Goal: Task Accomplishment & Management: Use online tool/utility

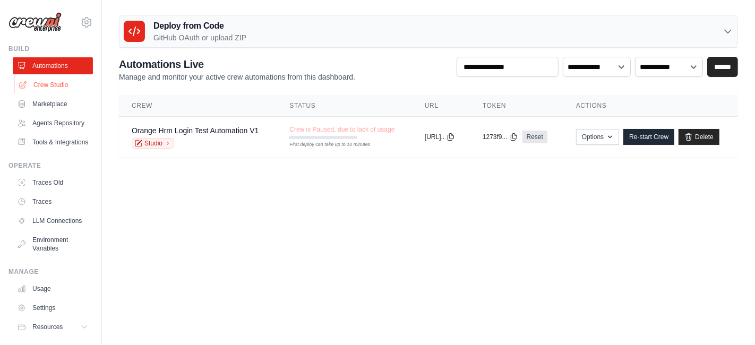
click at [54, 85] on link "Crew Studio" at bounding box center [54, 84] width 80 height 17
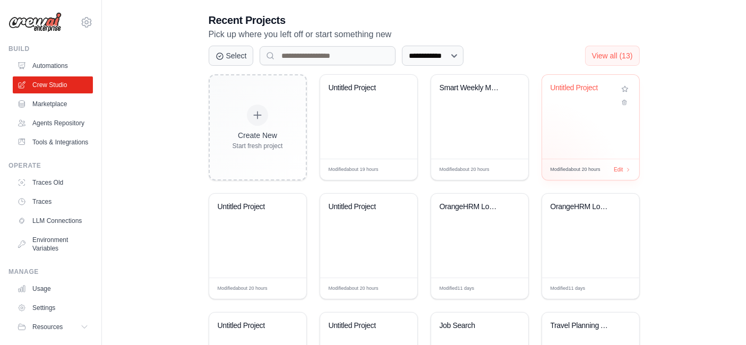
scroll to position [202, 0]
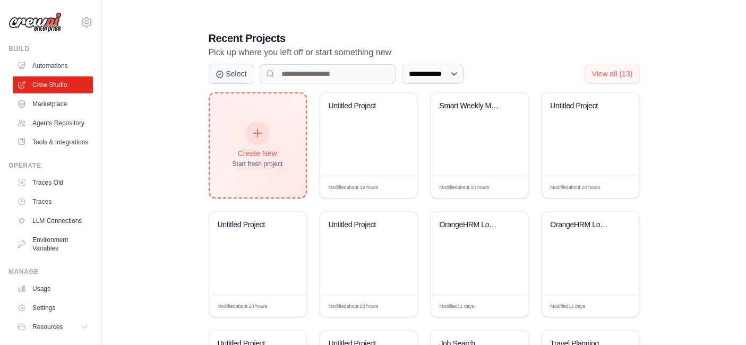
click at [260, 127] on icon at bounding box center [258, 133] width 12 height 12
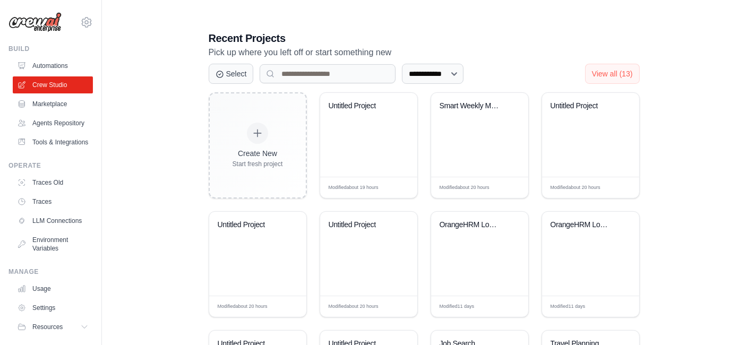
paste textarea "**********"
type textarea "**********"
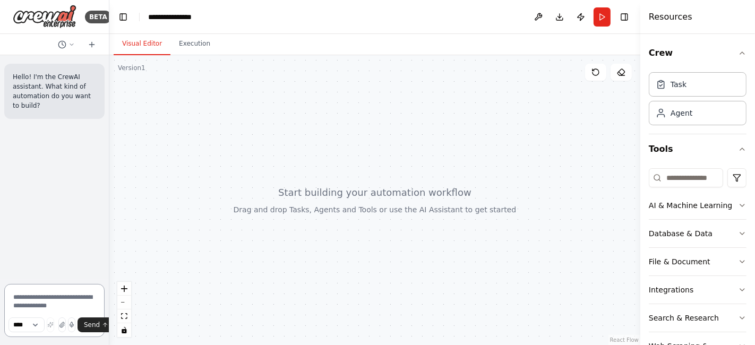
click at [55, 296] on textarea at bounding box center [54, 310] width 100 height 53
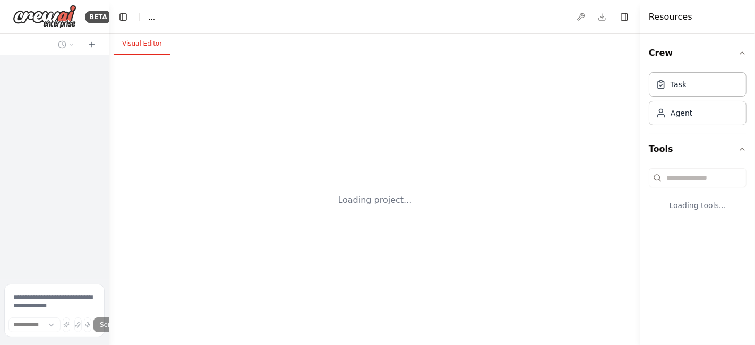
select select "****"
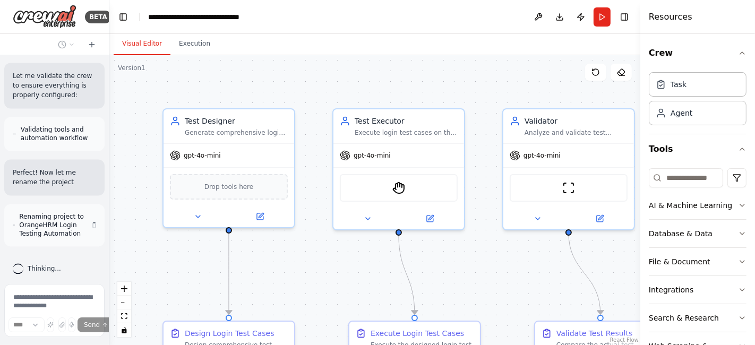
scroll to position [1938, 0]
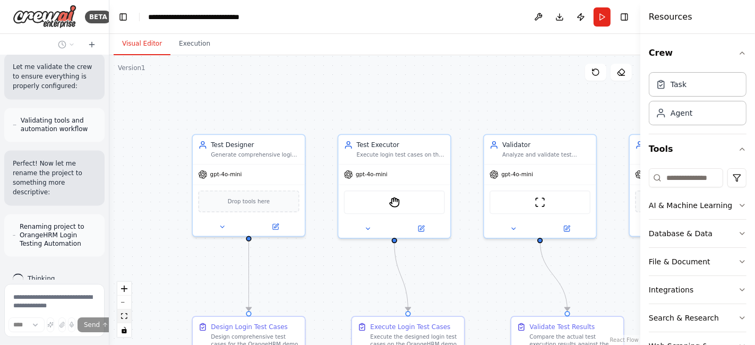
click at [124, 317] on icon "fit view" at bounding box center [124, 316] width 6 height 6
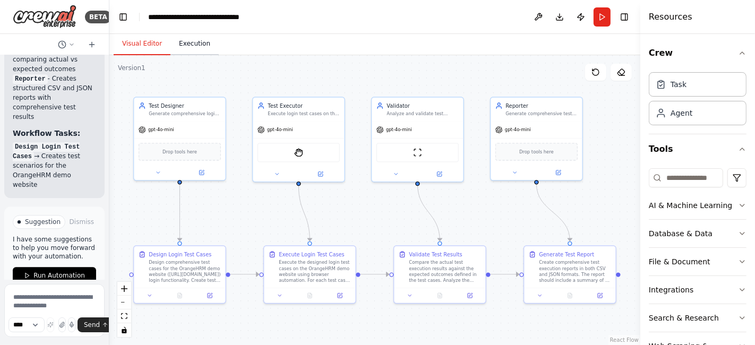
click at [185, 48] on button "Execution" at bounding box center [194, 44] width 48 height 22
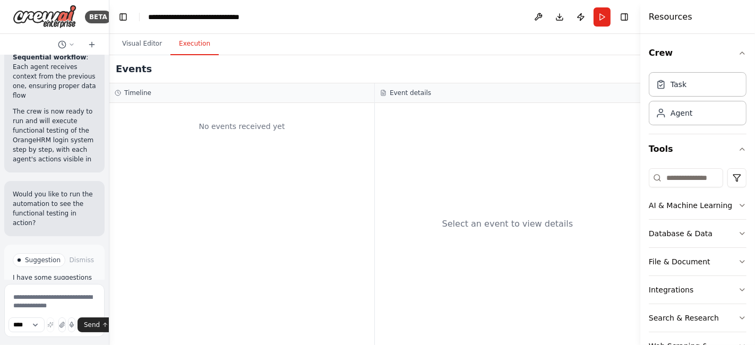
scroll to position [2881, 0]
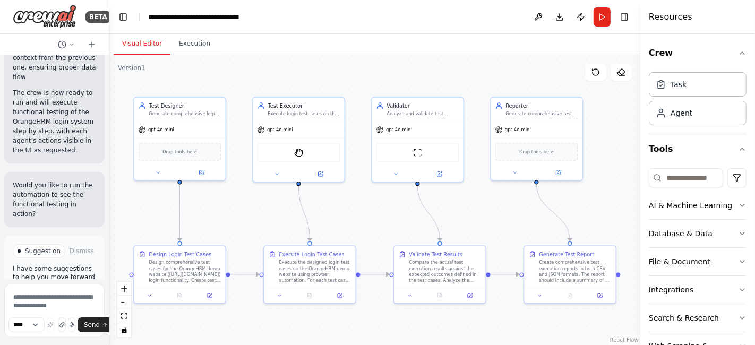
click at [137, 42] on button "Visual Editor" at bounding box center [142, 44] width 57 height 22
drag, startPoint x: 205, startPoint y: 45, endPoint x: 195, endPoint y: 49, distance: 10.9
click at [205, 44] on button "Execution" at bounding box center [194, 44] width 48 height 22
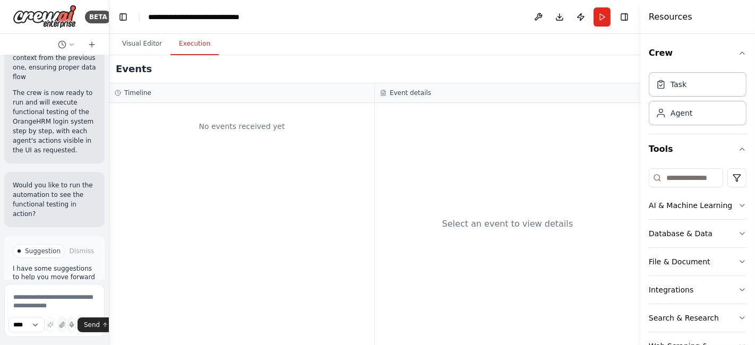
click at [70, 300] on span "Run Automation" at bounding box center [58, 304] width 51 height 8
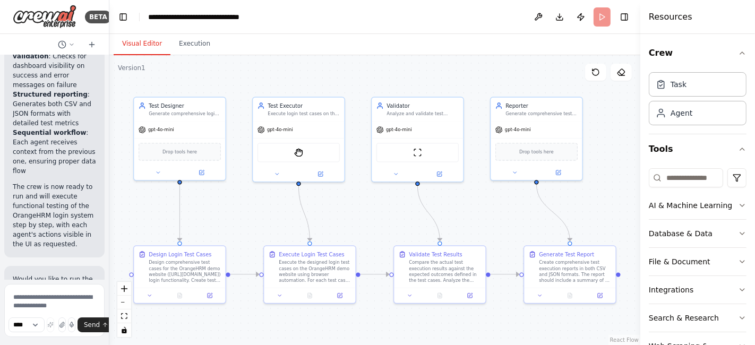
click at [140, 42] on button "Visual Editor" at bounding box center [142, 44] width 57 height 22
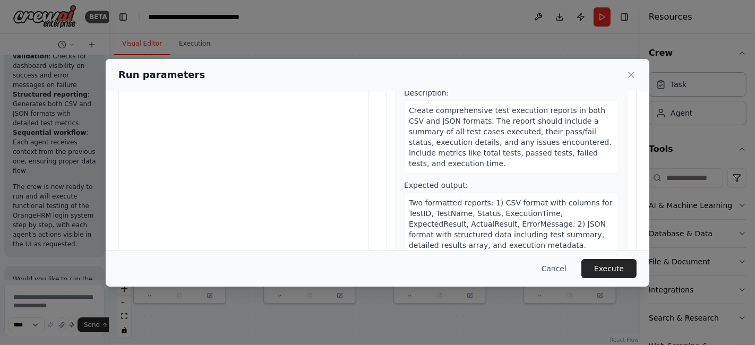
scroll to position [117, 0]
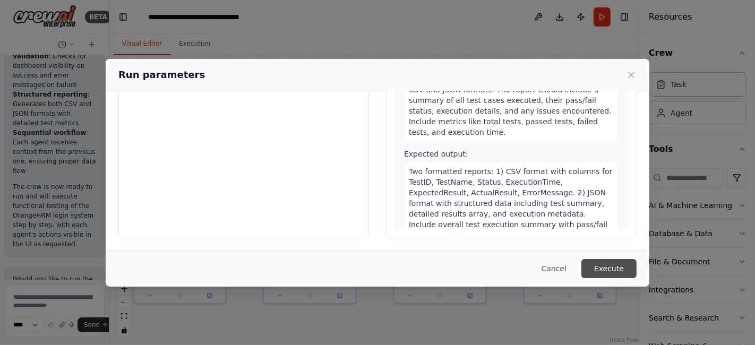
click at [612, 264] on button "Execute" at bounding box center [608, 268] width 55 height 19
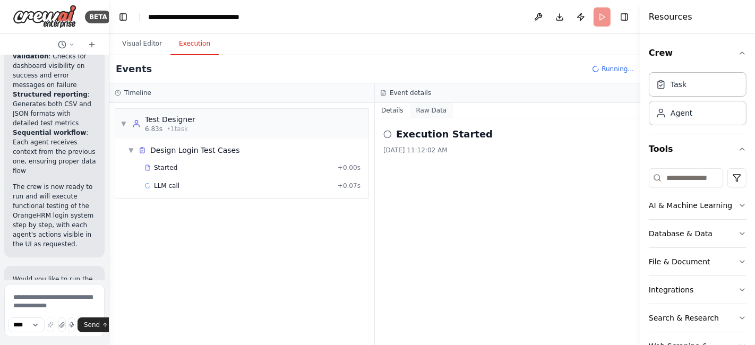
click at [421, 113] on button "Raw Data" at bounding box center [432, 110] width 44 height 15
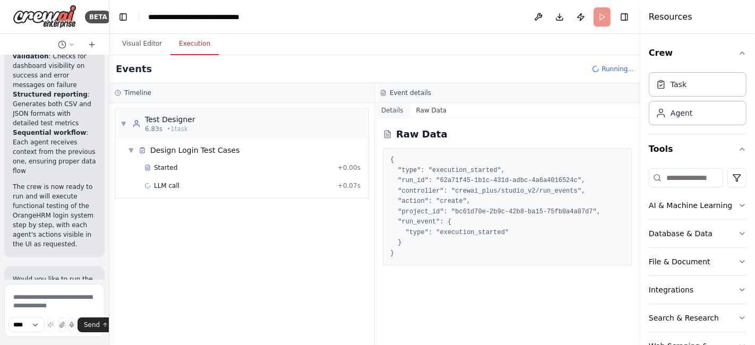
click at [392, 108] on button "Details" at bounding box center [392, 110] width 35 height 15
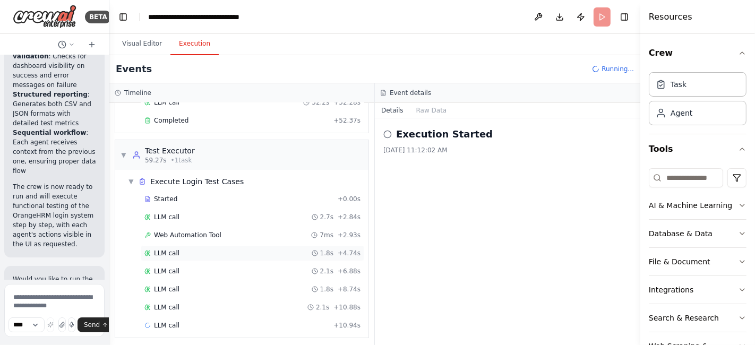
scroll to position [101, 0]
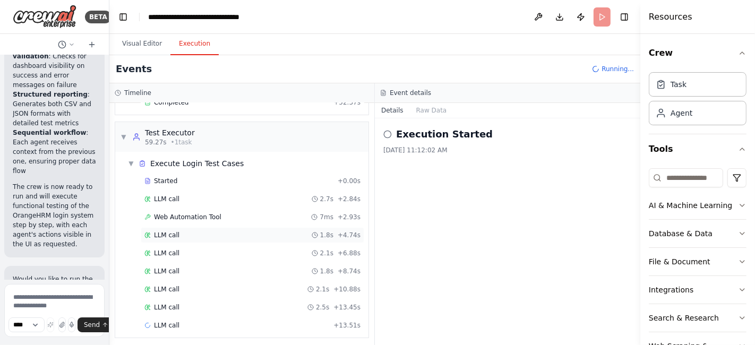
click at [172, 231] on span "LLM call" at bounding box center [166, 235] width 25 height 8
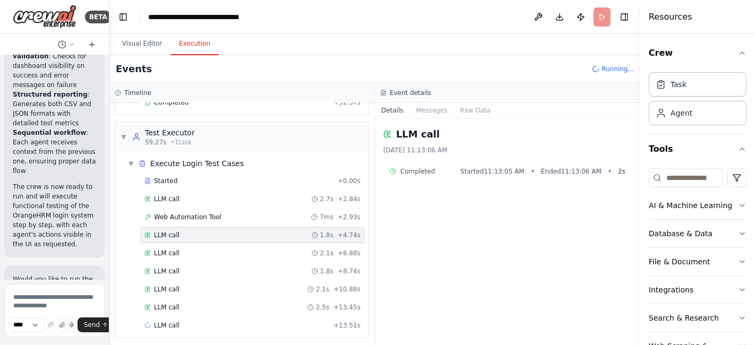
click at [168, 235] on span "LLM call" at bounding box center [166, 235] width 25 height 8
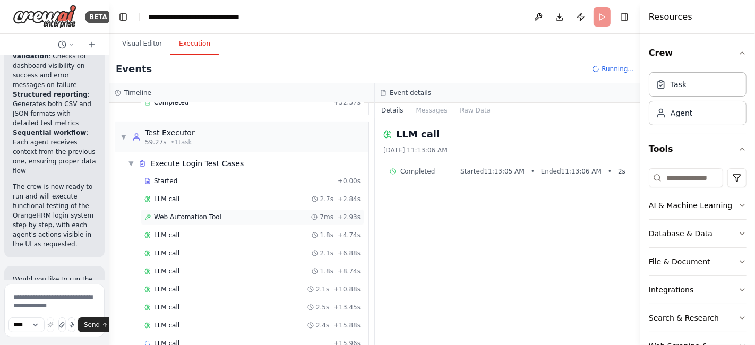
click at [174, 215] on span "Web Automation Tool" at bounding box center [187, 217] width 67 height 8
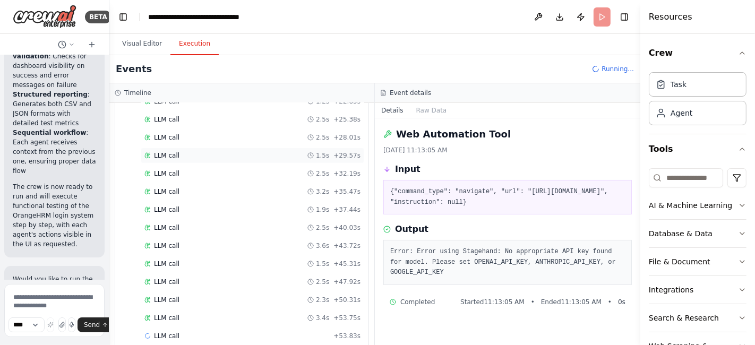
scroll to position [385, 0]
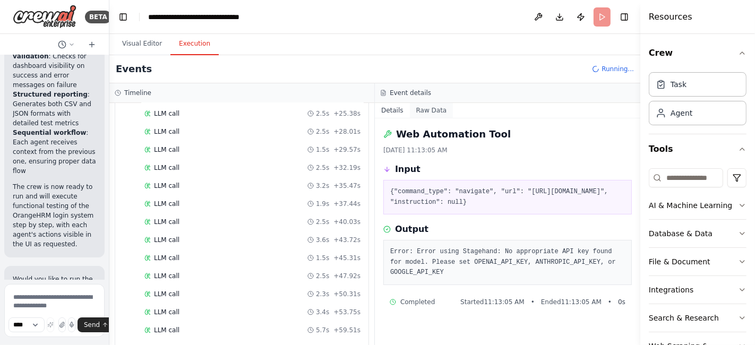
click at [434, 110] on button "Raw Data" at bounding box center [432, 110] width 44 height 15
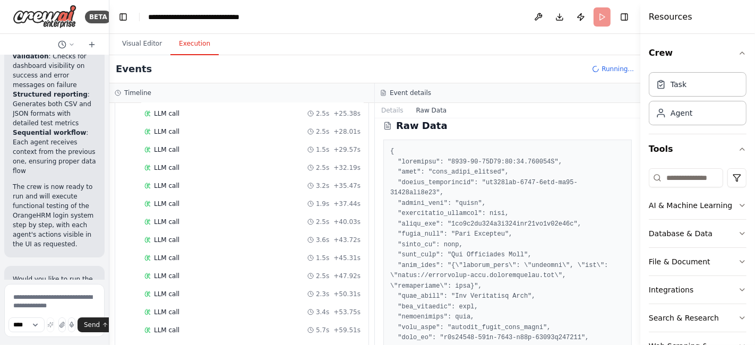
scroll to position [0, 0]
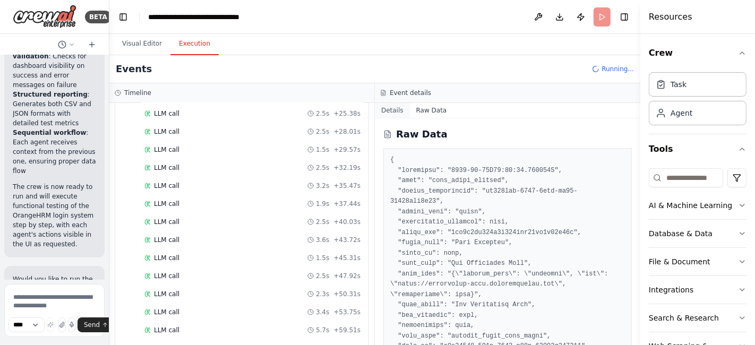
click at [388, 112] on button "Details" at bounding box center [392, 110] width 35 height 15
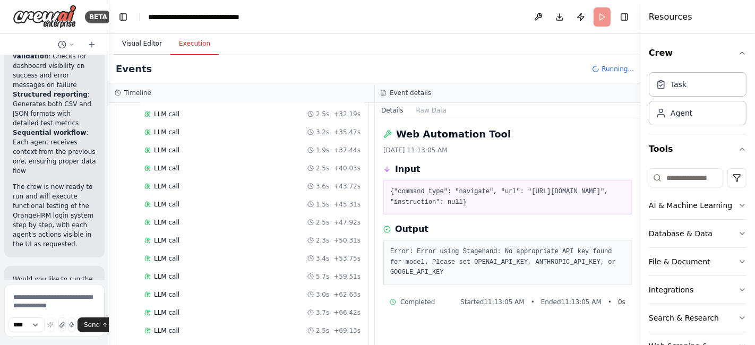
click at [131, 41] on button "Visual Editor" at bounding box center [142, 44] width 57 height 22
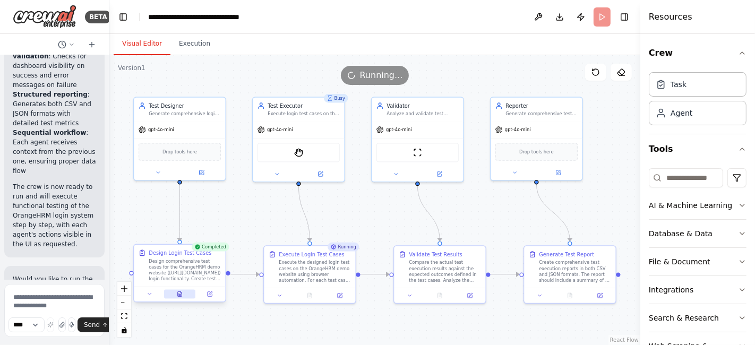
click at [180, 293] on icon at bounding box center [180, 293] width 4 height 5
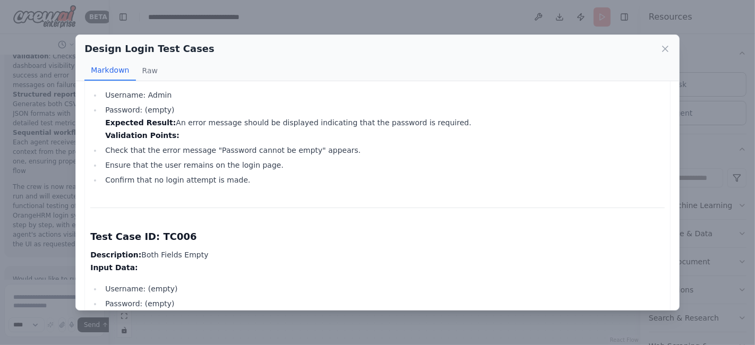
scroll to position [919, 0]
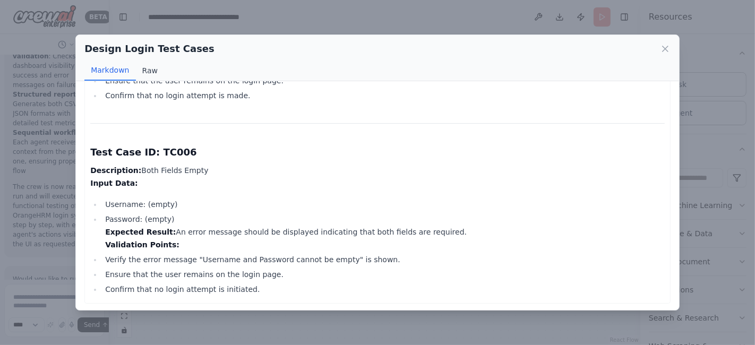
click at [144, 71] on button "Raw" at bounding box center [150, 71] width 28 height 20
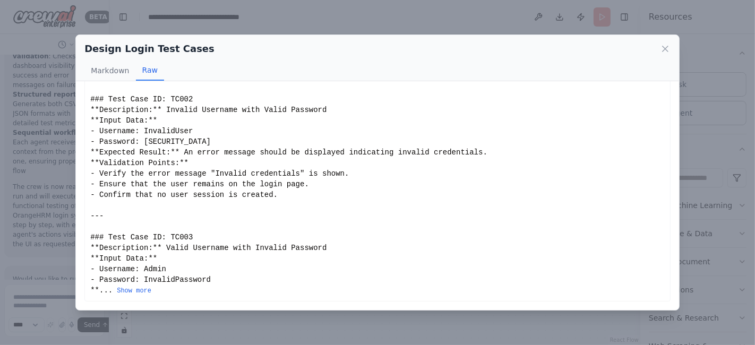
scroll to position [138, 0]
click at [111, 62] on button "Markdown" at bounding box center [109, 71] width 51 height 20
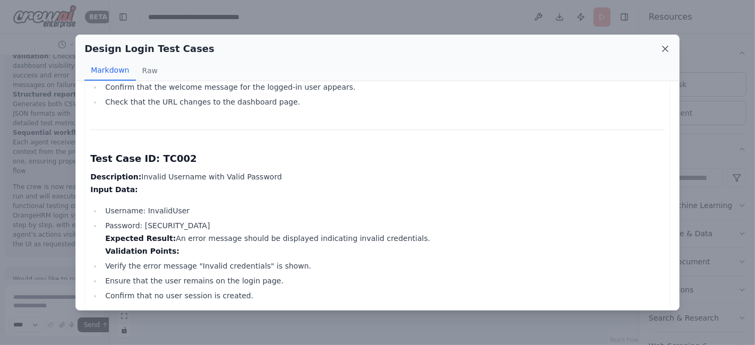
click at [664, 53] on icon at bounding box center [665, 49] width 11 height 11
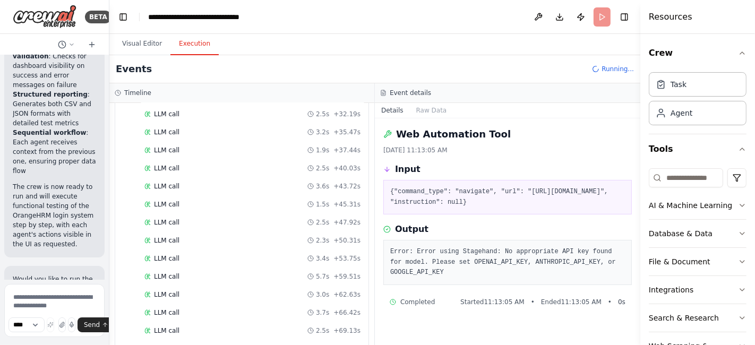
drag, startPoint x: 189, startPoint y: 39, endPoint x: 183, endPoint y: 39, distance: 6.4
click at [187, 39] on button "Execution" at bounding box center [194, 44] width 48 height 22
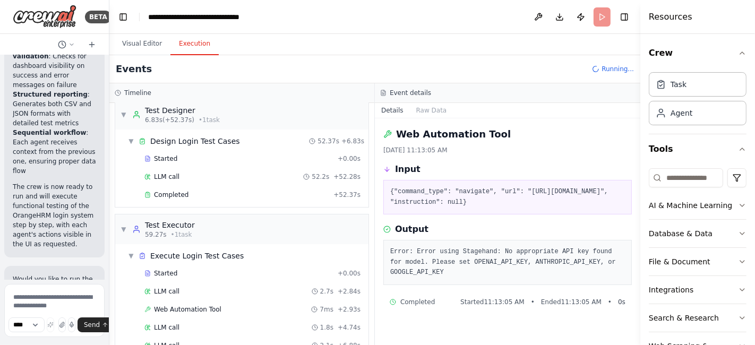
scroll to position [0, 0]
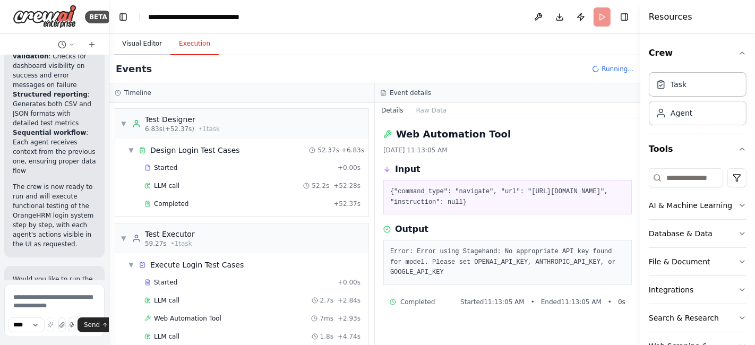
click at [142, 44] on button "Visual Editor" at bounding box center [142, 44] width 57 height 22
click at [196, 50] on button "Execution" at bounding box center [194, 44] width 48 height 22
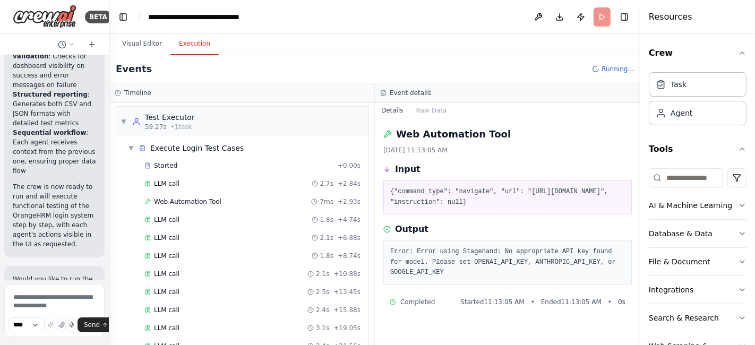
scroll to position [118, 0]
click at [153, 165] on div "Started" at bounding box center [238, 164] width 189 height 8
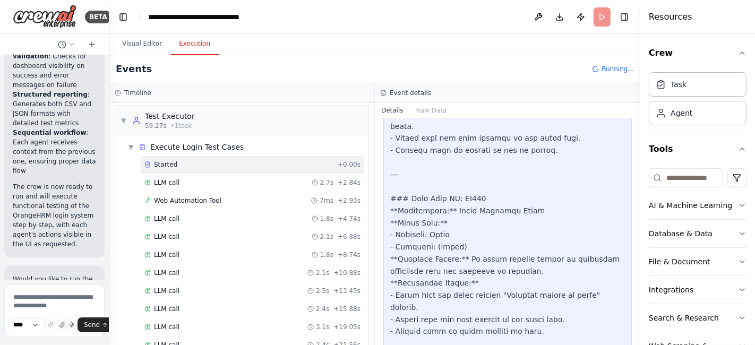
scroll to position [1162, 0]
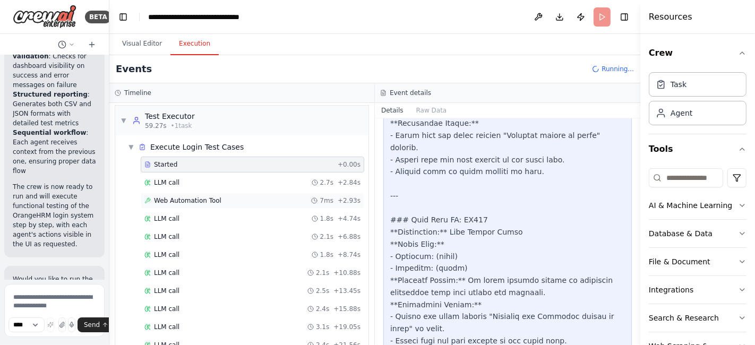
click at [181, 201] on span "Web Automation Tool" at bounding box center [187, 200] width 67 height 8
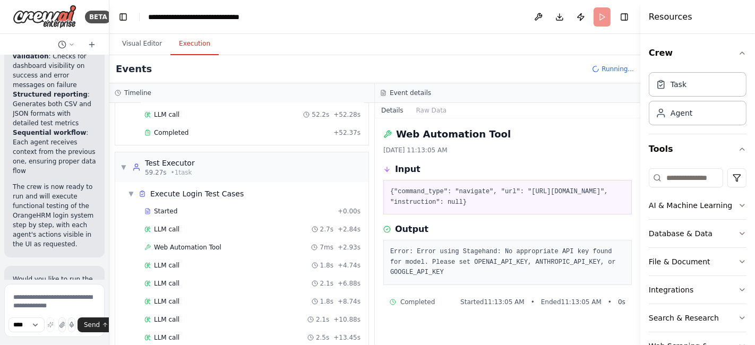
scroll to position [0, 0]
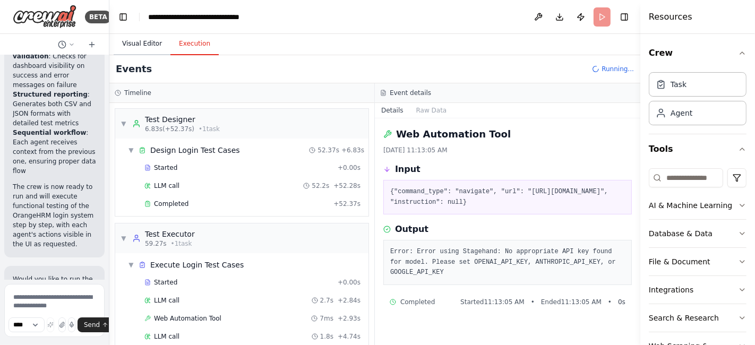
click at [136, 34] on button "Visual Editor" at bounding box center [142, 44] width 57 height 22
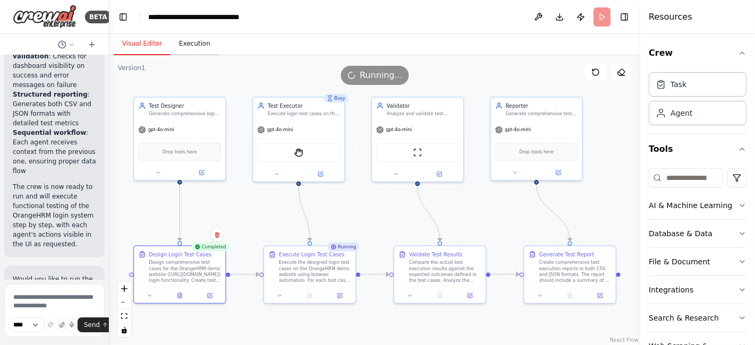
click at [189, 48] on button "Execution" at bounding box center [194, 44] width 48 height 22
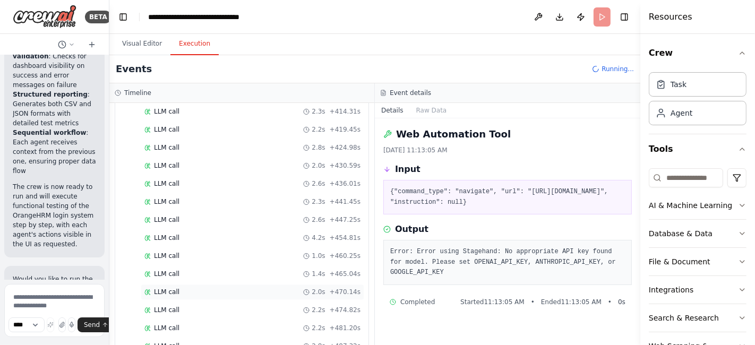
scroll to position [1966, 0]
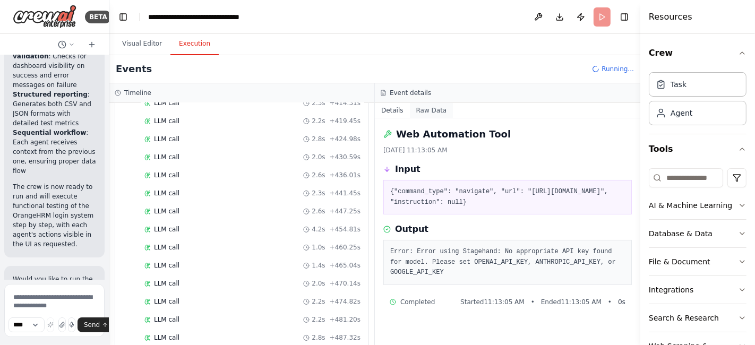
click at [423, 115] on button "Raw Data" at bounding box center [432, 110] width 44 height 15
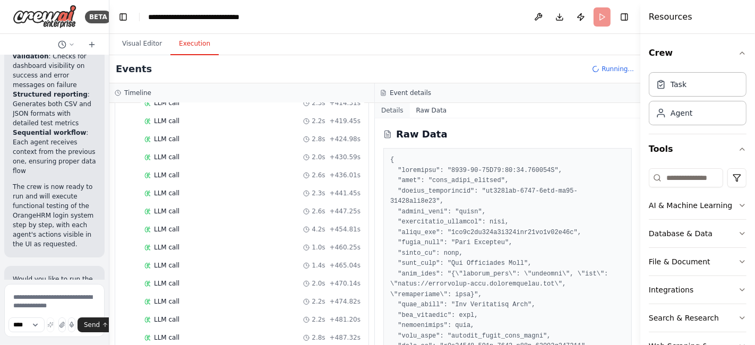
click at [393, 108] on button "Details" at bounding box center [392, 110] width 35 height 15
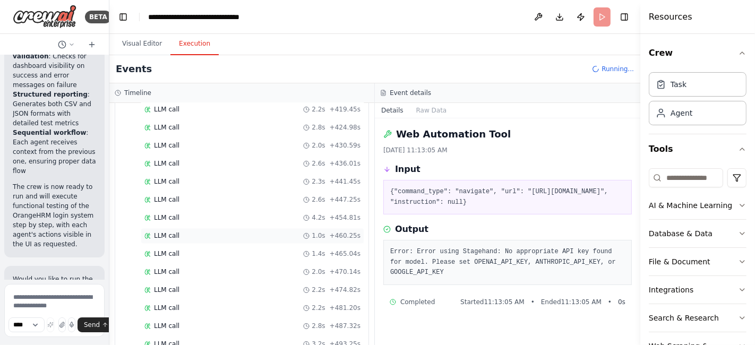
scroll to position [1984, 0]
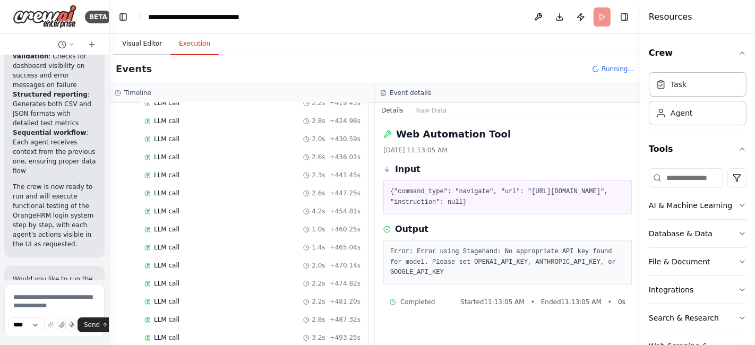
click at [138, 41] on button "Visual Editor" at bounding box center [142, 44] width 57 height 22
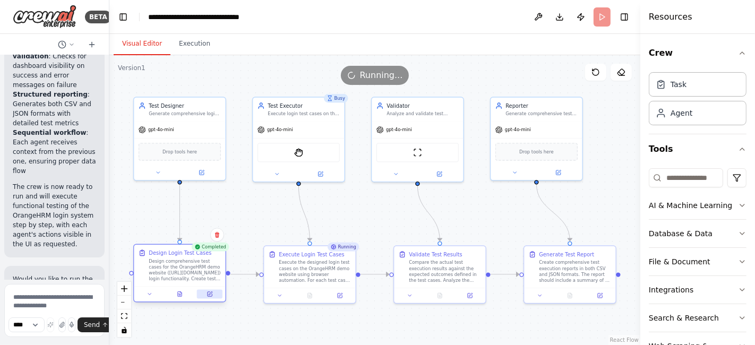
click at [209, 295] on icon at bounding box center [210, 294] width 4 height 4
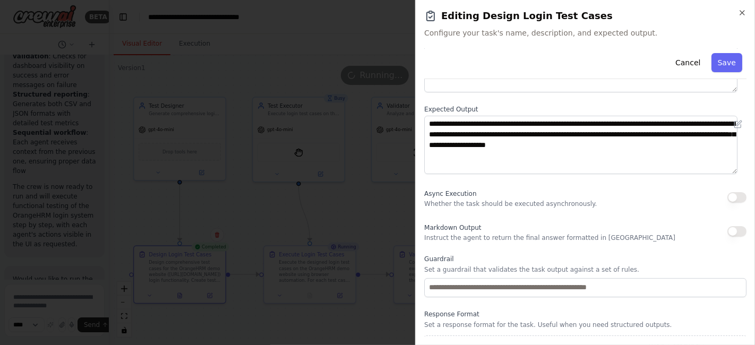
scroll to position [133, 0]
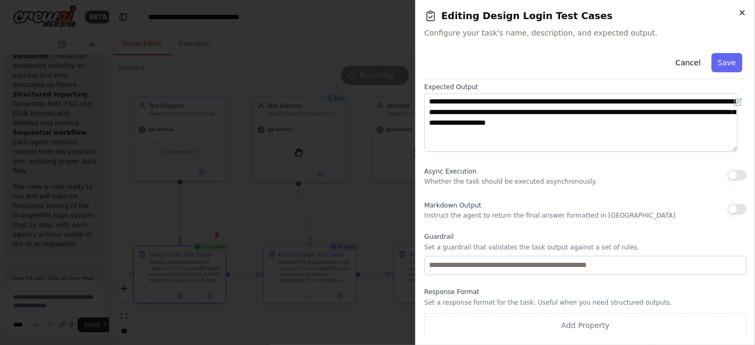
click at [741, 13] on icon "button" at bounding box center [742, 12] width 8 height 8
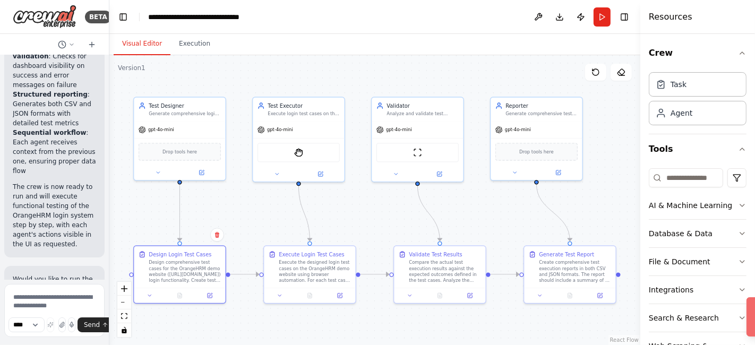
scroll to position [2881, 0]
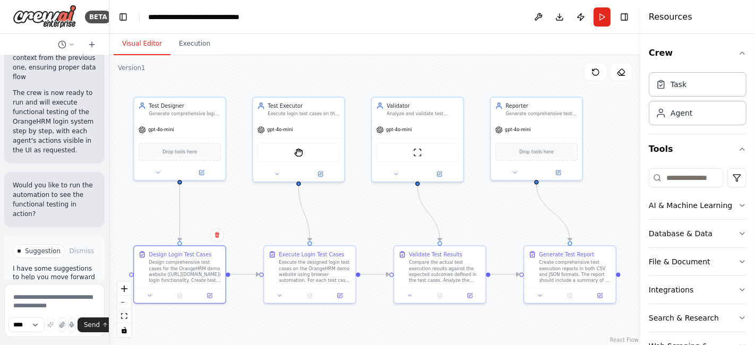
click at [51, 300] on span "Help fix error" at bounding box center [59, 304] width 42 height 8
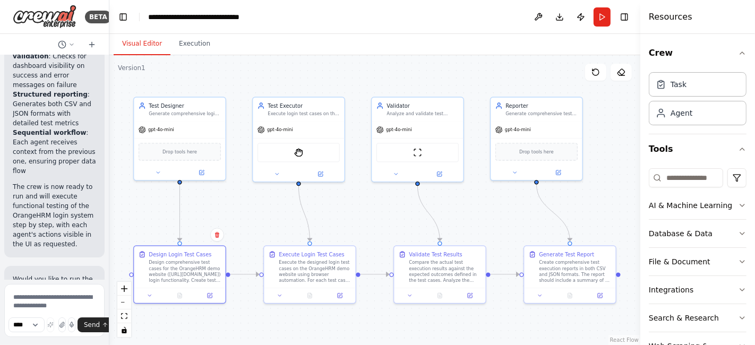
scroll to position [2824, 0]
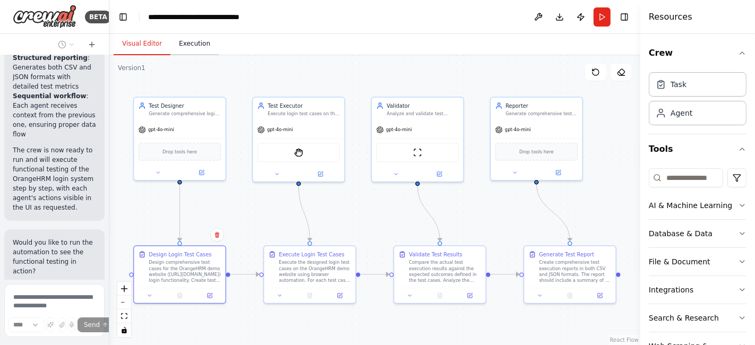
click at [191, 48] on button "Execution" at bounding box center [194, 44] width 48 height 22
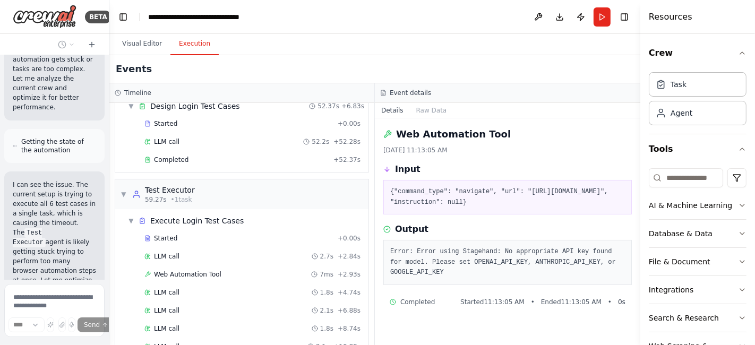
scroll to position [3352, 0]
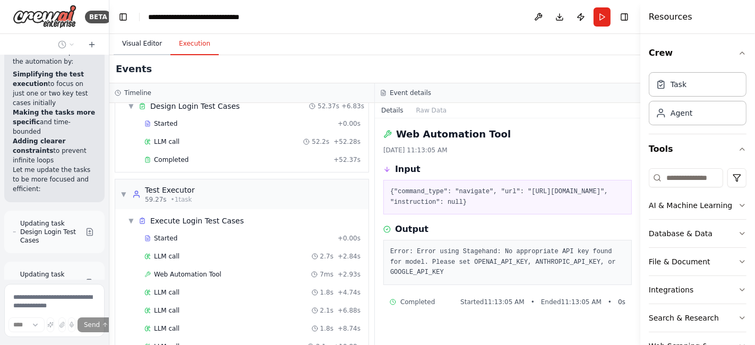
click at [142, 46] on button "Visual Editor" at bounding box center [142, 44] width 57 height 22
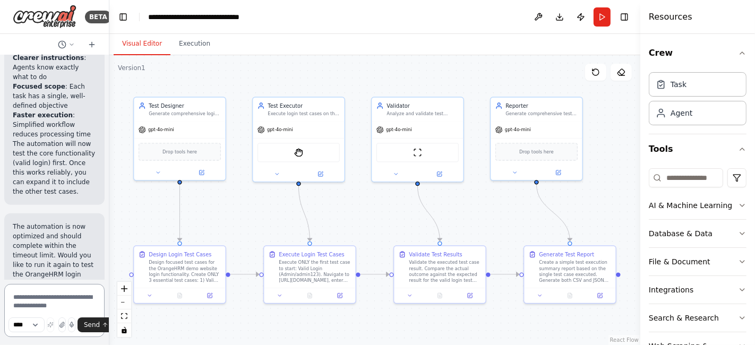
scroll to position [4371, 0]
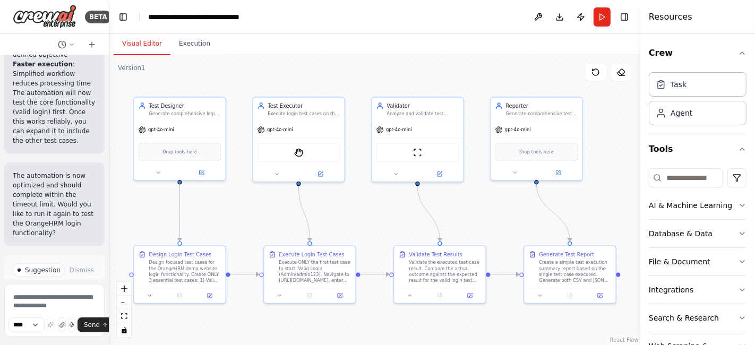
click at [48, 320] on span "Run Automation" at bounding box center [58, 324] width 51 height 8
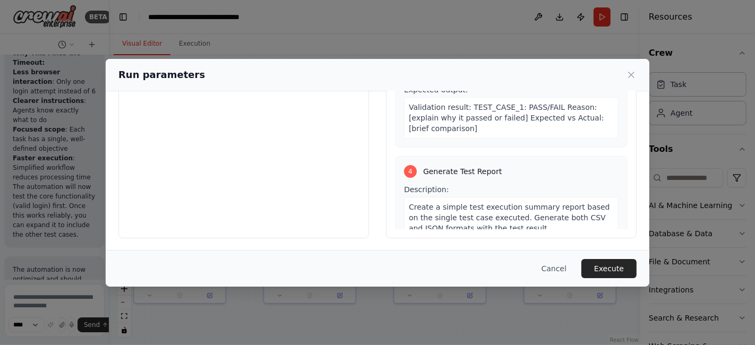
scroll to position [657, 0]
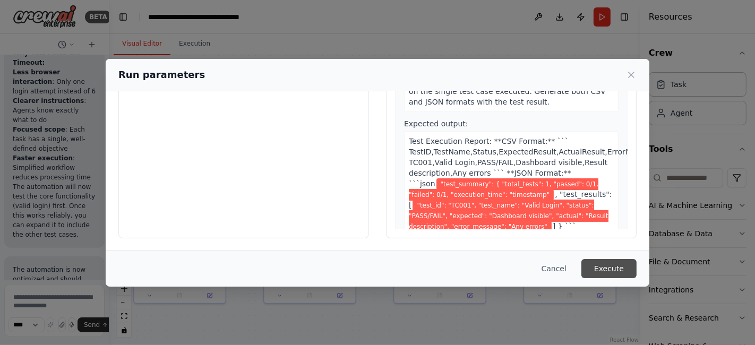
click at [606, 265] on button "Execute" at bounding box center [608, 268] width 55 height 19
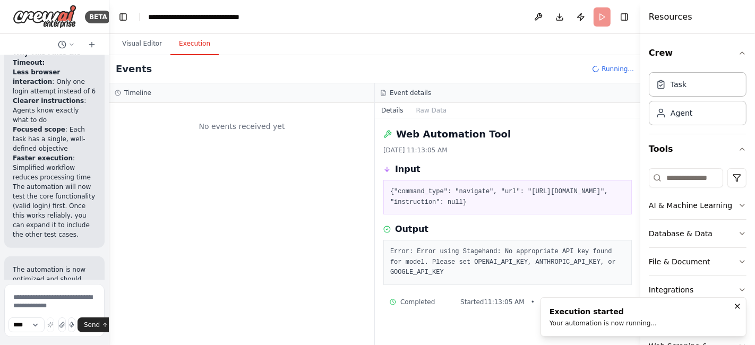
scroll to position [0, 0]
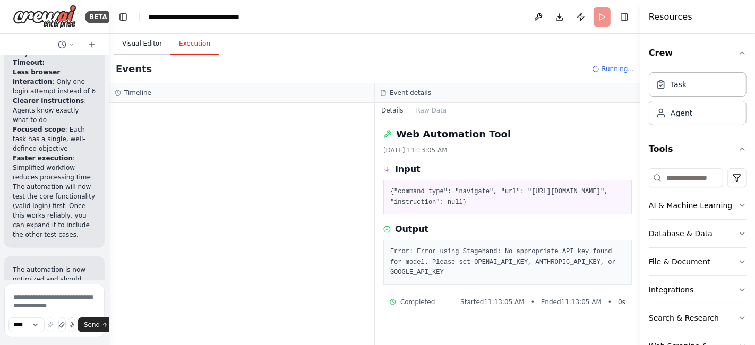
click at [141, 37] on button "Visual Editor" at bounding box center [142, 44] width 57 height 22
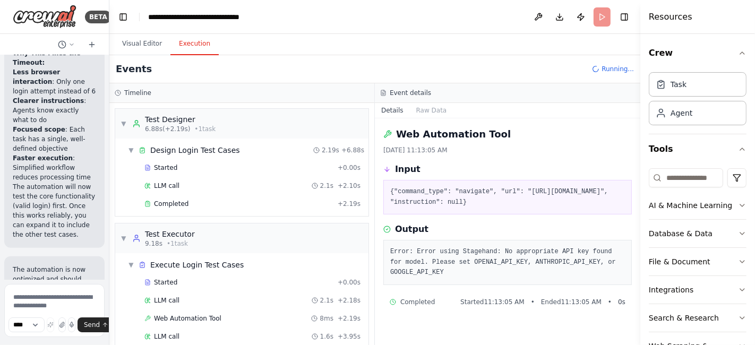
click at [193, 39] on button "Execution" at bounding box center [194, 44] width 48 height 22
click at [165, 170] on span "Started" at bounding box center [165, 167] width 23 height 8
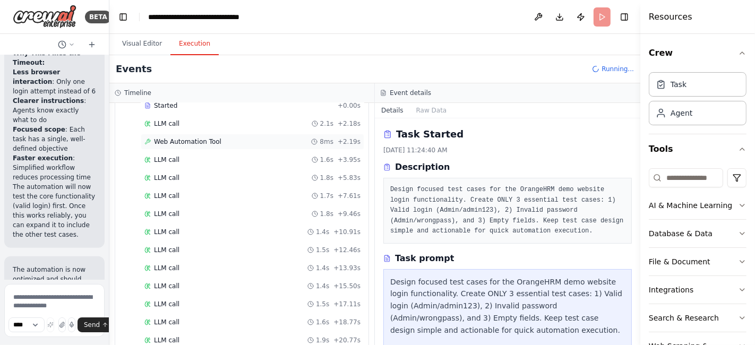
scroll to position [84, 0]
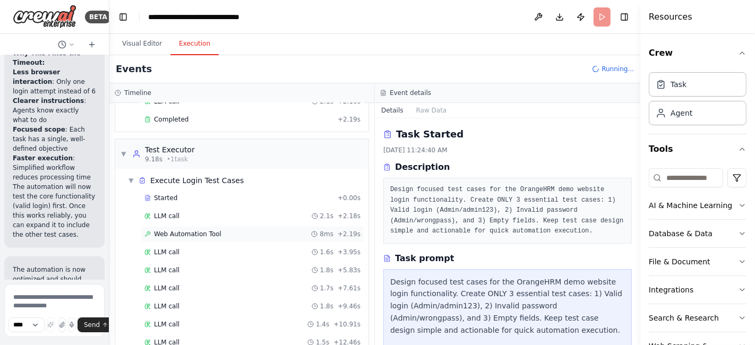
click at [166, 231] on span "Web Automation Tool" at bounding box center [187, 234] width 67 height 8
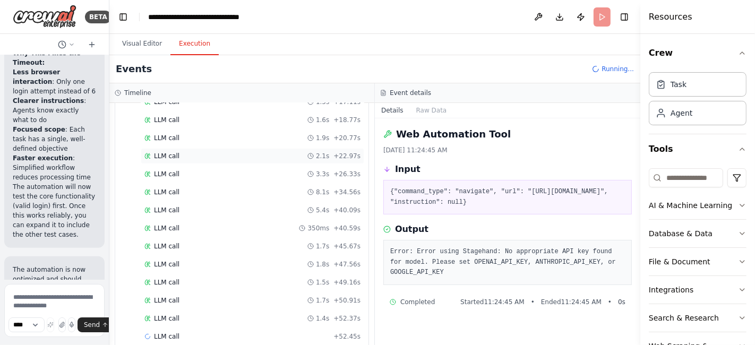
scroll to position [385, 0]
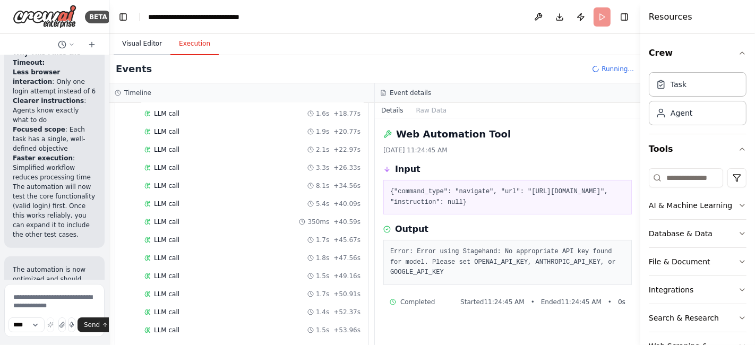
click at [135, 45] on button "Visual Editor" at bounding box center [142, 44] width 57 height 22
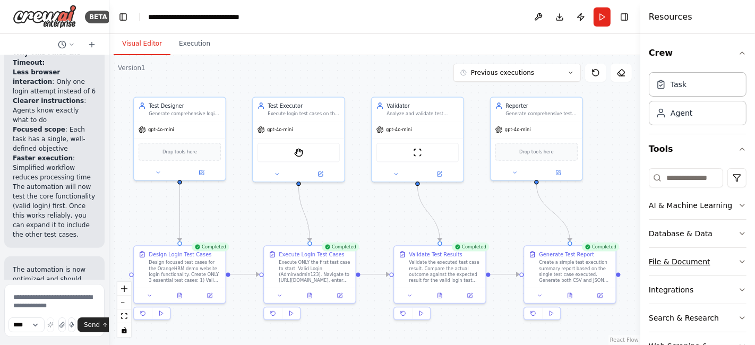
scroll to position [4371, 0]
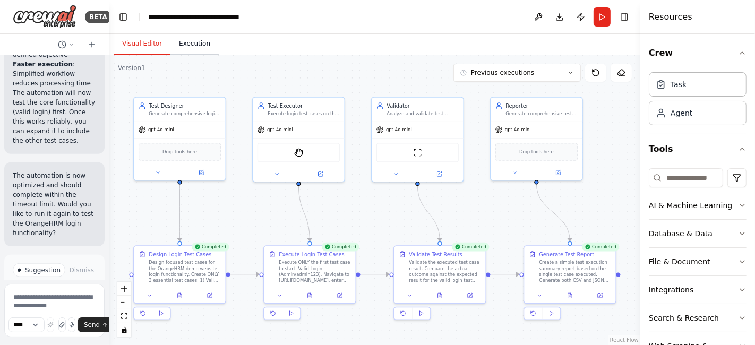
click at [188, 53] on button "Execution" at bounding box center [194, 44] width 48 height 22
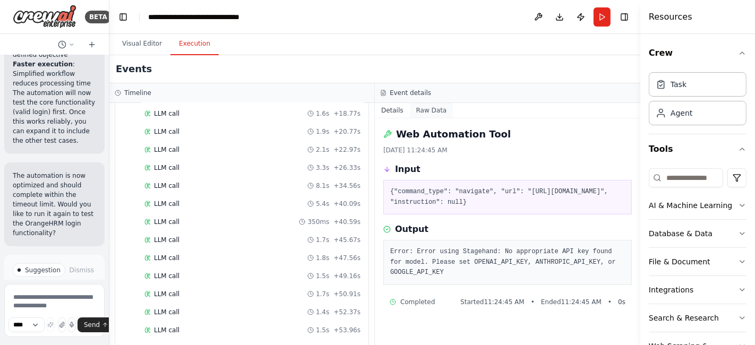
click at [436, 108] on button "Raw Data" at bounding box center [432, 110] width 44 height 15
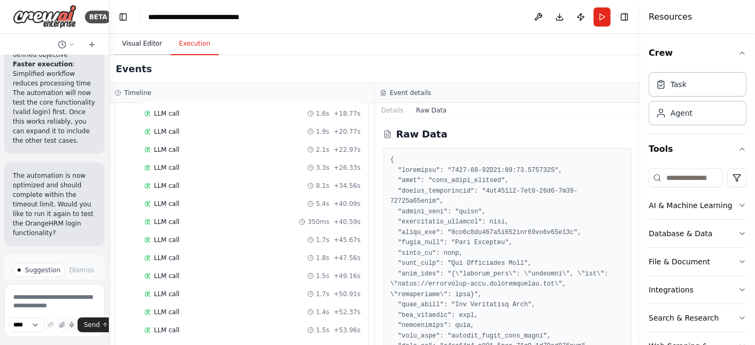
click at [134, 48] on button "Visual Editor" at bounding box center [142, 44] width 57 height 22
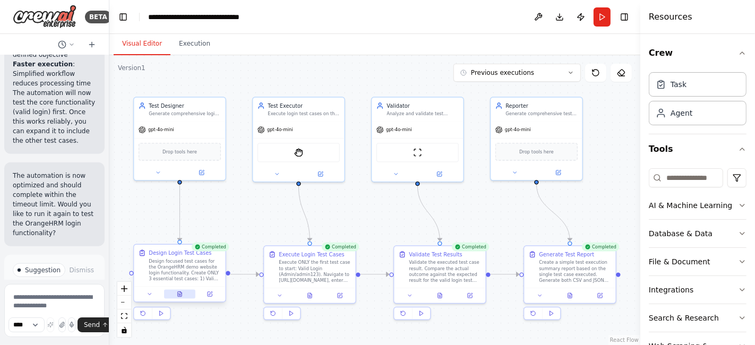
click at [182, 290] on button at bounding box center [179, 294] width 31 height 9
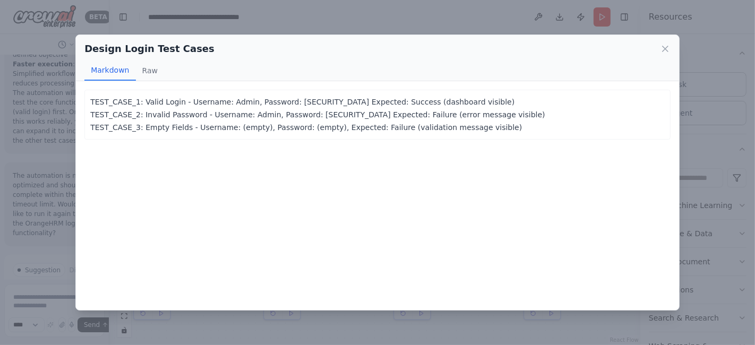
click at [672, 48] on div "Design Login Test Cases Markdown Raw" at bounding box center [377, 58] width 603 height 46
click at [660, 48] on icon at bounding box center [665, 49] width 11 height 11
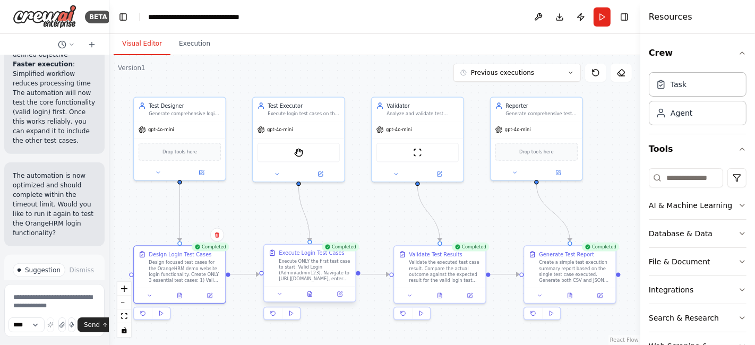
click at [312, 299] on div at bounding box center [309, 293] width 91 height 15
click at [314, 293] on button at bounding box center [309, 294] width 31 height 9
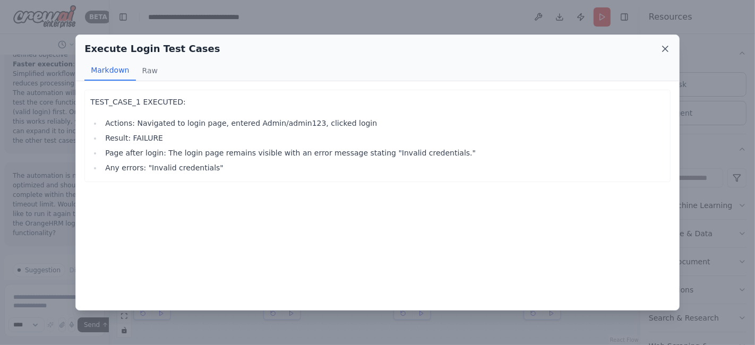
click at [664, 51] on icon at bounding box center [665, 49] width 11 height 11
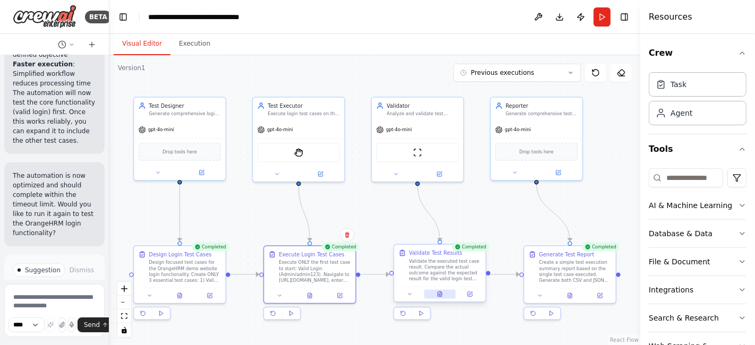
click at [440, 293] on icon at bounding box center [440, 293] width 4 height 5
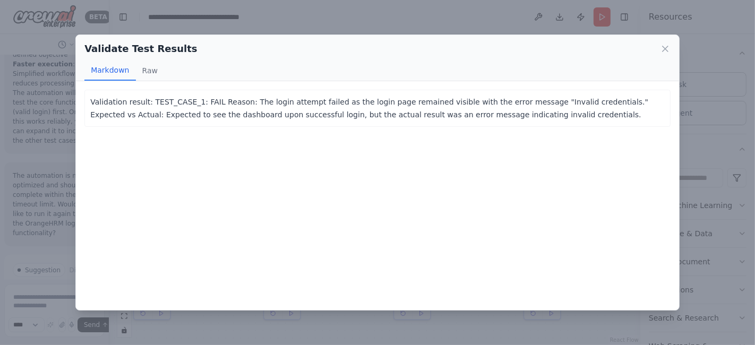
click at [662, 56] on div "Validate Test Results Markdown Raw" at bounding box center [377, 58] width 603 height 46
click at [667, 48] on icon at bounding box center [665, 49] width 11 height 11
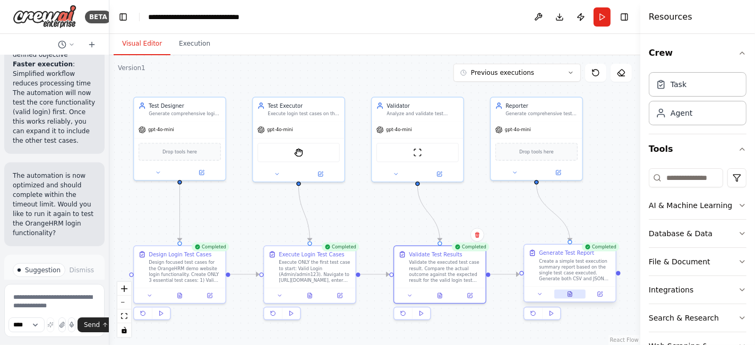
click at [569, 294] on icon at bounding box center [569, 294] width 1 height 0
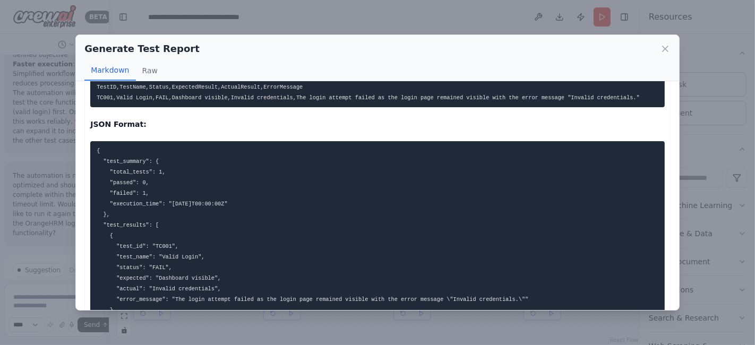
scroll to position [0, 0]
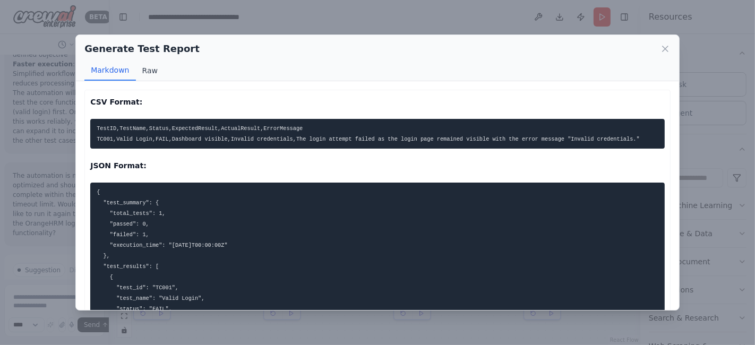
click at [145, 72] on button "Raw" at bounding box center [150, 71] width 28 height 20
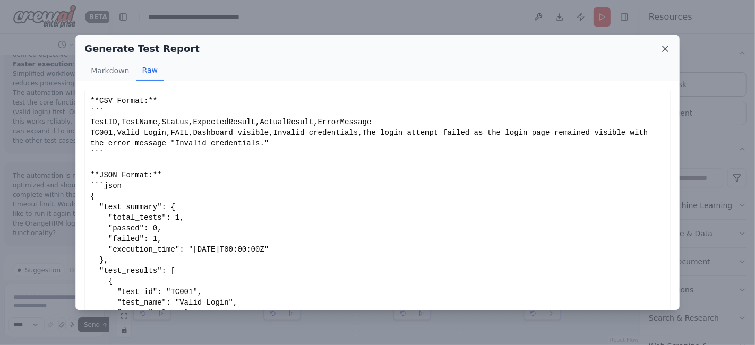
click at [661, 49] on icon at bounding box center [665, 49] width 11 height 11
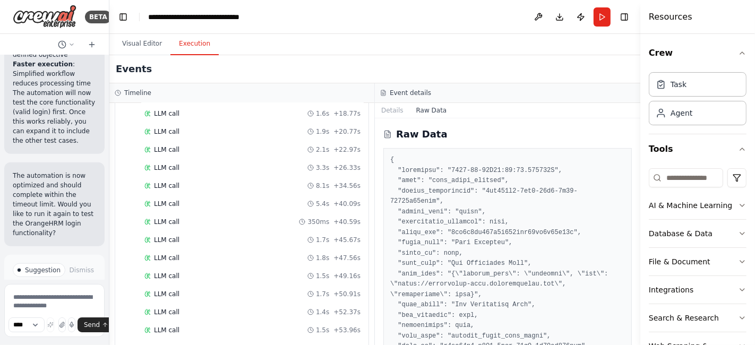
click at [192, 44] on button "Execution" at bounding box center [194, 44] width 48 height 22
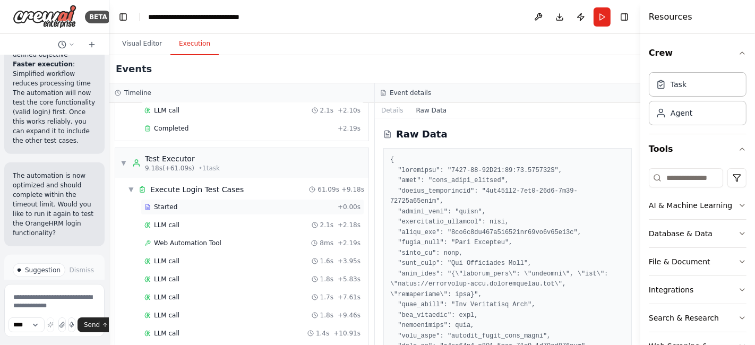
scroll to position [177, 0]
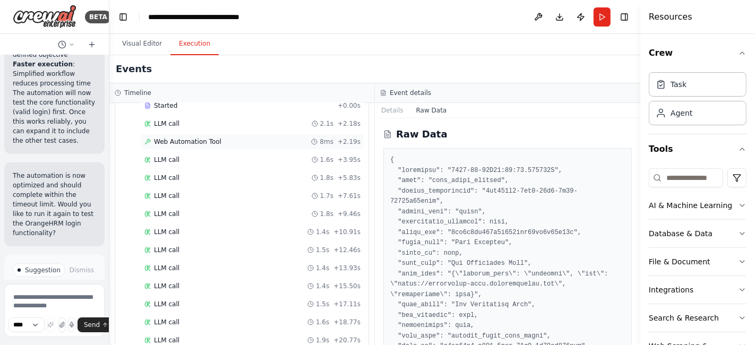
click at [197, 139] on span "Web Automation Tool" at bounding box center [187, 141] width 67 height 8
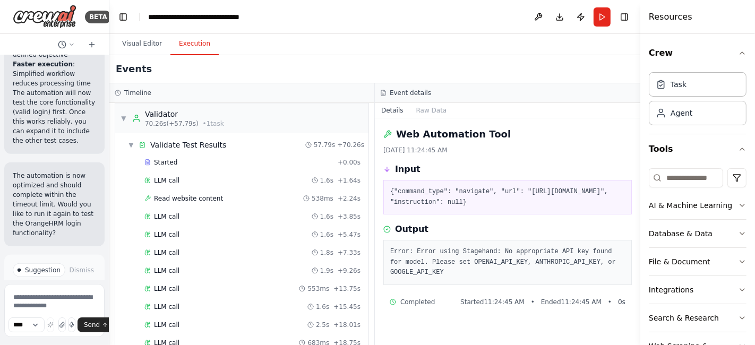
scroll to position [707, 0]
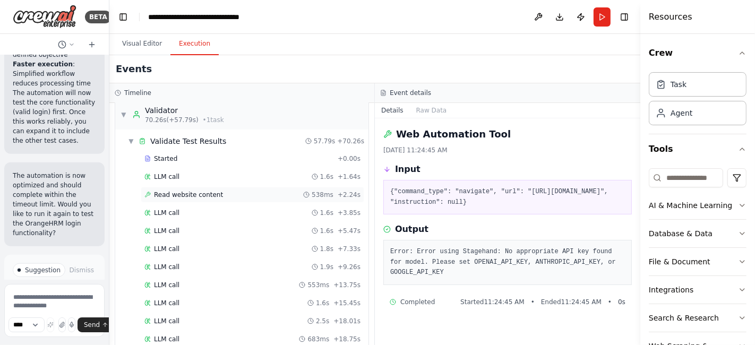
click at [192, 191] on span "Read website content" at bounding box center [188, 195] width 69 height 8
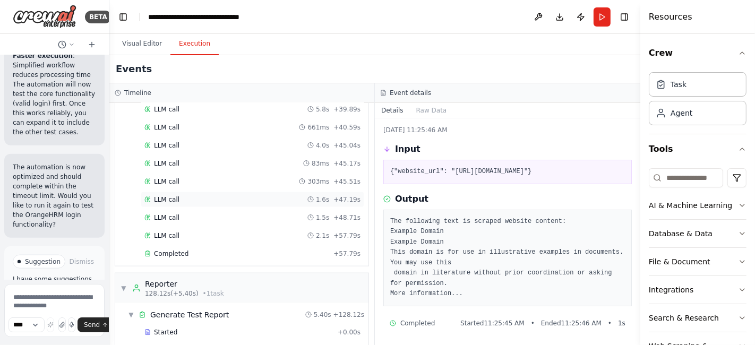
scroll to position [1145, 0]
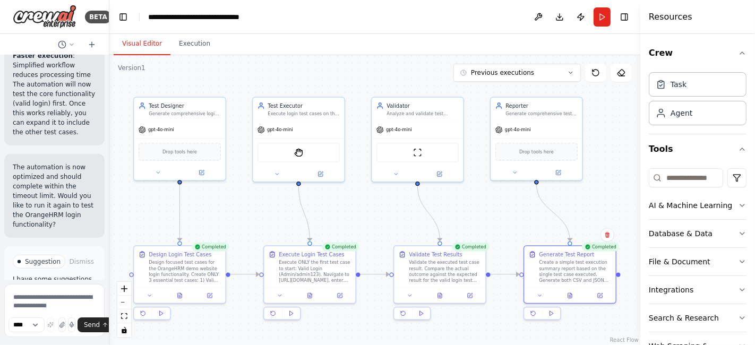
click at [144, 46] on button "Visual Editor" at bounding box center [142, 44] width 57 height 22
click at [176, 295] on button at bounding box center [179, 294] width 31 height 9
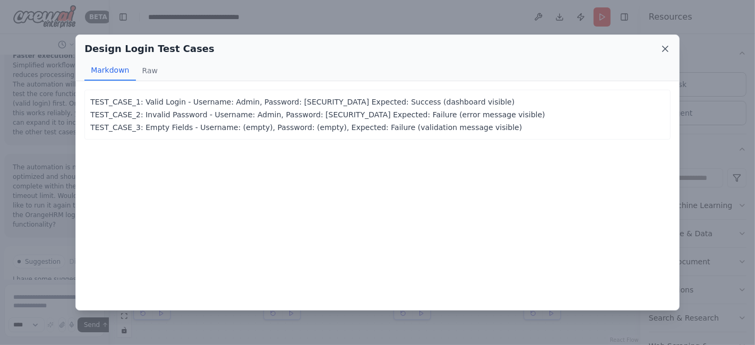
click at [666, 49] on icon at bounding box center [665, 49] width 11 height 11
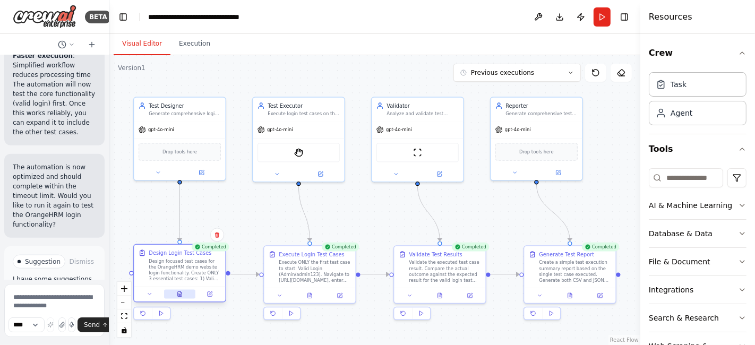
click at [182, 296] on icon at bounding box center [180, 294] width 6 height 6
click at [184, 295] on button at bounding box center [179, 294] width 31 height 9
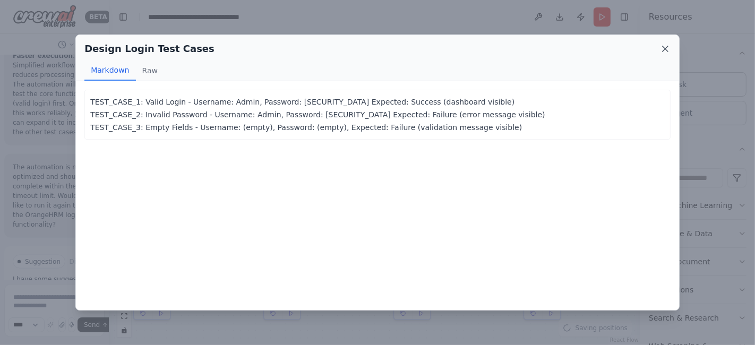
click at [668, 49] on icon at bounding box center [665, 49] width 11 height 11
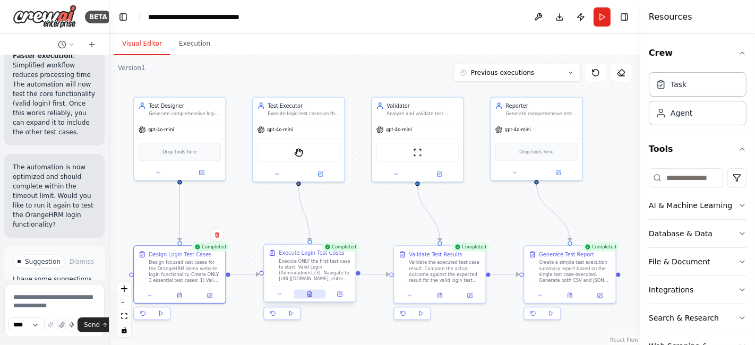
click at [313, 296] on button at bounding box center [309, 294] width 31 height 9
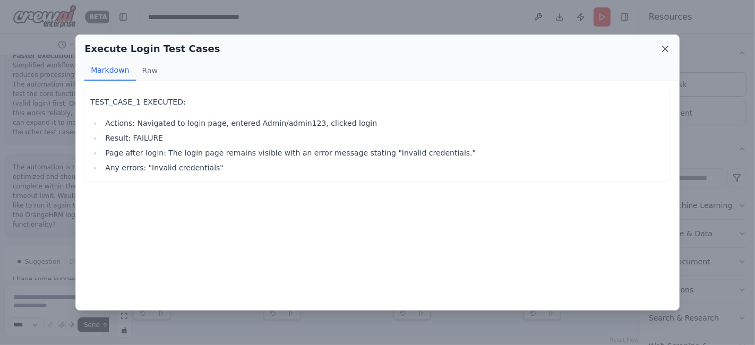
click at [666, 52] on icon at bounding box center [665, 49] width 11 height 11
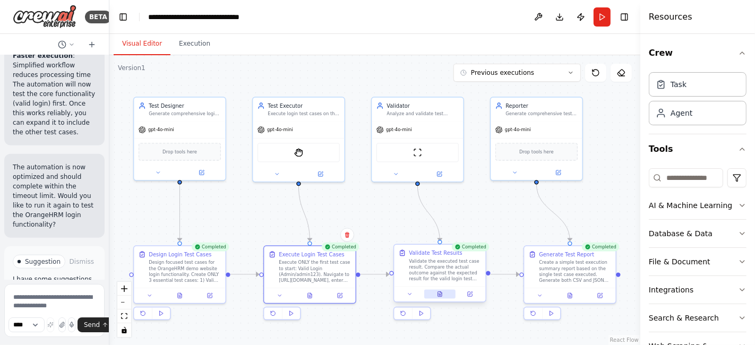
click at [439, 296] on button at bounding box center [439, 294] width 31 height 9
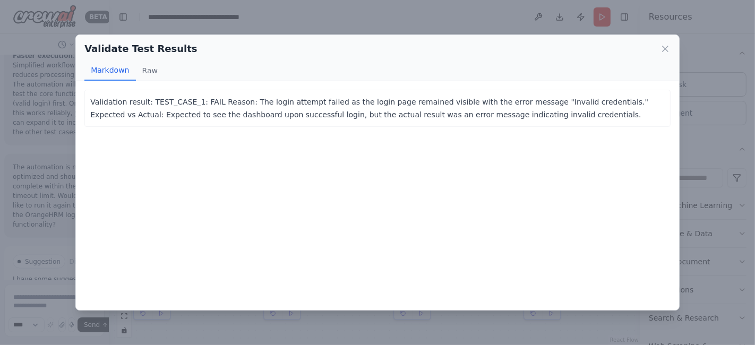
click at [659, 51] on div "Validate Test Results" at bounding box center [377, 48] width 586 height 15
click at [663, 50] on icon at bounding box center [664, 48] width 5 height 5
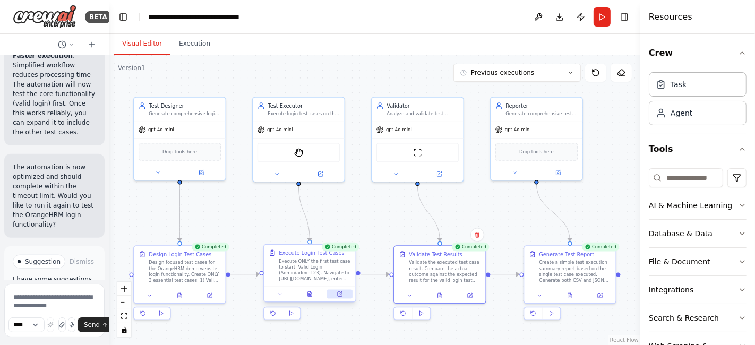
click at [342, 296] on icon at bounding box center [339, 294] width 6 height 6
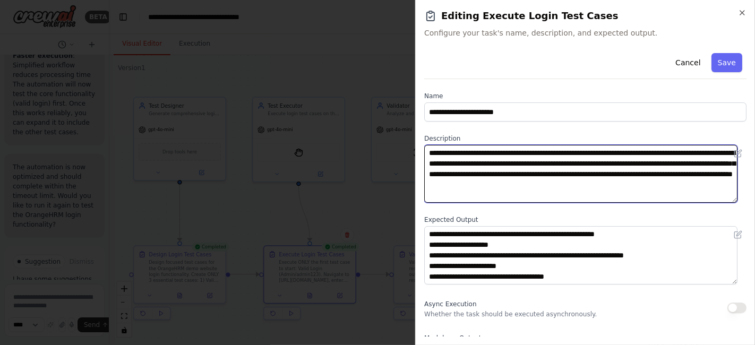
drag, startPoint x: 659, startPoint y: 152, endPoint x: 602, endPoint y: 156, distance: 57.4
click at [602, 156] on textarea "**********" at bounding box center [580, 174] width 313 height 58
click at [565, 161] on textarea "**********" at bounding box center [580, 174] width 313 height 58
click at [571, 161] on textarea "**********" at bounding box center [580, 174] width 313 height 58
drag, startPoint x: 581, startPoint y: 159, endPoint x: 590, endPoint y: 172, distance: 16.0
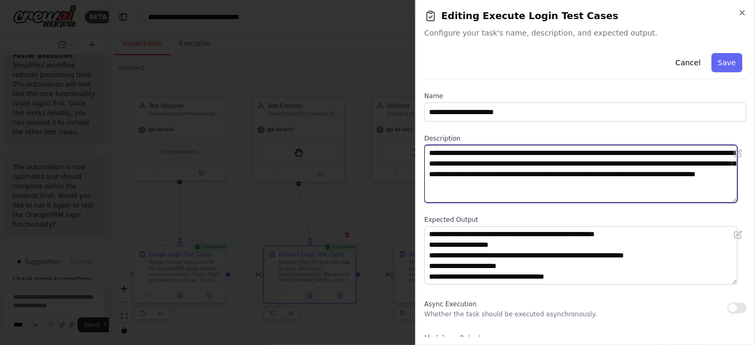
click at [579, 158] on textarea "**********" at bounding box center [580, 174] width 313 height 58
click at [638, 160] on textarea "**********" at bounding box center [580, 174] width 313 height 58
click at [671, 160] on textarea "**********" at bounding box center [580, 174] width 313 height 58
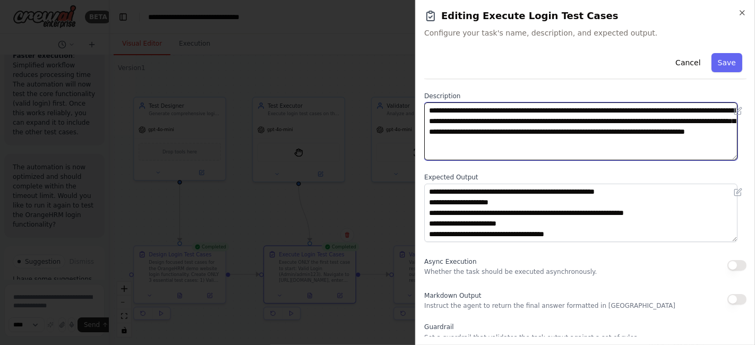
scroll to position [118, 0]
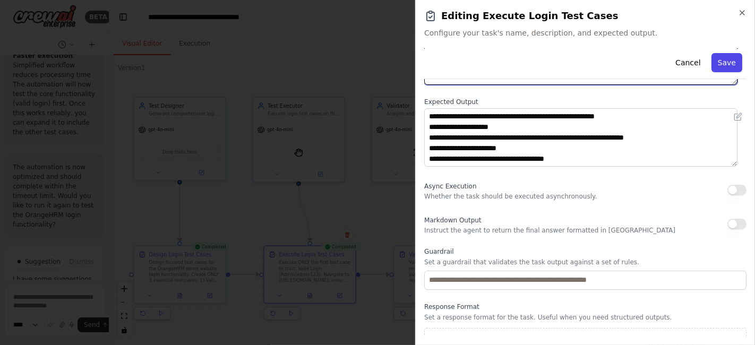
type textarea "**********"
click at [719, 64] on button "Save" at bounding box center [726, 62] width 31 height 19
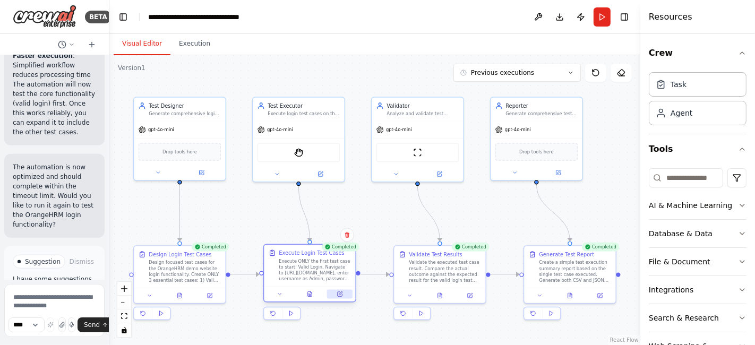
click at [340, 297] on button at bounding box center [339, 294] width 25 height 9
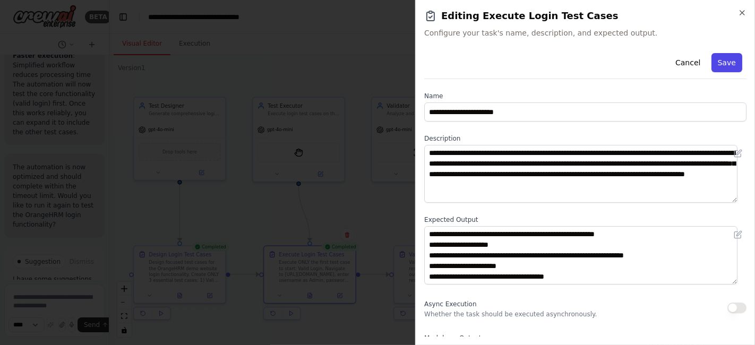
click at [717, 56] on button "Save" at bounding box center [726, 62] width 31 height 19
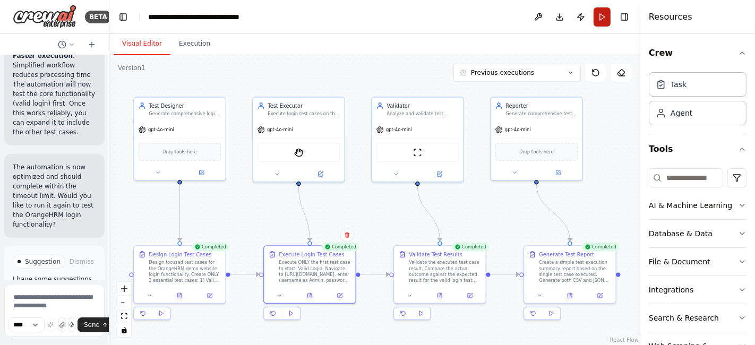
click at [598, 19] on button "Run" at bounding box center [601, 16] width 17 height 19
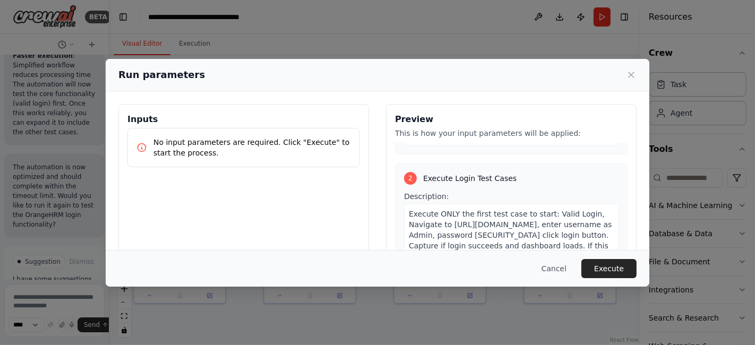
scroll to position [295, 0]
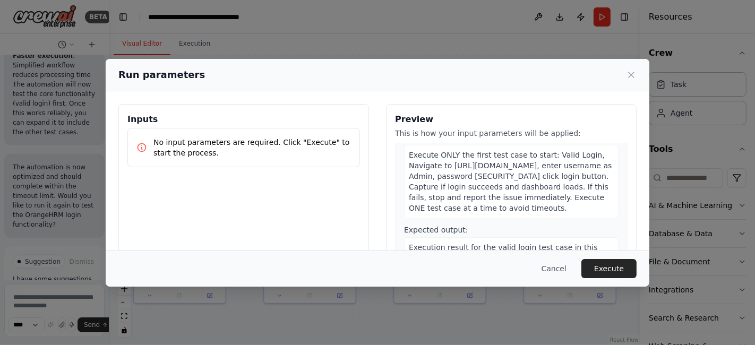
click at [522, 165] on span "Execute ONLY the first test case to start: Valid Login, Navigate to https://ope…" at bounding box center [510, 182] width 203 height 62
click at [628, 76] on icon at bounding box center [630, 74] width 5 height 5
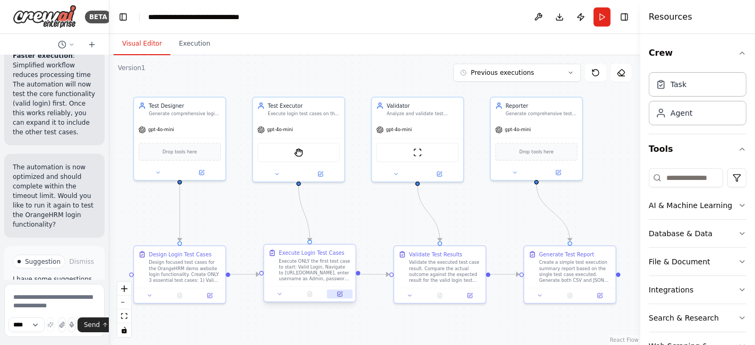
click at [342, 294] on button at bounding box center [339, 294] width 25 height 9
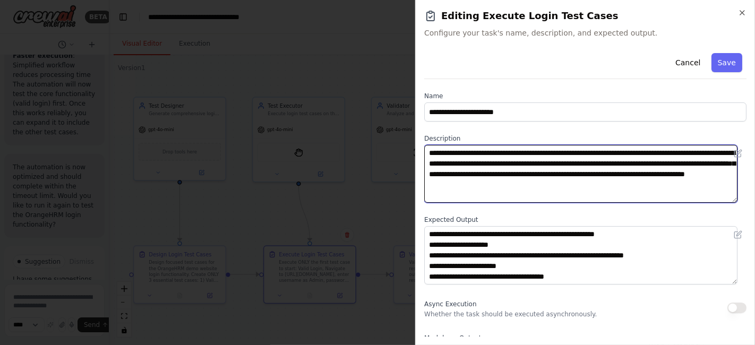
click at [635, 162] on textarea "**********" at bounding box center [580, 174] width 313 height 58
type textarea "**********"
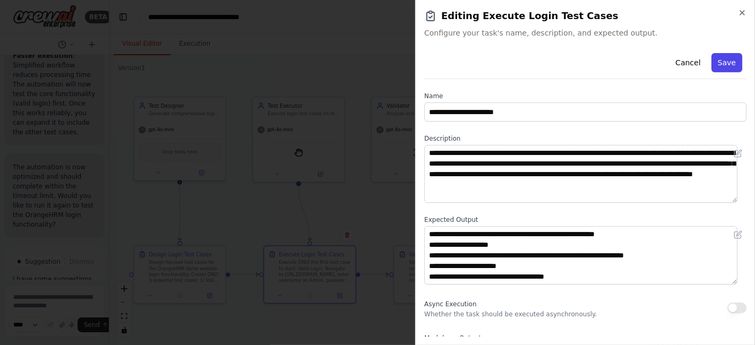
click at [718, 58] on button "Save" at bounding box center [726, 62] width 31 height 19
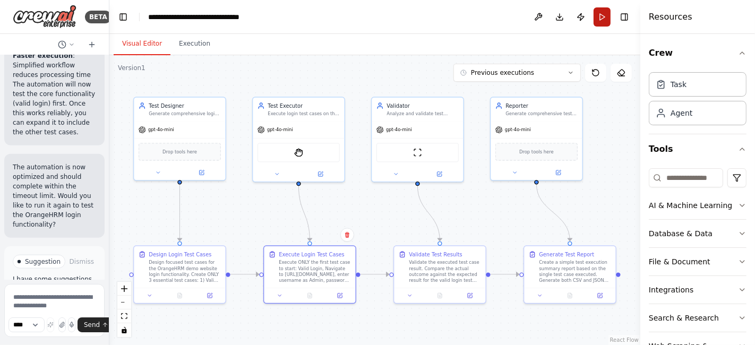
click at [600, 17] on button "Run" at bounding box center [601, 16] width 17 height 19
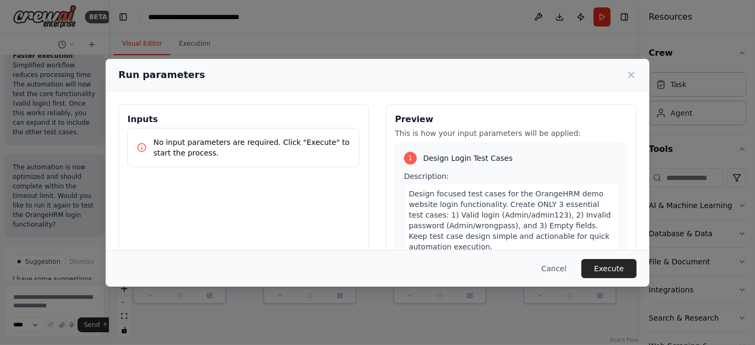
click at [557, 108] on div "Preview This is how your input parameters will be applied: 1 Design Login Test …" at bounding box center [511, 230] width 251 height 252
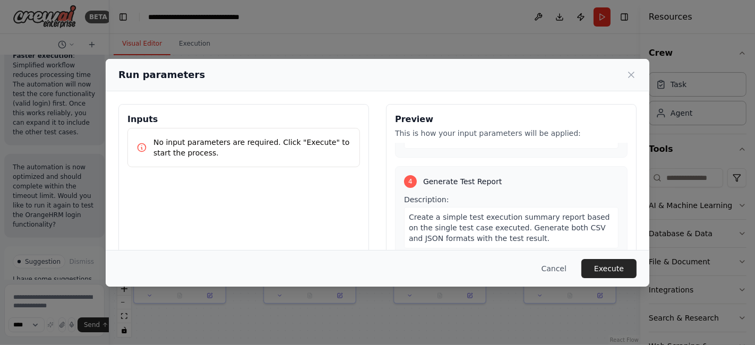
scroll to position [646, 0]
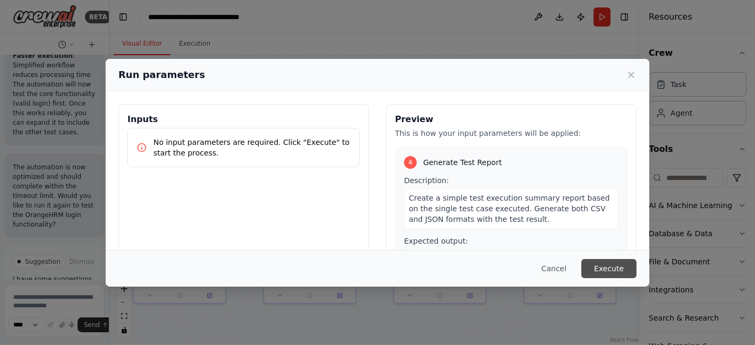
click at [599, 265] on button "Execute" at bounding box center [608, 268] width 55 height 19
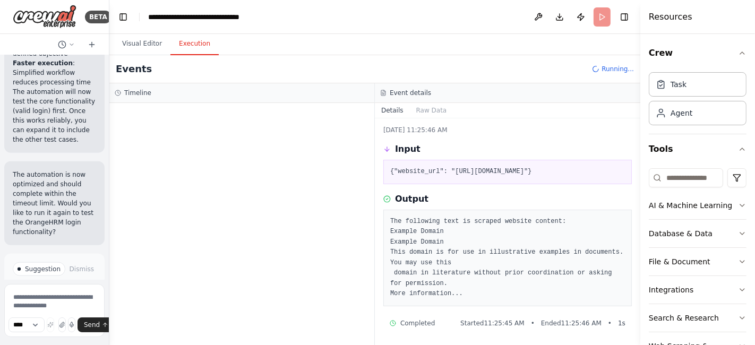
scroll to position [4380, 0]
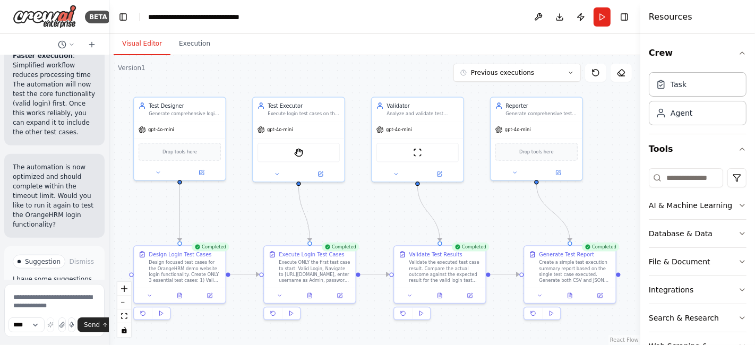
click at [135, 37] on button "Visual Editor" at bounding box center [142, 44] width 57 height 22
click at [339, 296] on button at bounding box center [339, 294] width 25 height 9
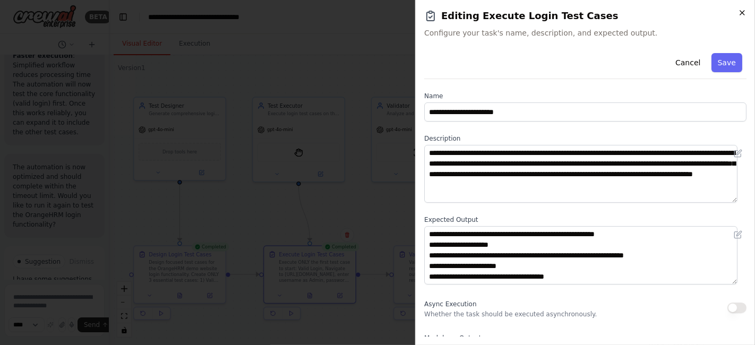
click at [743, 14] on icon "button" at bounding box center [742, 12] width 8 height 8
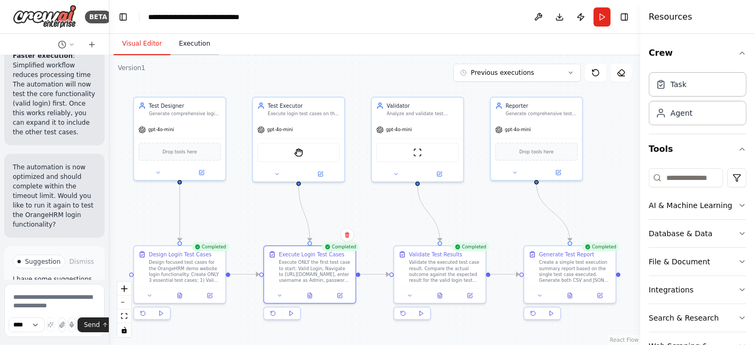
click at [196, 43] on button "Execution" at bounding box center [194, 44] width 48 height 22
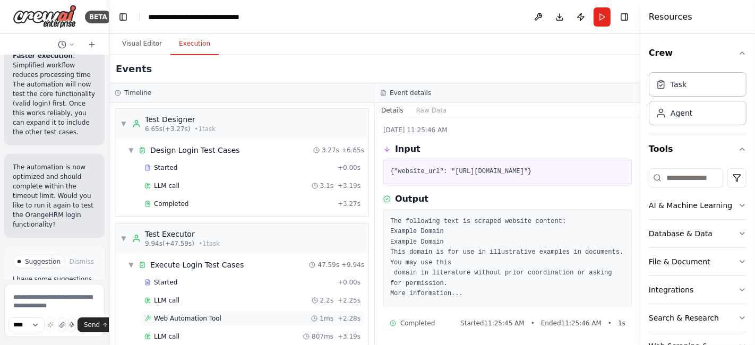
click at [172, 314] on span "Web Automation Tool" at bounding box center [187, 318] width 67 height 8
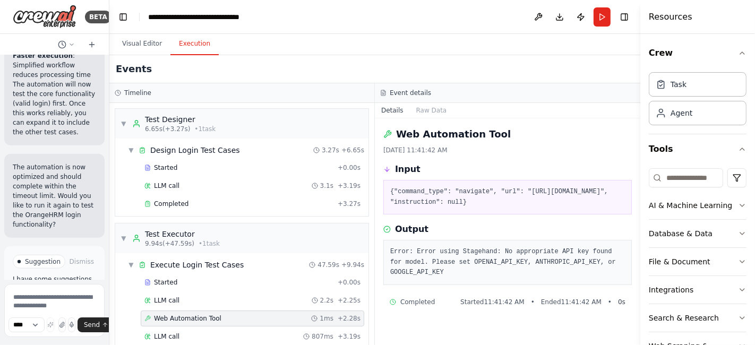
scroll to position [0, 0]
click at [172, 164] on span "Started" at bounding box center [165, 167] width 23 height 8
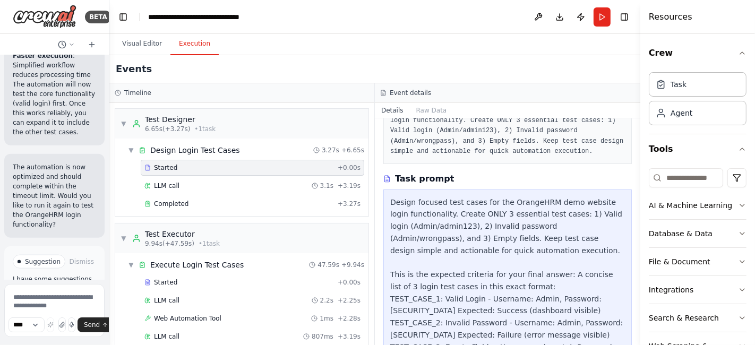
scroll to position [146, 0]
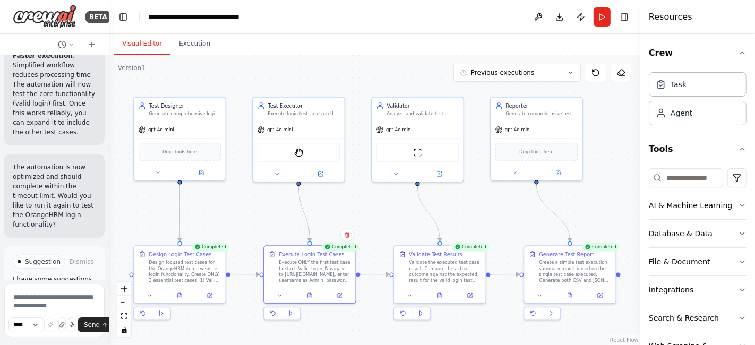
click at [127, 42] on button "Visual Editor" at bounding box center [142, 44] width 57 height 22
click at [306, 294] on button at bounding box center [309, 294] width 31 height 9
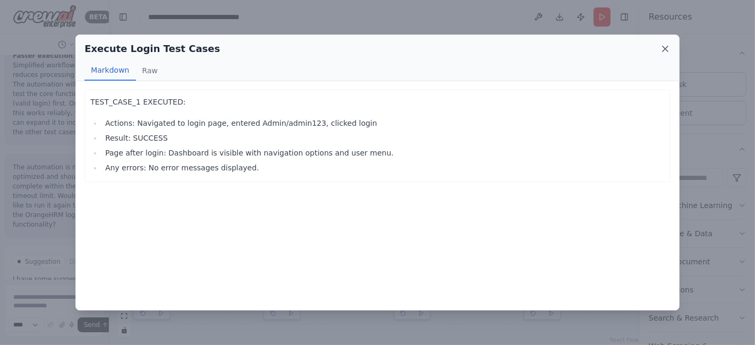
click at [667, 50] on icon at bounding box center [664, 48] width 5 height 5
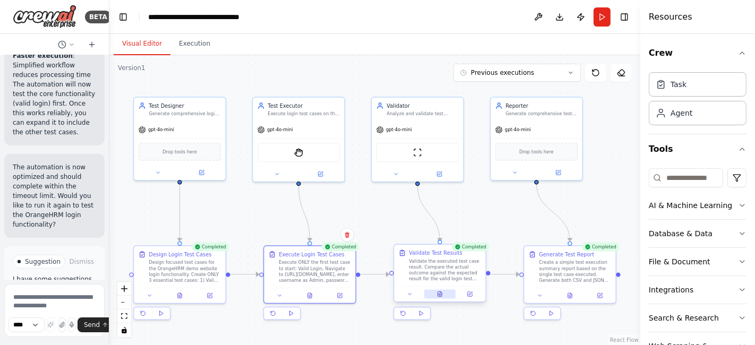
click at [438, 294] on icon at bounding box center [440, 293] width 4 height 5
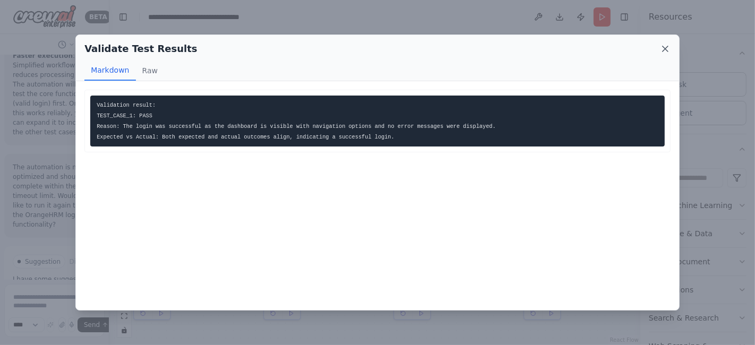
click at [669, 51] on icon at bounding box center [665, 49] width 11 height 11
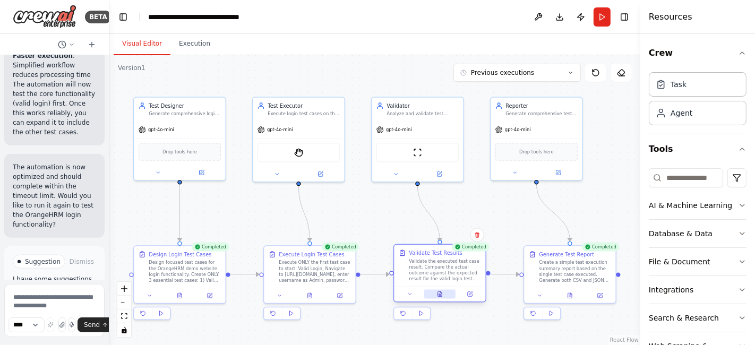
click at [444, 295] on button at bounding box center [439, 294] width 31 height 9
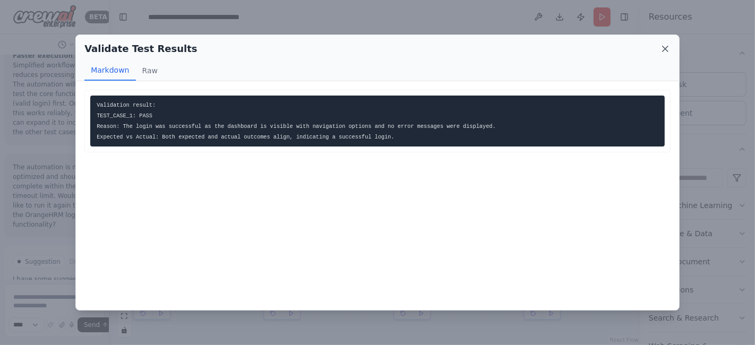
click at [663, 46] on icon at bounding box center [665, 49] width 11 height 11
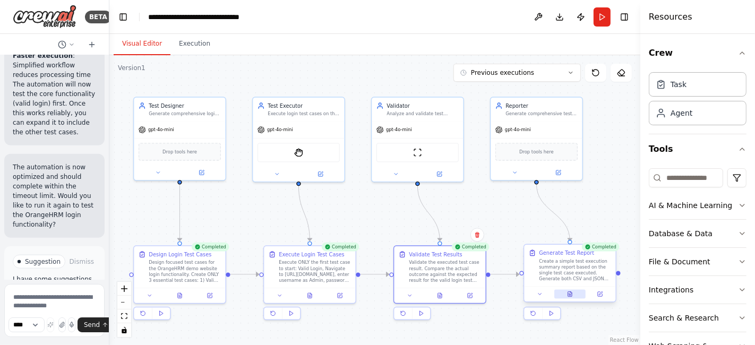
click at [573, 294] on button at bounding box center [569, 294] width 31 height 9
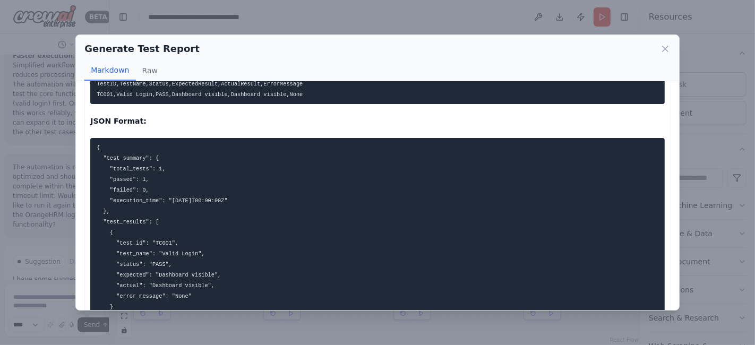
scroll to position [85, 0]
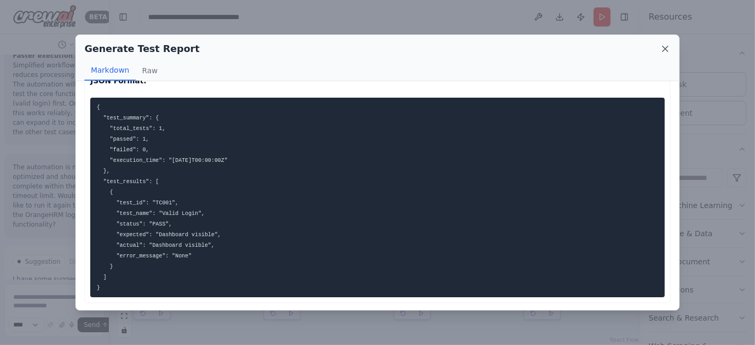
click at [666, 50] on icon at bounding box center [665, 49] width 11 height 11
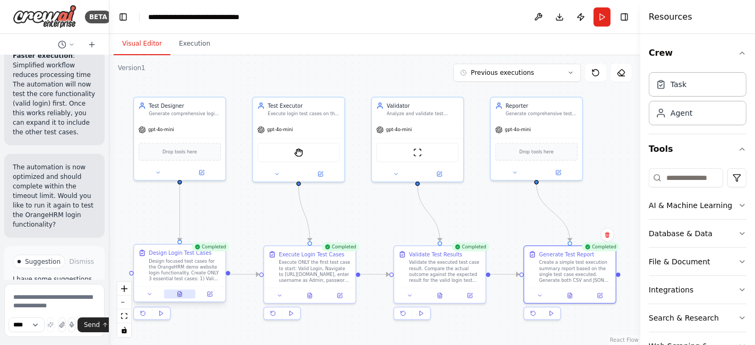
click at [179, 295] on icon at bounding box center [180, 295] width 2 height 0
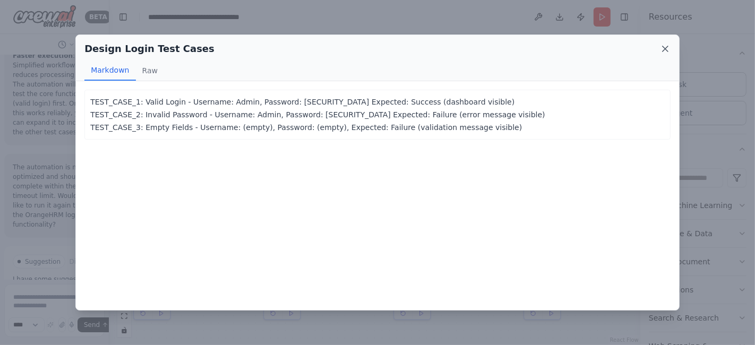
click at [663, 53] on icon at bounding box center [665, 49] width 11 height 11
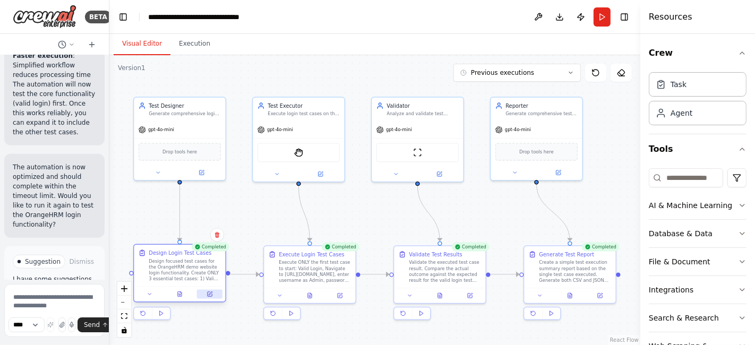
click at [210, 293] on icon at bounding box center [211, 293] width 4 height 4
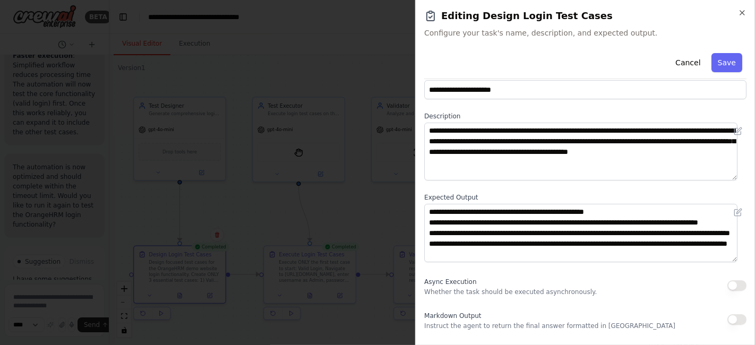
scroll to position [0, 0]
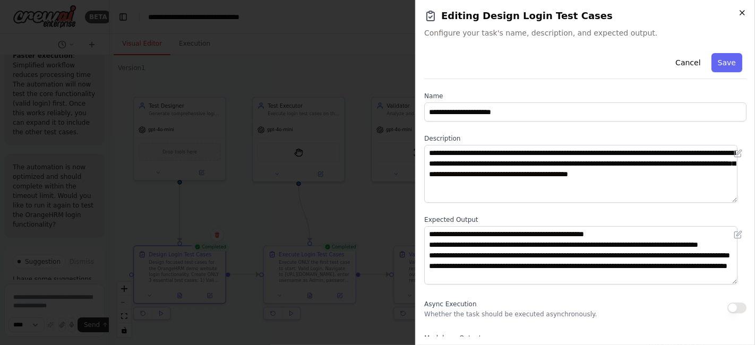
click at [741, 13] on icon "button" at bounding box center [742, 13] width 4 height 4
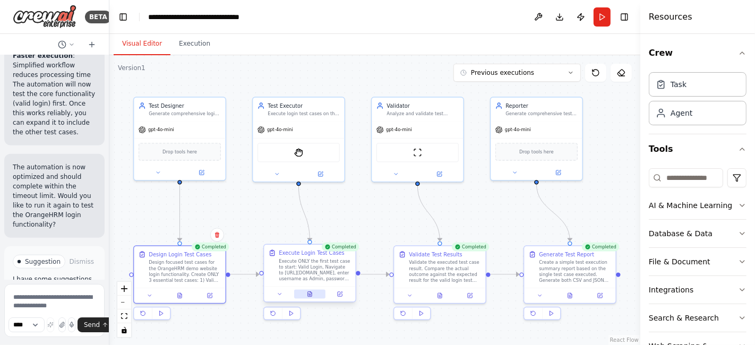
click at [312, 295] on icon at bounding box center [310, 293] width 4 height 5
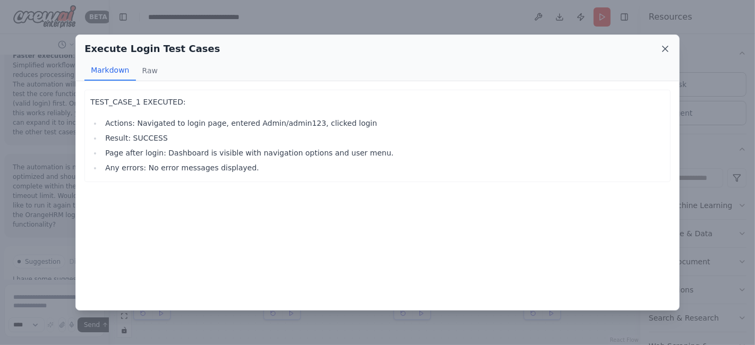
click at [660, 46] on icon at bounding box center [665, 49] width 11 height 11
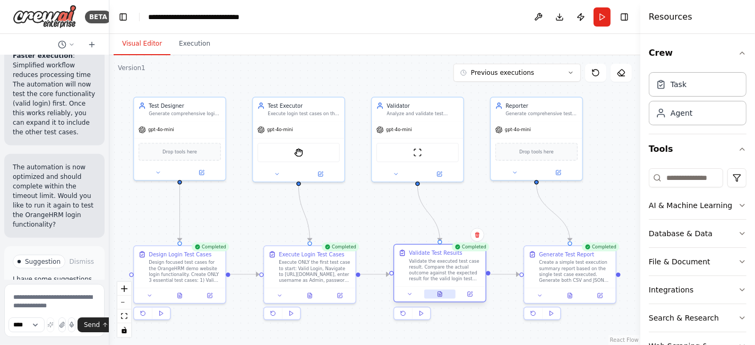
click at [442, 294] on icon at bounding box center [440, 293] width 4 height 5
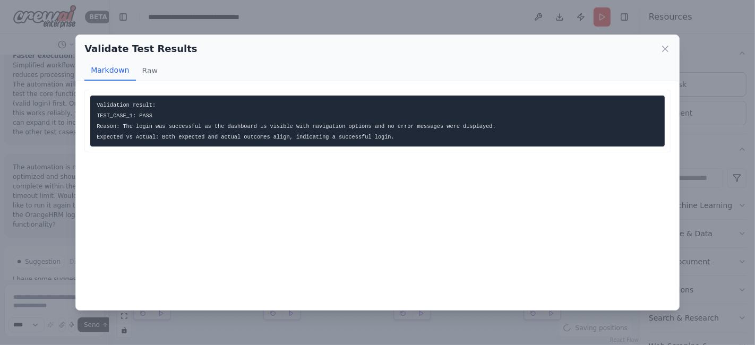
click at [658, 50] on div "Validate Test Results" at bounding box center [377, 48] width 586 height 15
click at [661, 49] on icon at bounding box center [665, 49] width 11 height 11
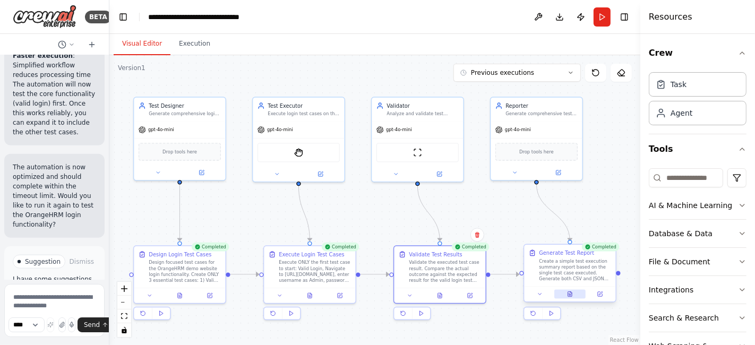
click at [570, 296] on icon at bounding box center [570, 293] width 4 height 5
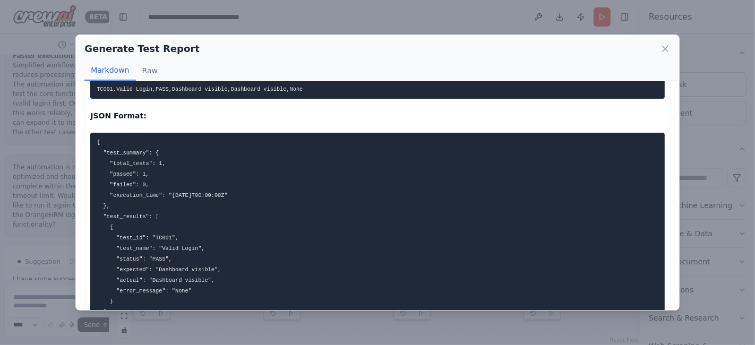
scroll to position [85, 0]
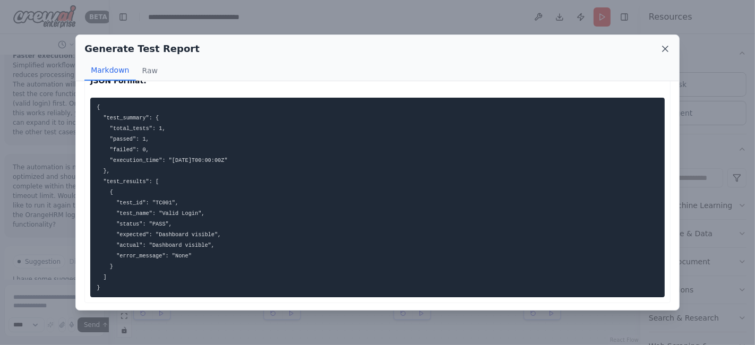
click at [662, 47] on icon at bounding box center [665, 49] width 11 height 11
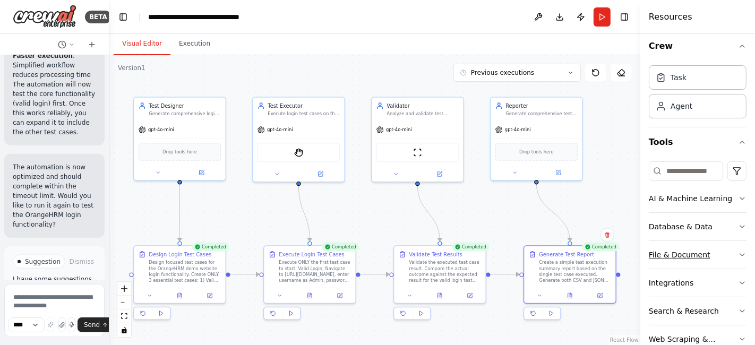
scroll to position [0, 0]
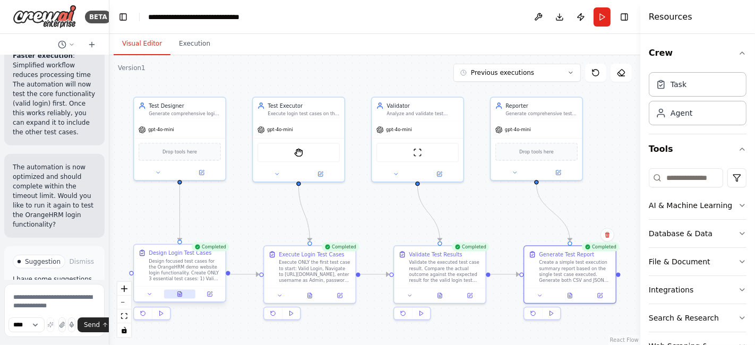
click at [178, 295] on icon at bounding box center [180, 293] width 4 height 5
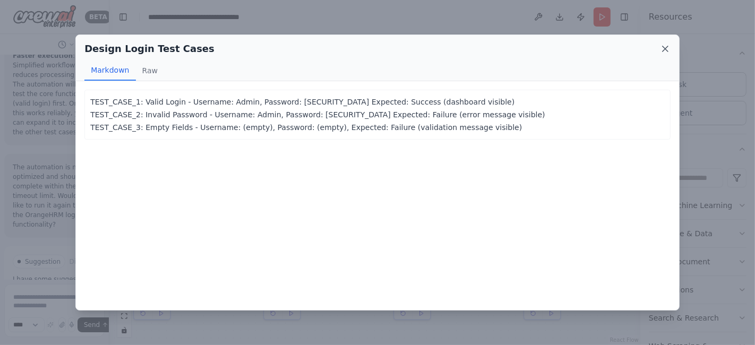
click at [665, 48] on icon at bounding box center [664, 48] width 5 height 5
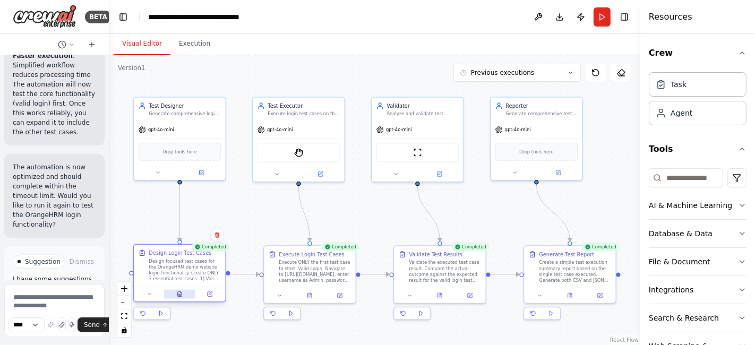
click at [181, 295] on icon at bounding box center [180, 293] width 4 height 5
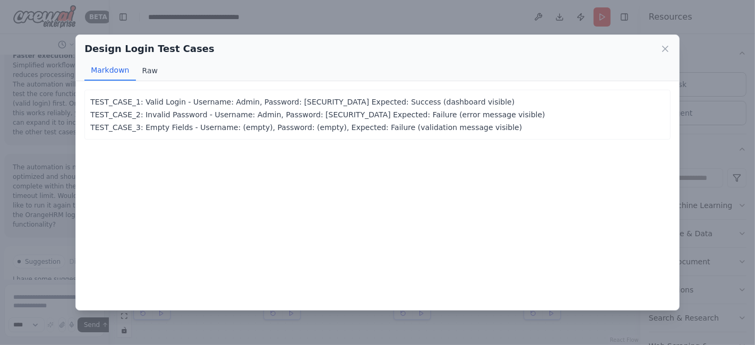
click at [150, 73] on button "Raw" at bounding box center [150, 71] width 28 height 20
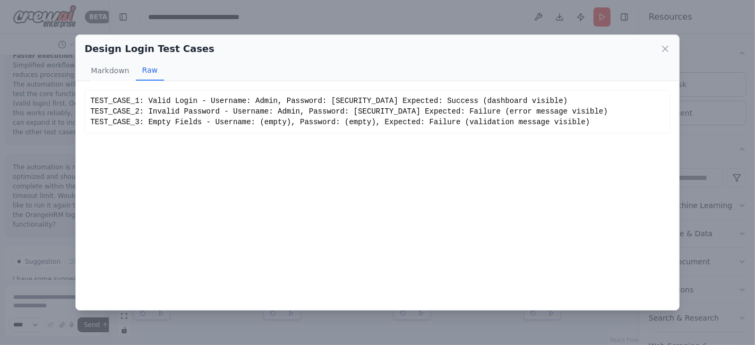
drag, startPoint x: 119, startPoint y: 67, endPoint x: 137, endPoint y: 68, distance: 17.5
click at [118, 67] on button "Markdown" at bounding box center [109, 71] width 51 height 20
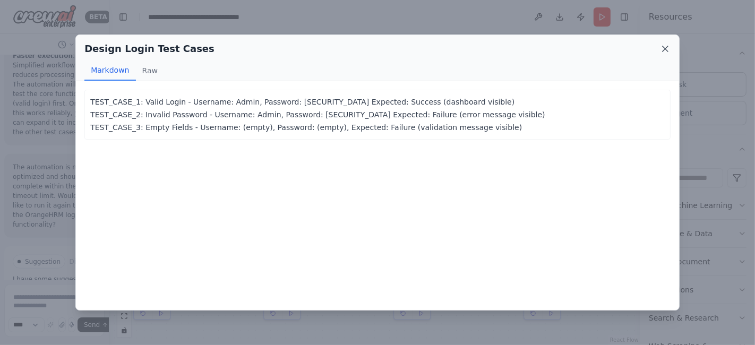
click at [661, 48] on icon at bounding box center [665, 49] width 11 height 11
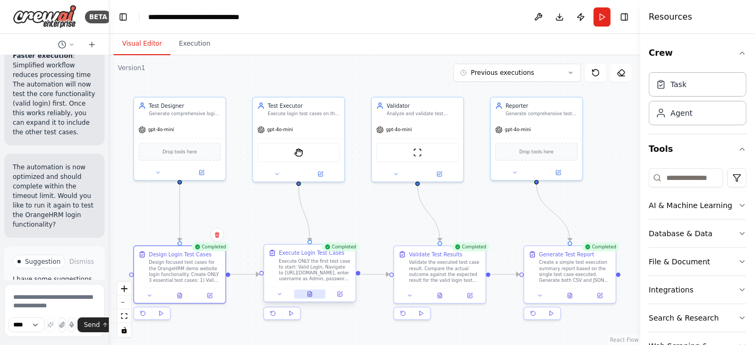
click at [310, 295] on icon at bounding box center [310, 295] width 2 height 0
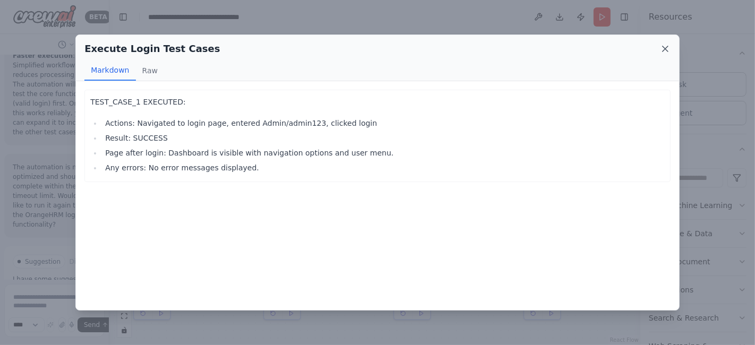
click at [667, 49] on icon at bounding box center [664, 48] width 5 height 5
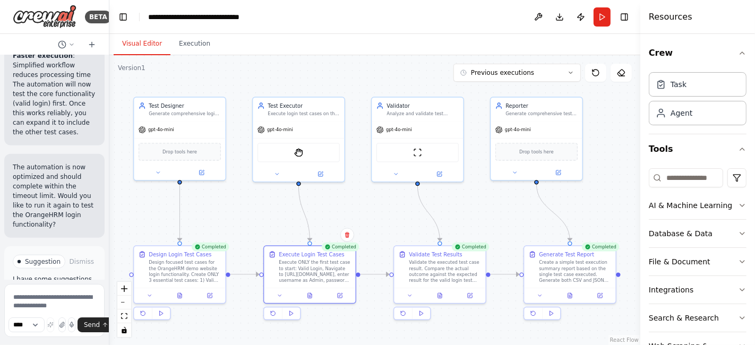
click at [54, 311] on span "Improve automation" at bounding box center [59, 319] width 62 height 17
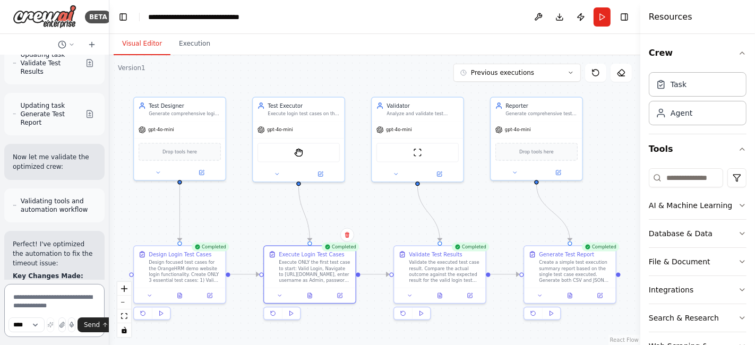
scroll to position [3604, 0]
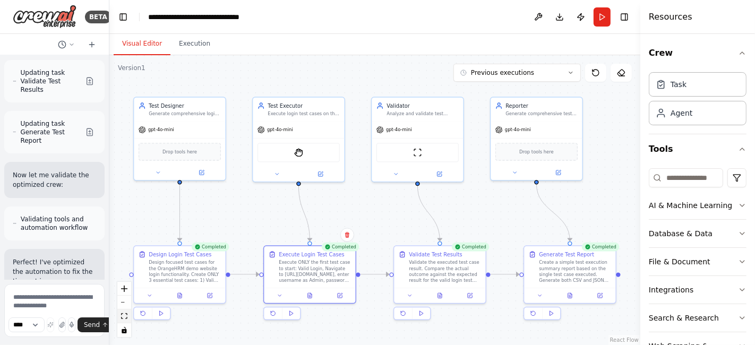
click at [123, 317] on icon "fit view" at bounding box center [124, 316] width 6 height 6
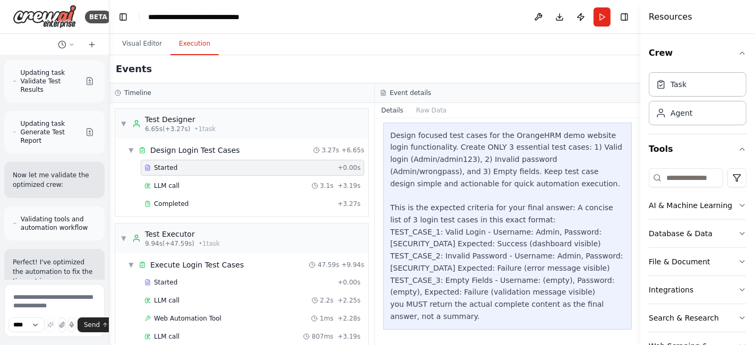
click at [197, 46] on button "Execution" at bounding box center [194, 44] width 48 height 22
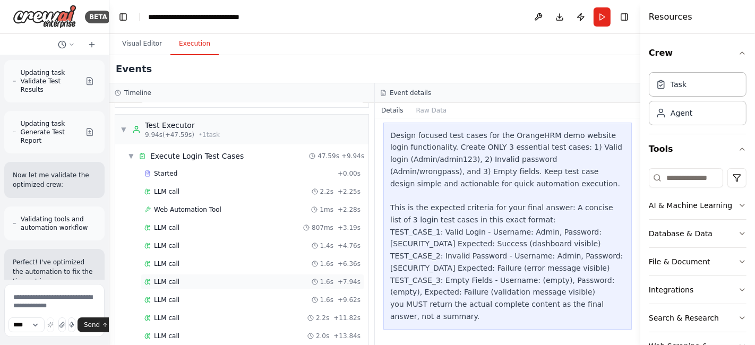
scroll to position [118, 0]
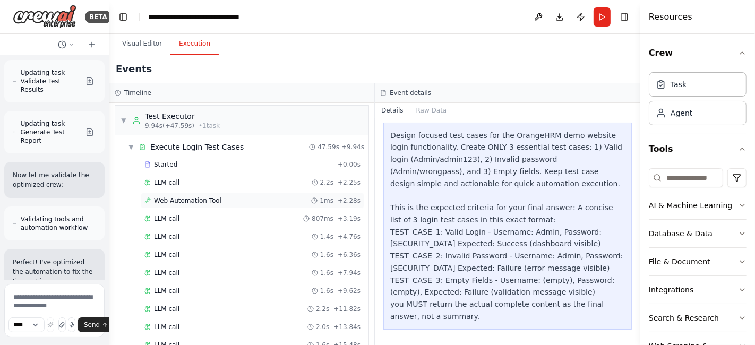
click at [180, 197] on span "Web Automation Tool" at bounding box center [187, 200] width 67 height 8
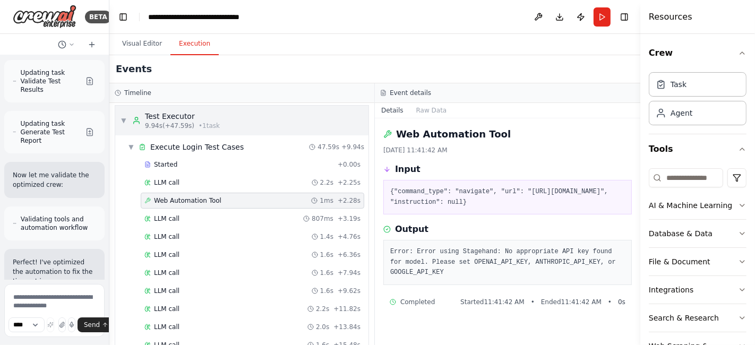
scroll to position [0, 0]
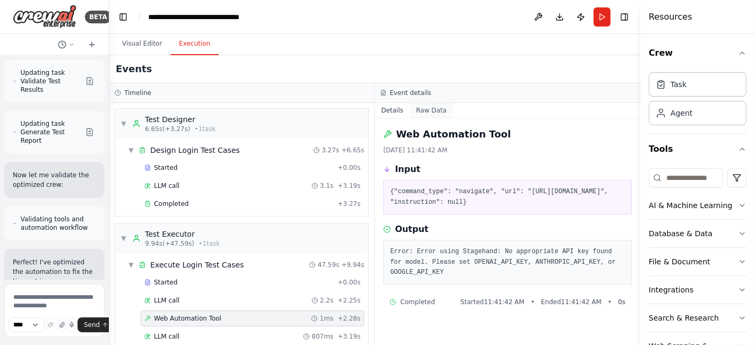
click at [432, 108] on button "Raw Data" at bounding box center [432, 110] width 44 height 15
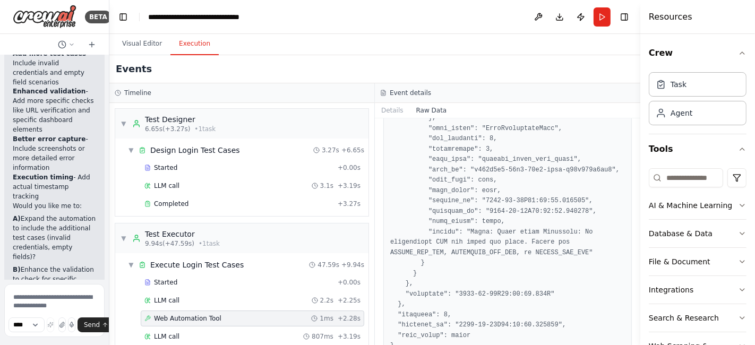
scroll to position [5078, 0]
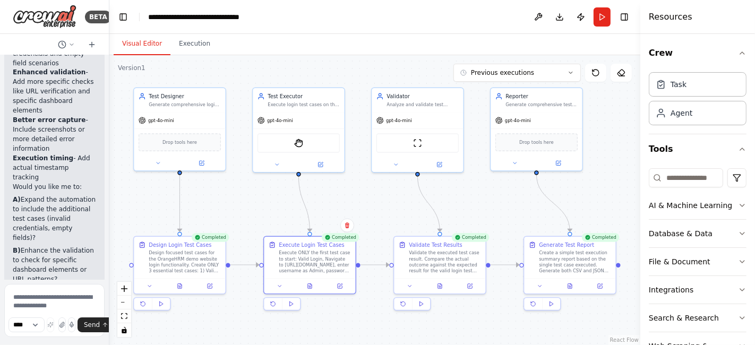
click at [148, 46] on button "Visual Editor" at bounding box center [142, 44] width 57 height 22
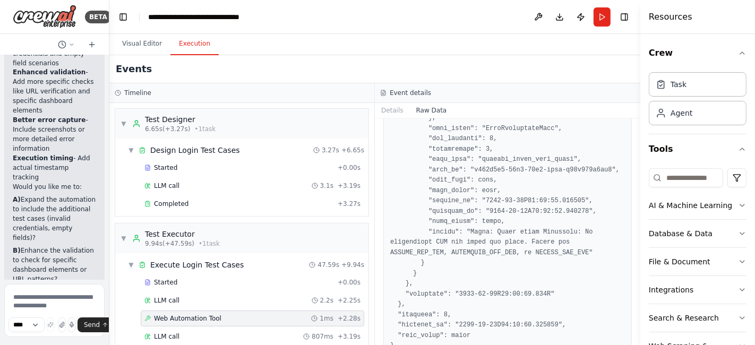
click at [189, 50] on button "Execution" at bounding box center [194, 44] width 48 height 22
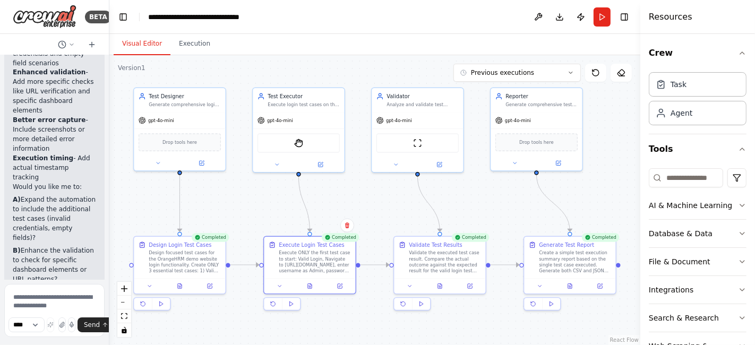
click at [146, 50] on button "Visual Editor" at bounding box center [142, 44] width 57 height 22
click at [183, 288] on button at bounding box center [179, 284] width 31 height 9
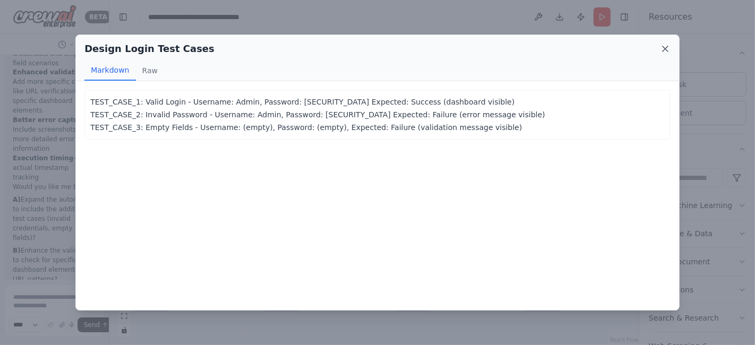
click at [668, 50] on icon at bounding box center [665, 49] width 11 height 11
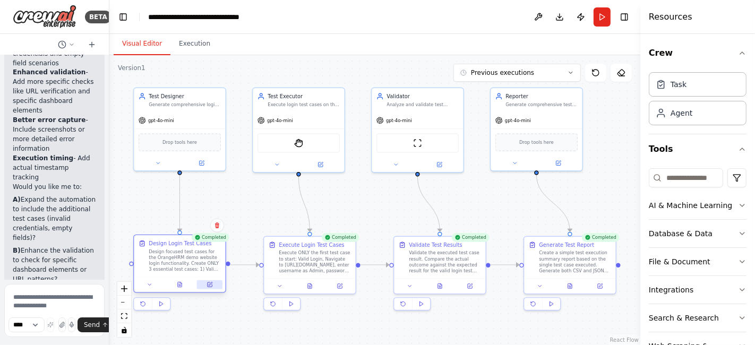
click at [209, 288] on button at bounding box center [209, 284] width 25 height 9
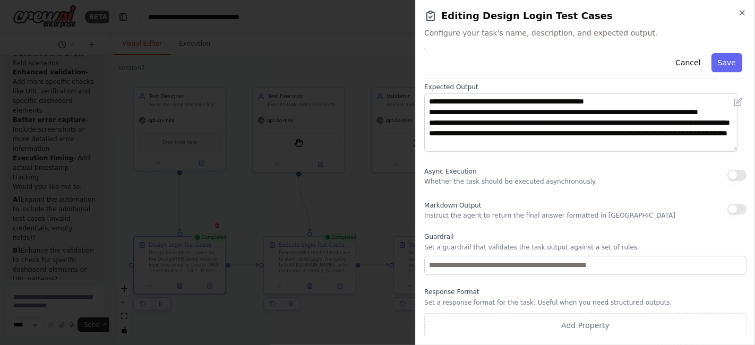
scroll to position [0, 0]
click at [744, 14] on icon "button" at bounding box center [742, 12] width 8 height 8
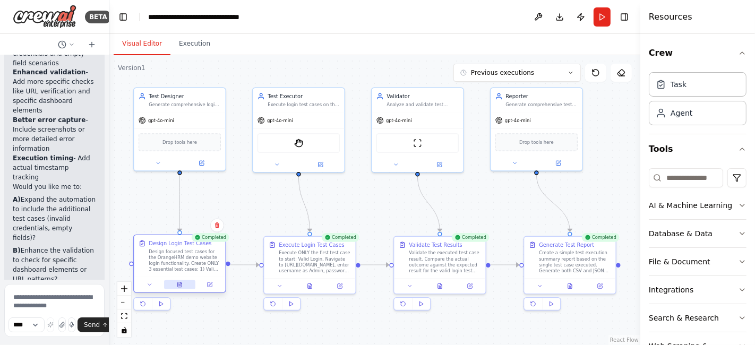
click at [179, 282] on icon at bounding box center [180, 284] width 4 height 5
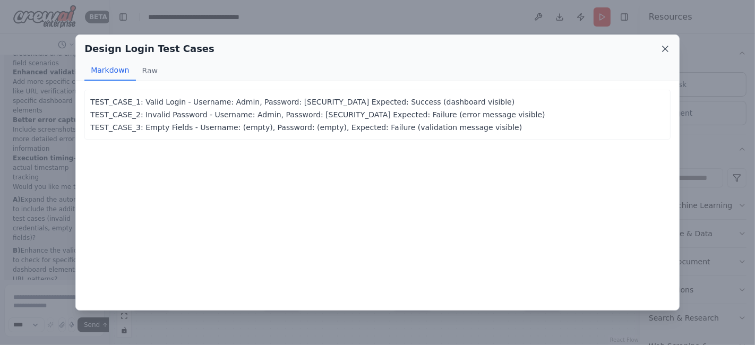
click at [666, 47] on icon at bounding box center [664, 48] width 5 height 5
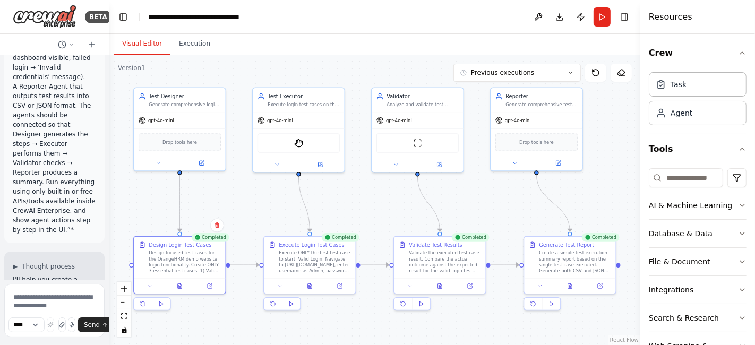
scroll to position [295, 0]
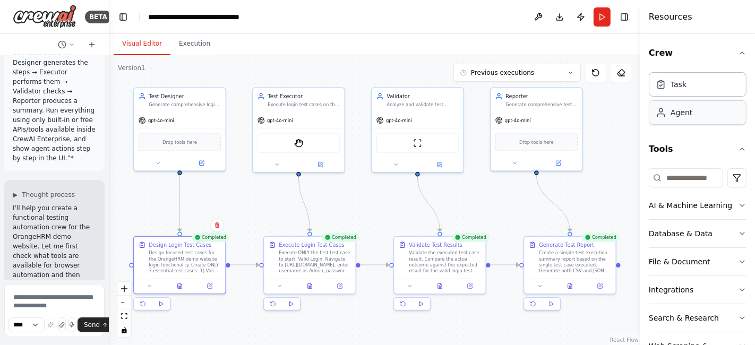
click at [689, 114] on div "Agent" at bounding box center [681, 112] width 22 height 11
click at [678, 113] on div "Agent" at bounding box center [681, 112] width 22 height 11
click at [673, 93] on div "Task" at bounding box center [698, 84] width 98 height 24
click at [663, 85] on icon at bounding box center [661, 84] width 6 height 7
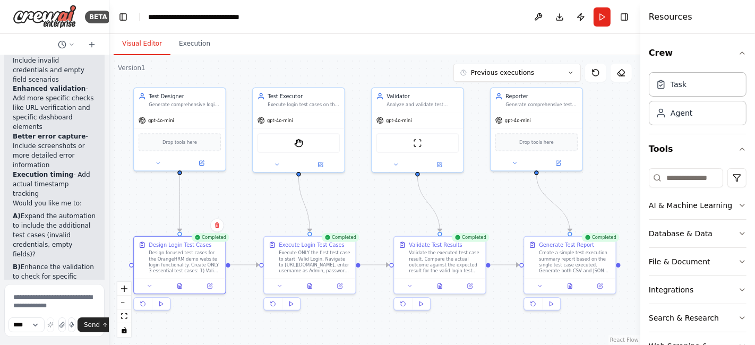
scroll to position [5078, 0]
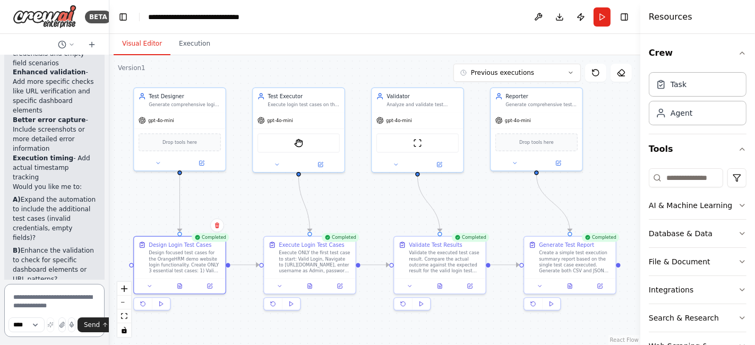
click at [44, 304] on textarea at bounding box center [54, 310] width 100 height 53
type textarea "*"
click at [45, 296] on textarea "**********" at bounding box center [54, 310] width 100 height 53
click at [182, 286] on icon at bounding box center [180, 284] width 4 height 5
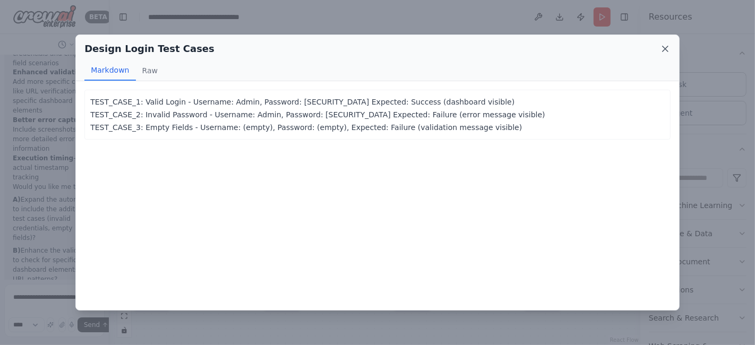
click at [666, 50] on icon at bounding box center [665, 49] width 11 height 11
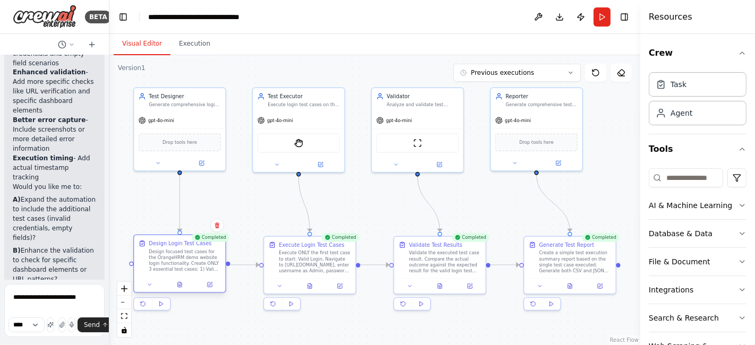
click at [212, 289] on div at bounding box center [179, 284] width 91 height 15
click at [211, 282] on icon at bounding box center [211, 284] width 4 height 4
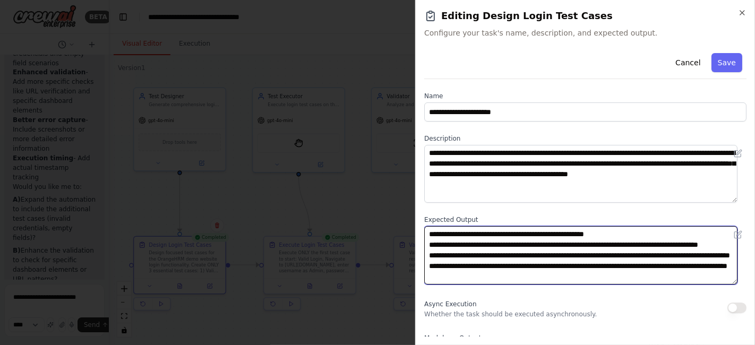
scroll to position [0, 0]
drag, startPoint x: 520, startPoint y: 279, endPoint x: 424, endPoint y: 227, distance: 108.8
click at [424, 227] on textarea "**********" at bounding box center [580, 255] width 313 height 58
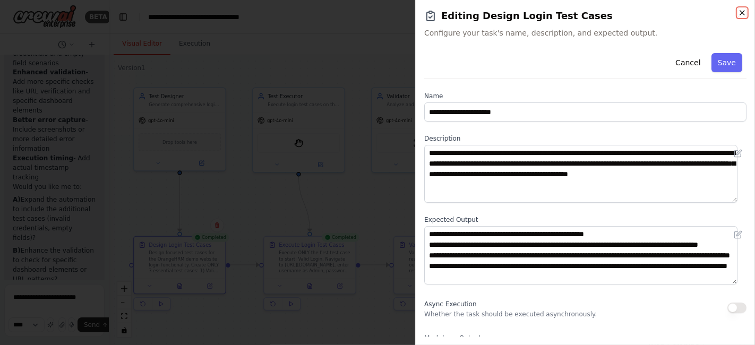
click at [741, 16] on icon "button" at bounding box center [742, 12] width 8 height 8
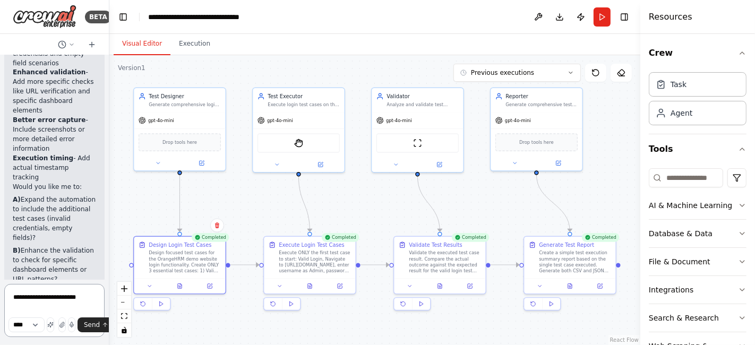
click at [84, 297] on textarea "**********" at bounding box center [54, 310] width 100 height 53
paste textarea "**********"
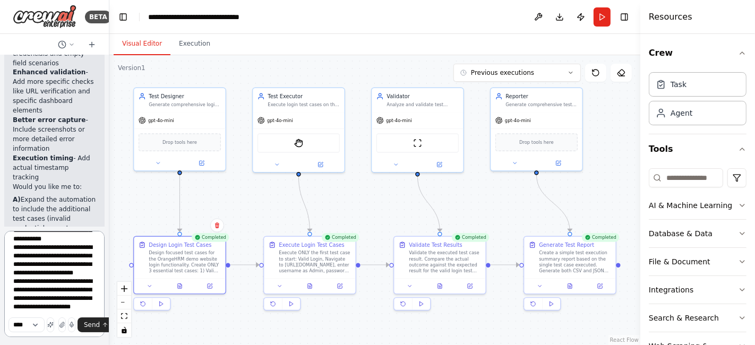
scroll to position [107, 0]
type textarea "**********"
click at [97, 325] on span "Send" at bounding box center [92, 325] width 16 height 8
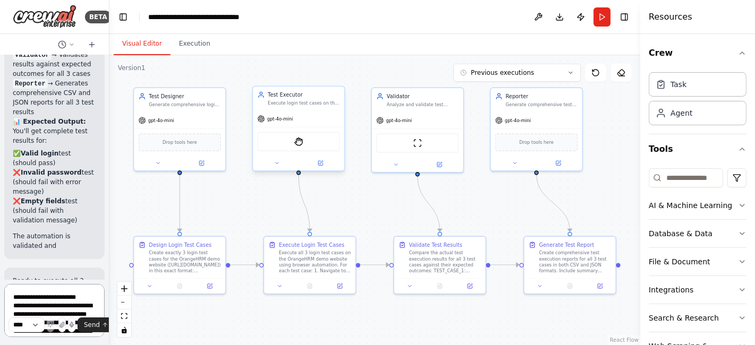
scroll to position [6382, 0]
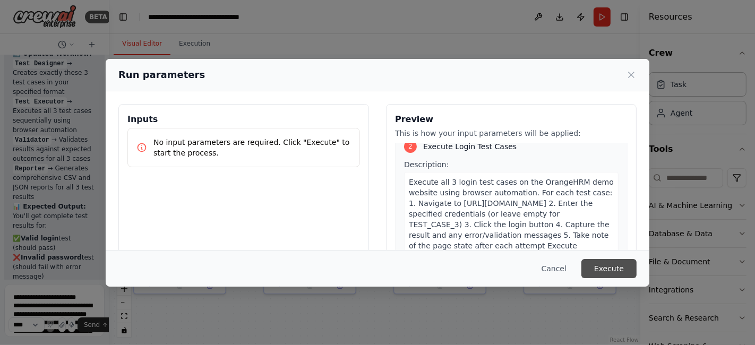
scroll to position [471, 0]
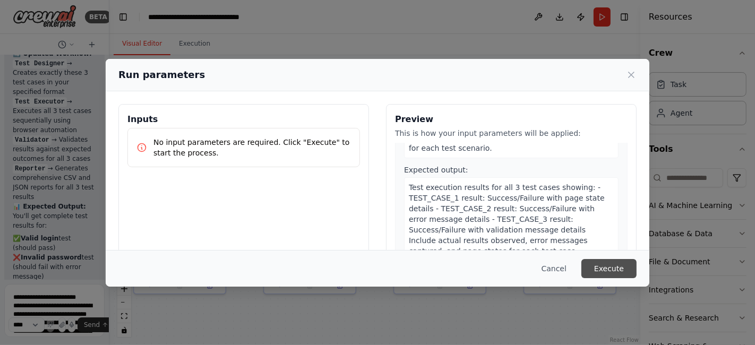
click at [603, 269] on button "Execute" at bounding box center [608, 268] width 55 height 19
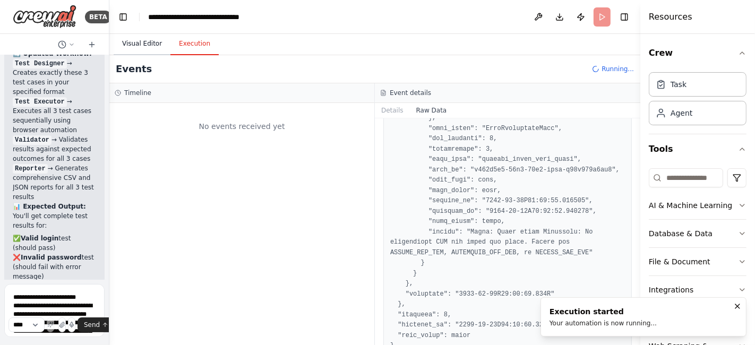
click at [137, 45] on button "Visual Editor" at bounding box center [142, 44] width 57 height 22
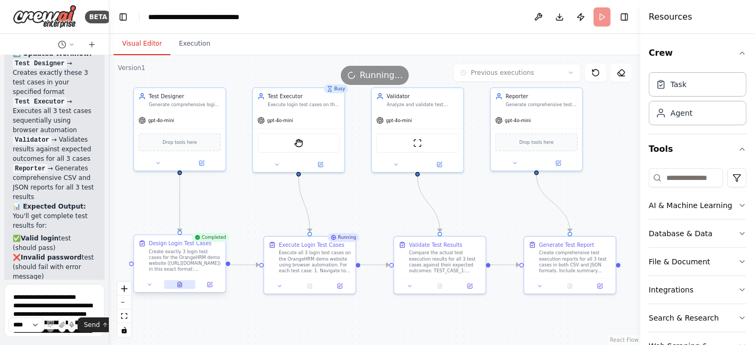
click at [179, 286] on icon at bounding box center [180, 284] width 4 height 5
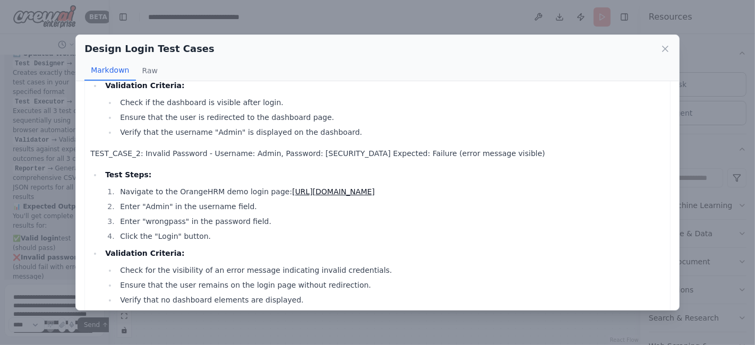
scroll to position [0, 0]
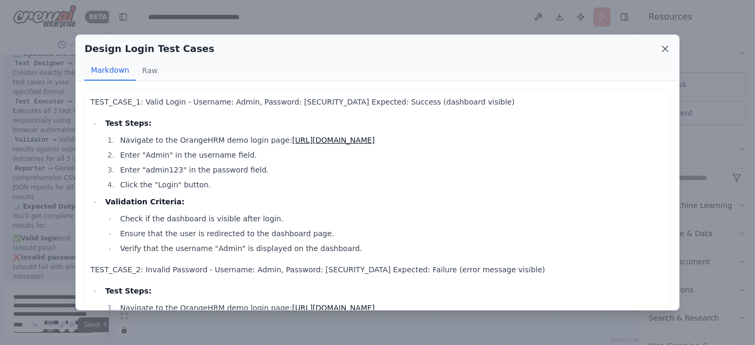
click at [665, 48] on icon at bounding box center [664, 48] width 5 height 5
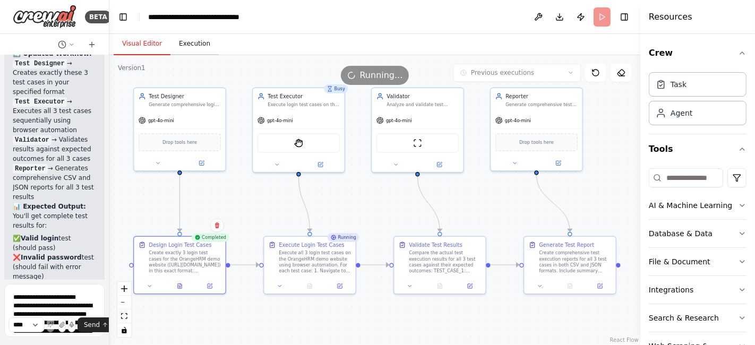
click at [191, 45] on button "Execution" at bounding box center [194, 44] width 48 height 22
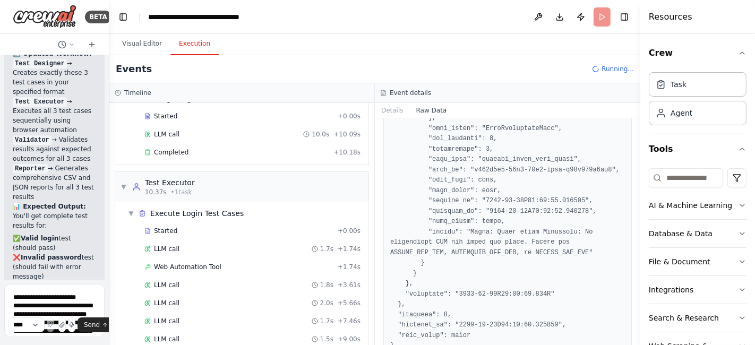
scroll to position [118, 0]
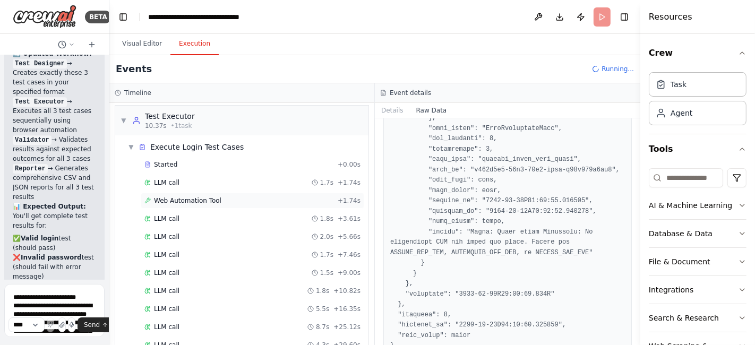
click at [174, 200] on span "Web Automation Tool" at bounding box center [187, 200] width 67 height 8
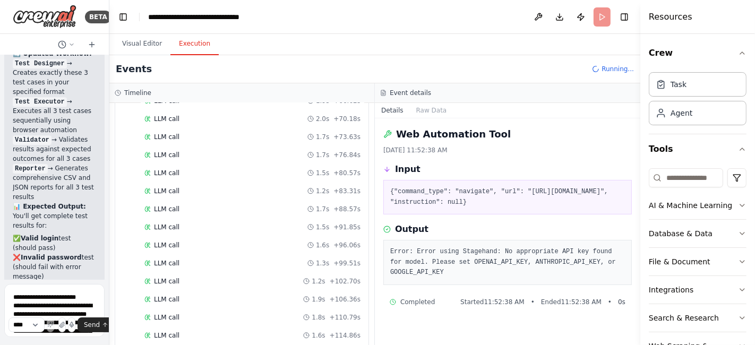
scroll to position [705, 0]
click at [133, 45] on button "Visual Editor" at bounding box center [142, 44] width 57 height 22
click at [186, 50] on button "Execution" at bounding box center [194, 44] width 48 height 22
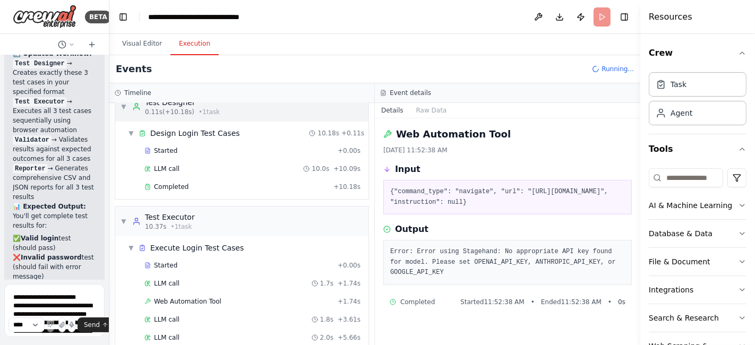
scroll to position [0, 0]
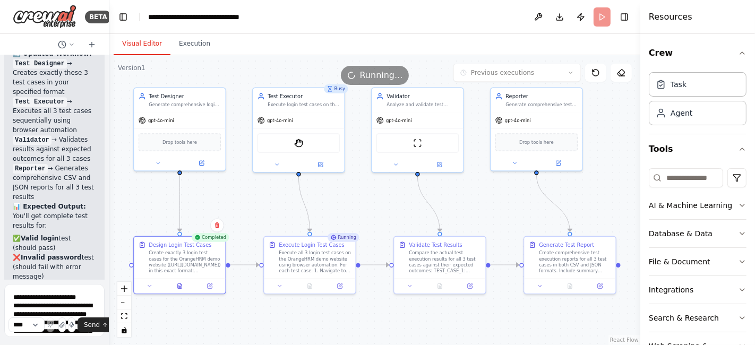
click at [141, 46] on button "Visual Editor" at bounding box center [142, 44] width 57 height 22
click at [187, 40] on button "Execution" at bounding box center [194, 44] width 48 height 22
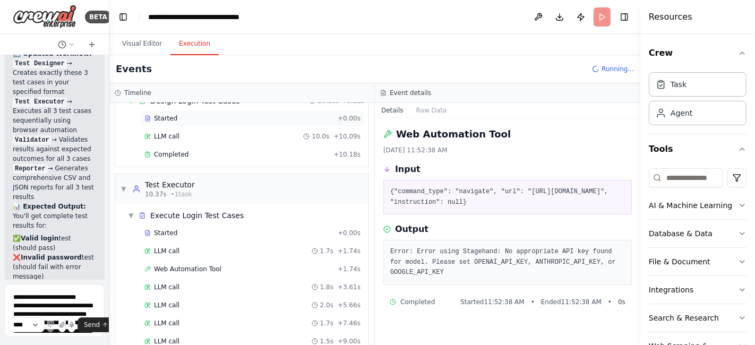
scroll to position [0, 0]
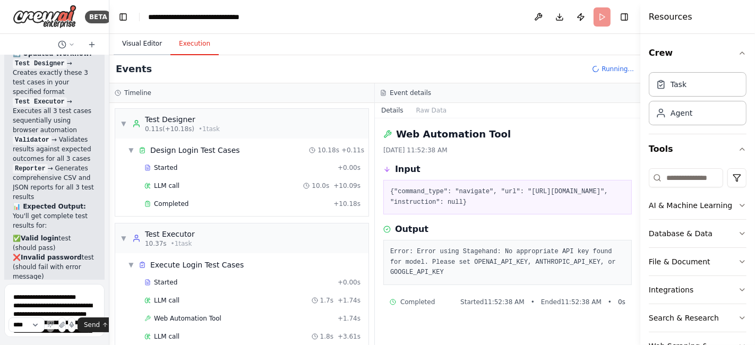
click at [142, 47] on button "Visual Editor" at bounding box center [142, 44] width 57 height 22
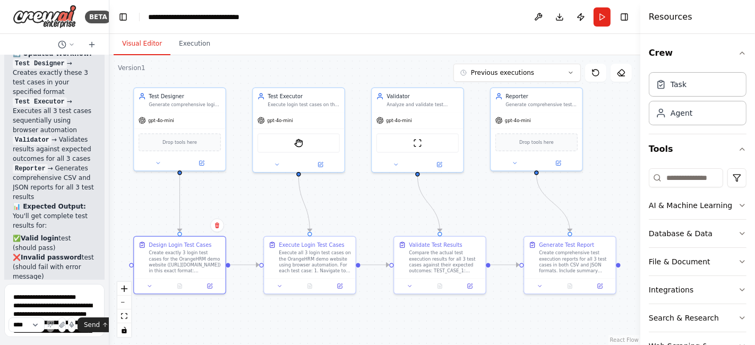
scroll to position [6382, 0]
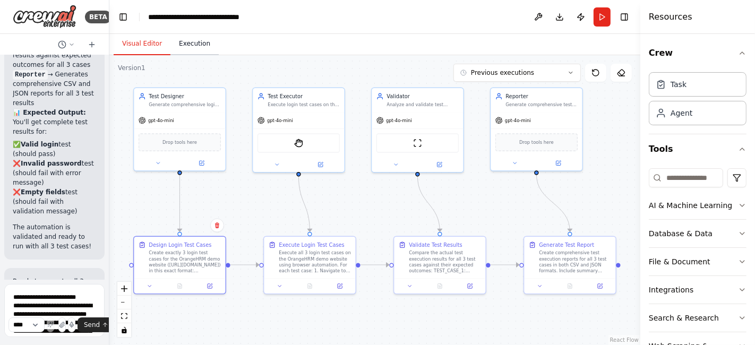
click at [186, 48] on button "Execution" at bounding box center [194, 44] width 48 height 22
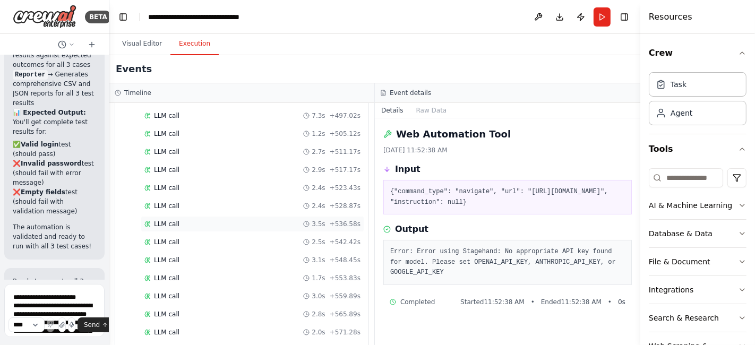
scroll to position [2161, 0]
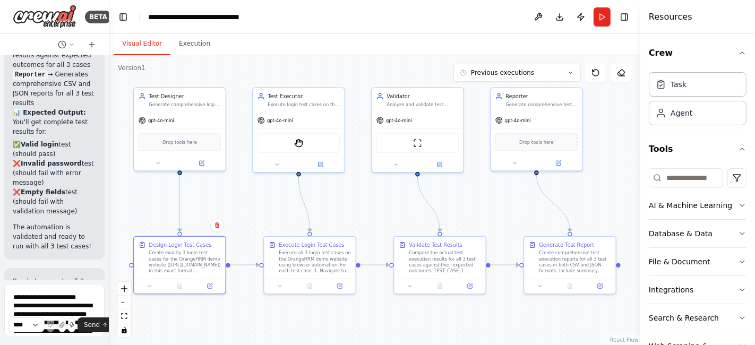
drag, startPoint x: 141, startPoint y: 40, endPoint x: 151, endPoint y: 46, distance: 12.1
click at [140, 40] on button "Visual Editor" at bounding box center [142, 44] width 57 height 22
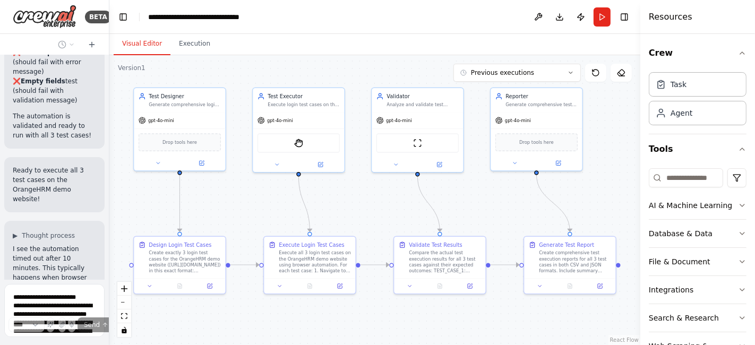
scroll to position [6503, 0]
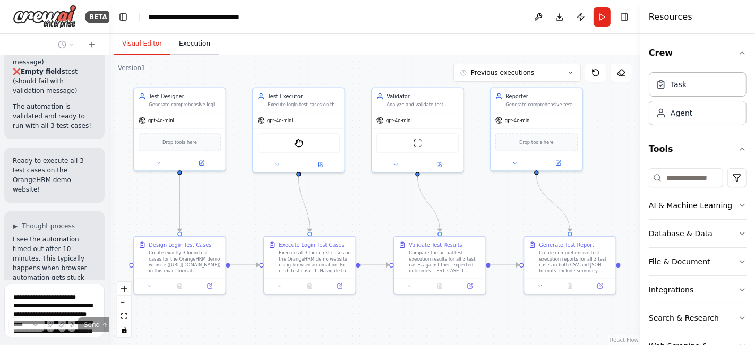
click at [197, 45] on button "Execution" at bounding box center [194, 44] width 48 height 22
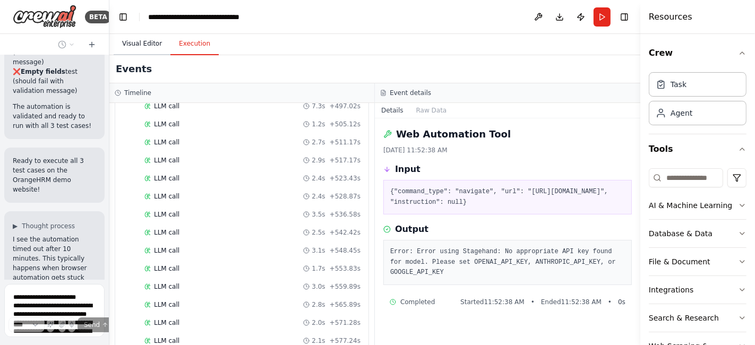
click at [136, 45] on button "Visual Editor" at bounding box center [142, 44] width 57 height 22
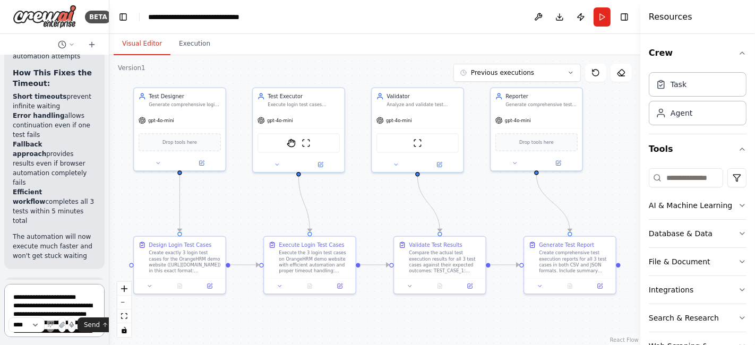
scroll to position [7788, 0]
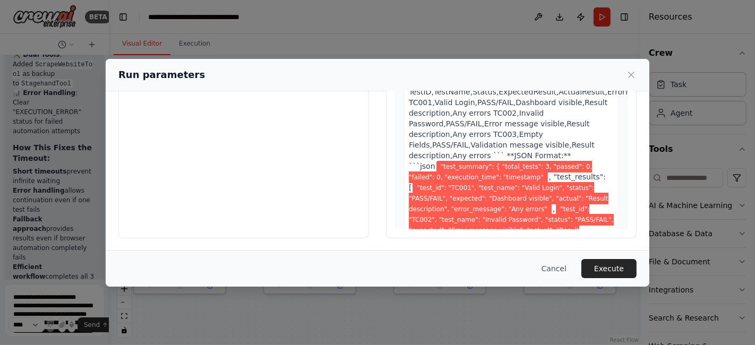
scroll to position [1018, 0]
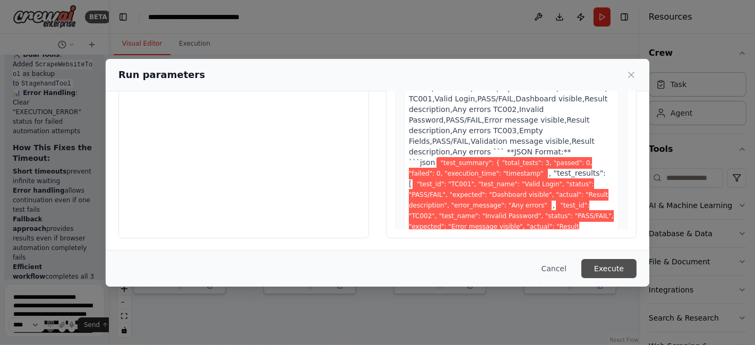
click at [603, 271] on button "Execute" at bounding box center [608, 268] width 55 height 19
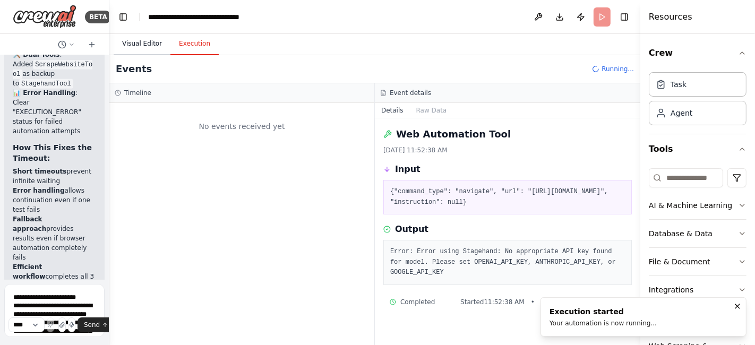
click at [129, 40] on button "Visual Editor" at bounding box center [142, 44] width 57 height 22
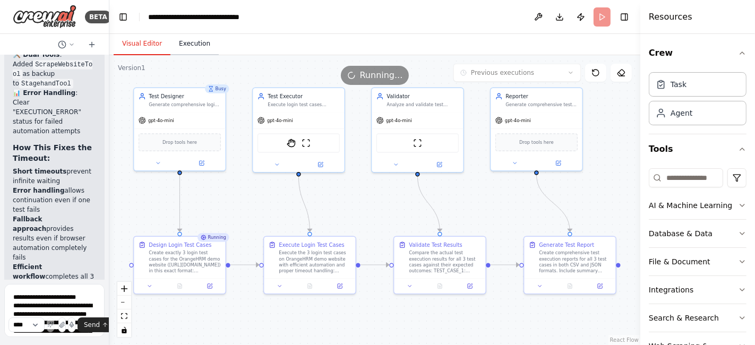
click at [184, 44] on button "Execution" at bounding box center [194, 44] width 48 height 22
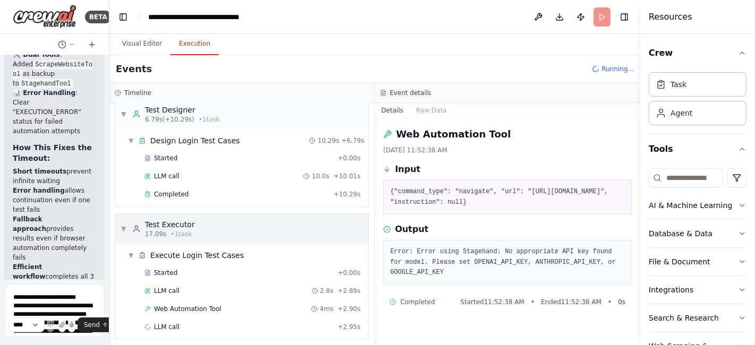
scroll to position [12, 0]
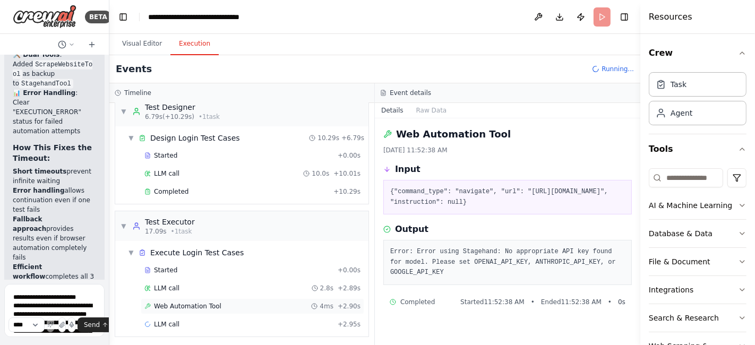
click at [189, 300] on div "Web Automation Tool 4ms + 2.90s" at bounding box center [252, 306] width 223 height 16
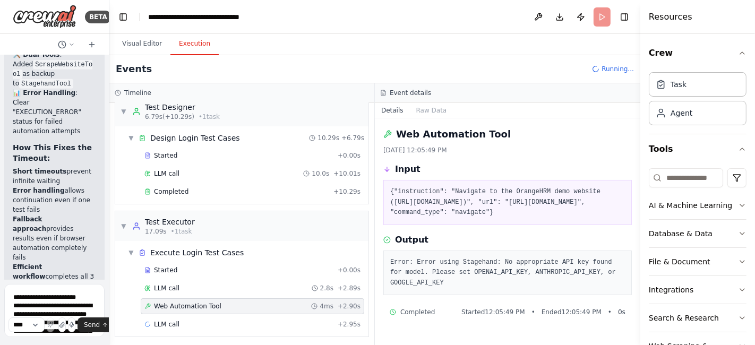
click at [189, 302] on span "Web Automation Tool" at bounding box center [187, 306] width 67 height 8
click at [188, 302] on span "Web Automation Tool" at bounding box center [187, 306] width 67 height 8
click at [182, 267] on div "Started" at bounding box center [238, 270] width 189 height 8
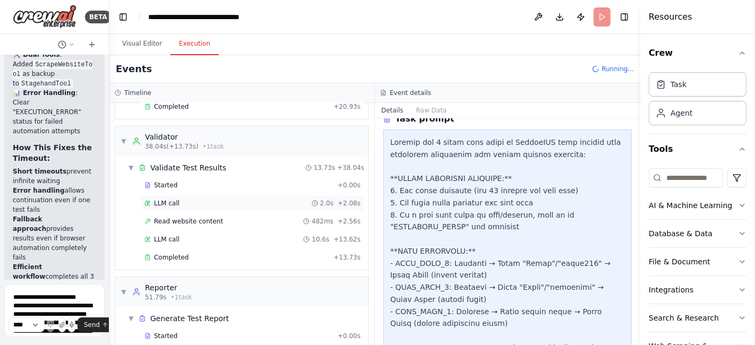
scroll to position [310, 0]
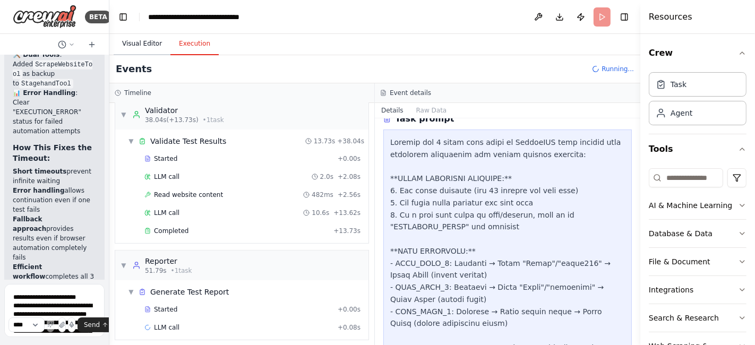
drag, startPoint x: 135, startPoint y: 40, endPoint x: 120, endPoint y: 43, distance: 15.2
click at [128, 40] on button "Visual Editor" at bounding box center [142, 44] width 57 height 22
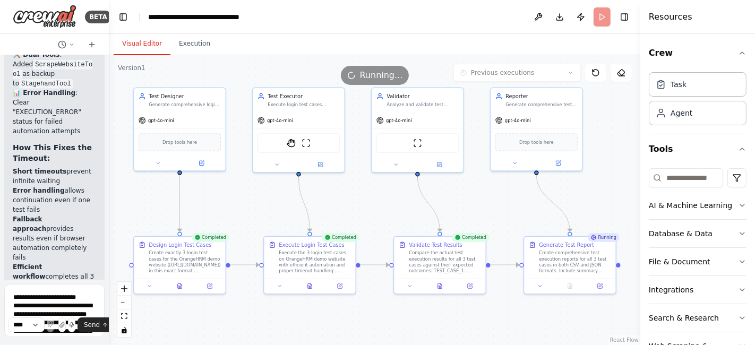
scroll to position [7788, 0]
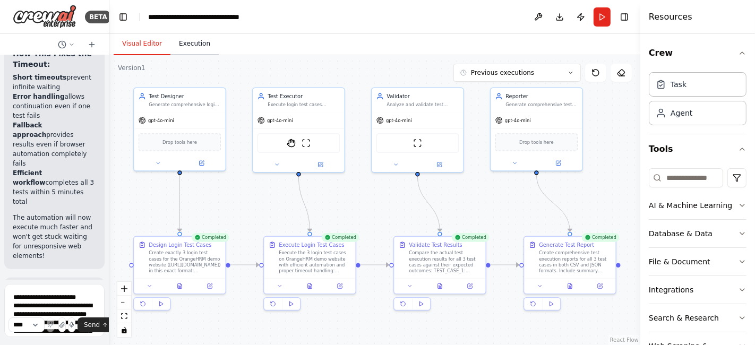
click at [181, 38] on button "Execution" at bounding box center [194, 44] width 48 height 22
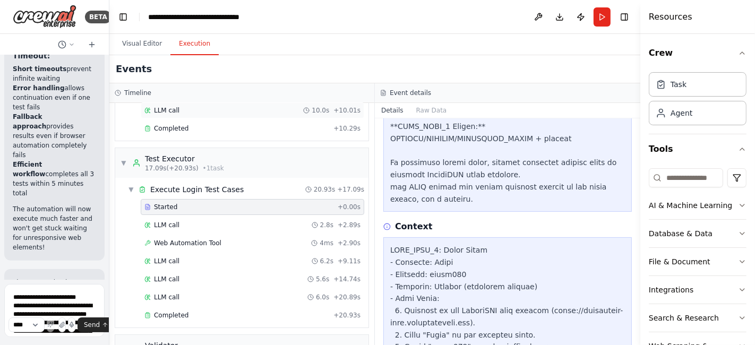
scroll to position [0, 0]
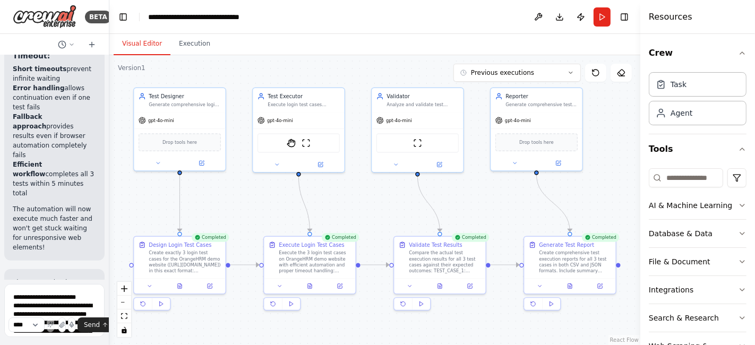
click at [132, 50] on button "Visual Editor" at bounding box center [142, 44] width 57 height 22
click at [312, 287] on button at bounding box center [309, 284] width 31 height 9
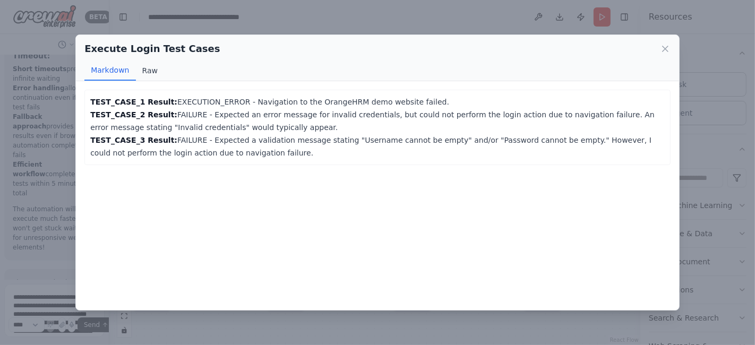
click at [146, 69] on button "Raw" at bounding box center [150, 71] width 28 height 20
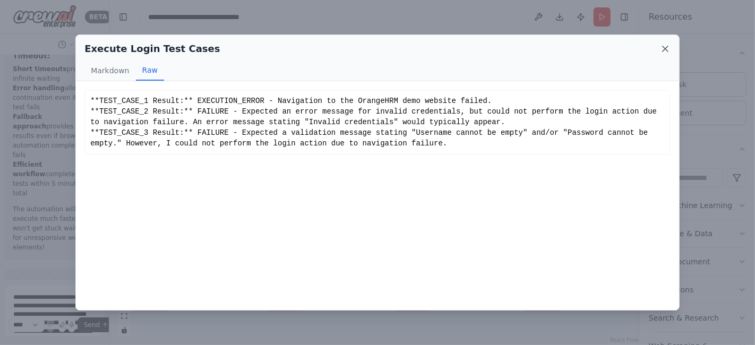
click at [667, 50] on icon at bounding box center [665, 49] width 11 height 11
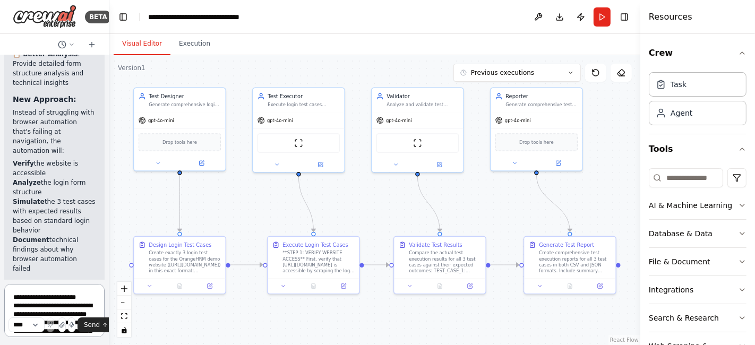
scroll to position [8882, 0]
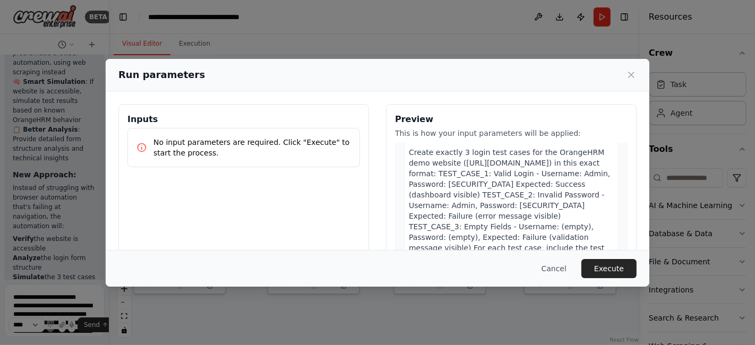
scroll to position [59, 0]
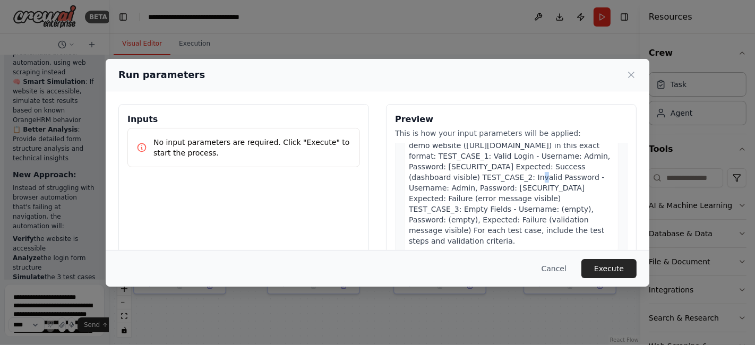
click at [464, 177] on span "Create exactly 3 login test cases for the OrangeHRM demo website ([URL][DOMAIN_…" at bounding box center [509, 188] width 201 height 115
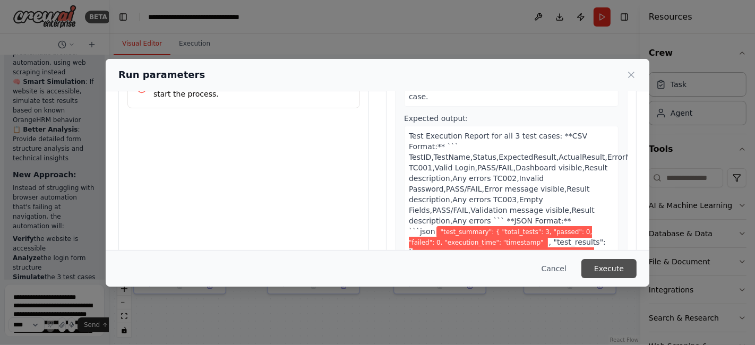
click at [599, 266] on button "Execute" at bounding box center [608, 268] width 55 height 19
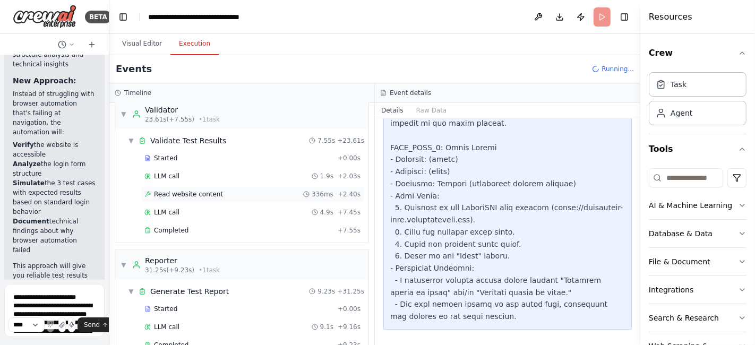
scroll to position [292, 0]
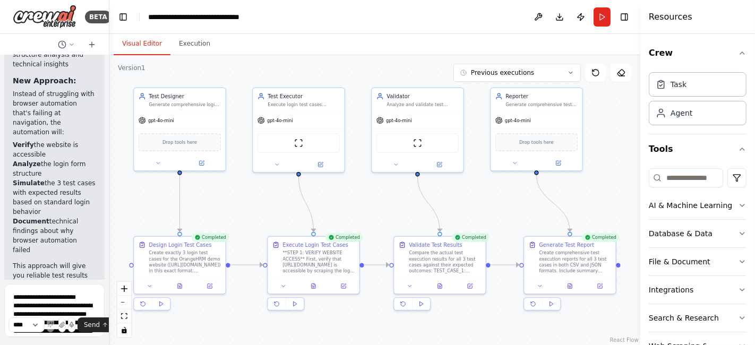
click at [141, 45] on button "Visual Editor" at bounding box center [142, 44] width 57 height 22
click at [178, 286] on icon at bounding box center [180, 284] width 4 height 5
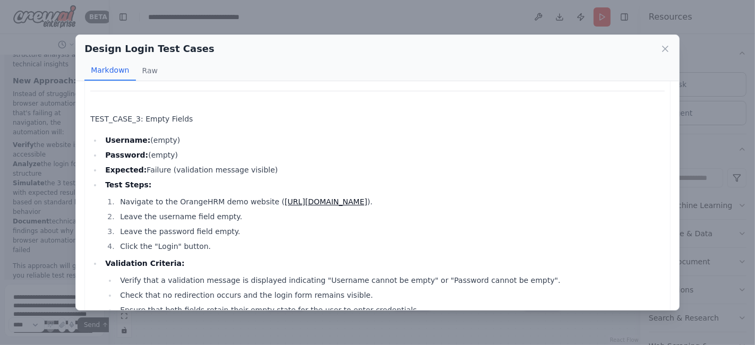
scroll to position [500, 0]
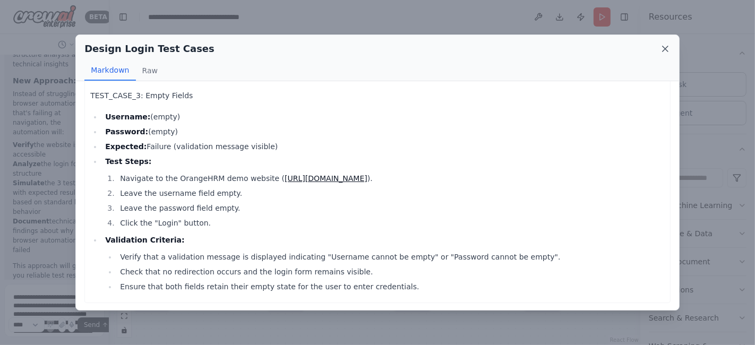
click at [669, 52] on icon at bounding box center [665, 49] width 11 height 11
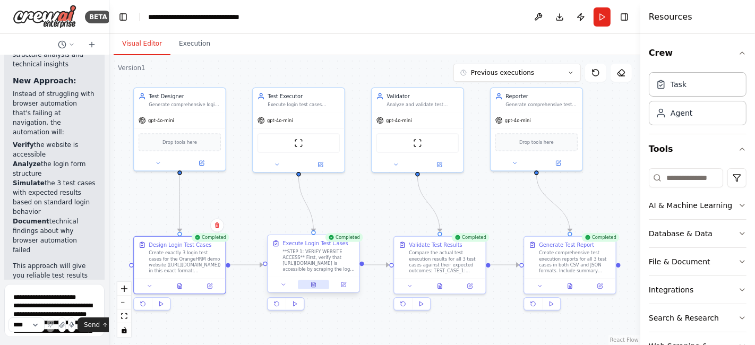
click at [315, 284] on icon at bounding box center [314, 284] width 4 height 5
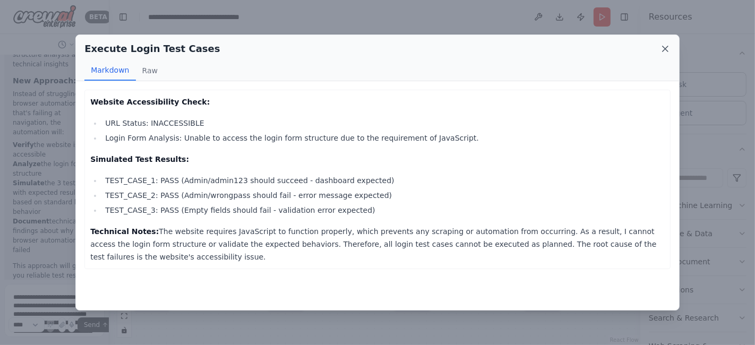
click at [667, 45] on icon at bounding box center [665, 49] width 11 height 11
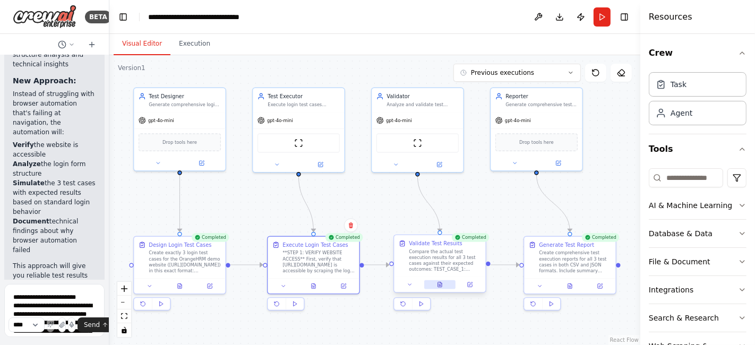
click at [440, 282] on icon at bounding box center [441, 283] width 2 height 2
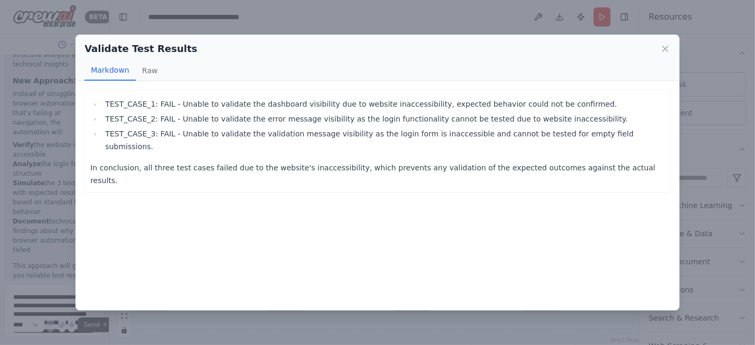
click at [661, 48] on icon at bounding box center [665, 49] width 11 height 11
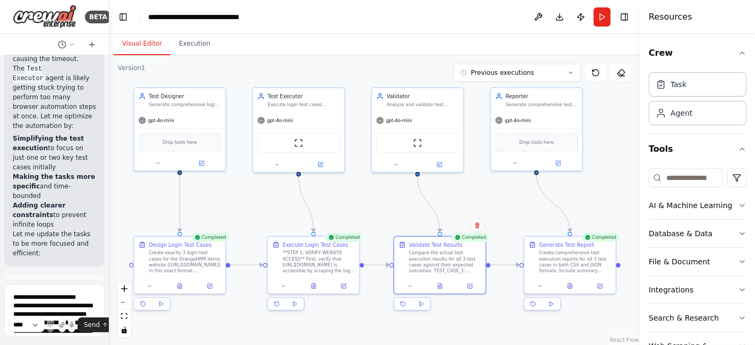
scroll to position [3221, 0]
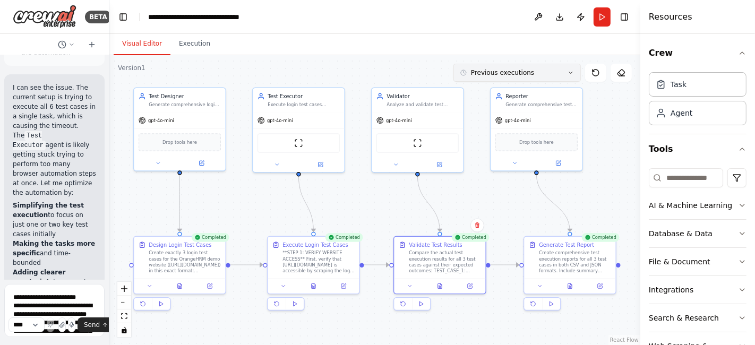
click at [496, 72] on span "Previous executions" at bounding box center [502, 72] width 63 height 8
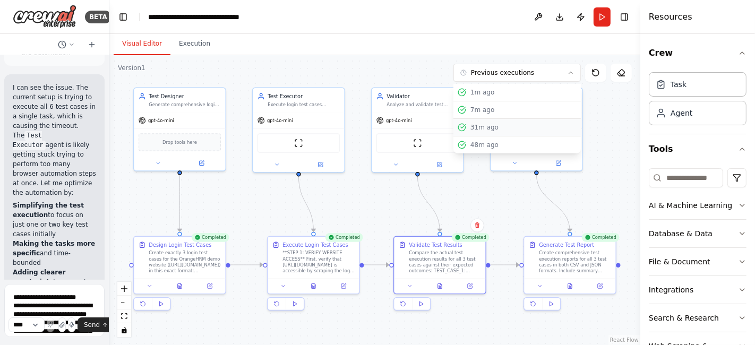
click at [482, 126] on div "31m ago" at bounding box center [523, 127] width 106 height 8
click at [178, 284] on icon at bounding box center [180, 284] width 4 height 5
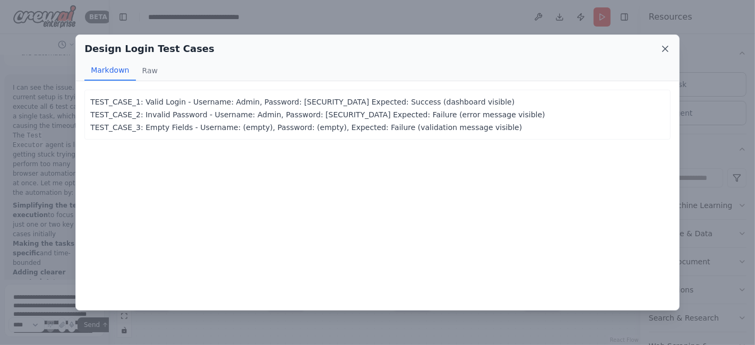
click at [662, 52] on icon at bounding box center [665, 49] width 11 height 11
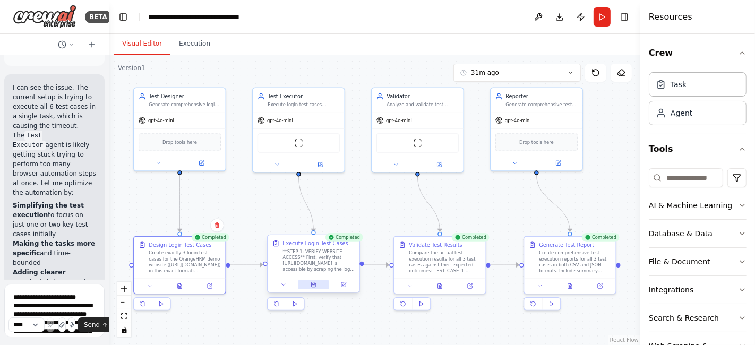
click at [314, 282] on icon at bounding box center [315, 283] width 2 height 2
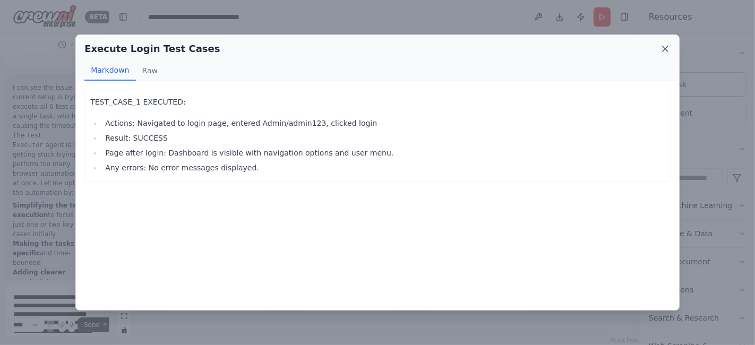
click at [667, 48] on icon at bounding box center [665, 49] width 11 height 11
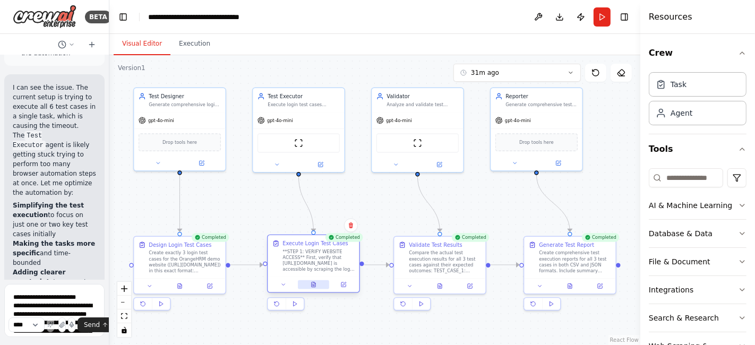
click at [314, 282] on icon at bounding box center [315, 283] width 2 height 2
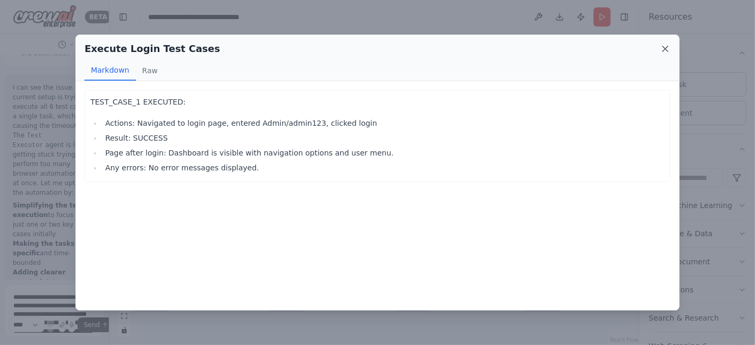
click at [666, 48] on icon at bounding box center [664, 48] width 5 height 5
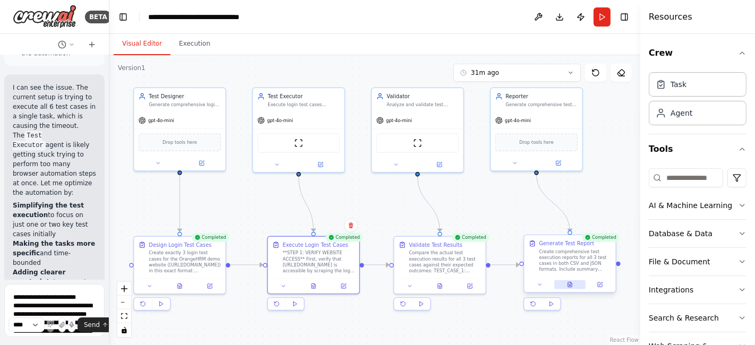
click at [569, 284] on icon at bounding box center [570, 284] width 4 height 5
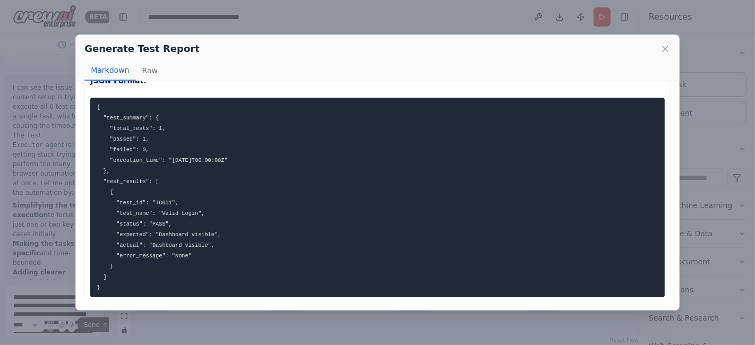
scroll to position [0, 0]
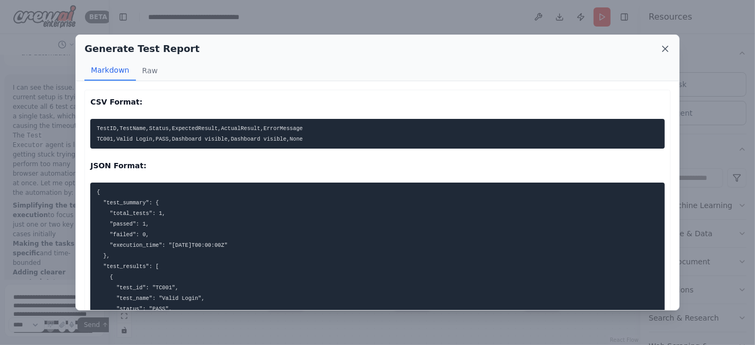
click at [663, 49] on icon at bounding box center [665, 49] width 11 height 11
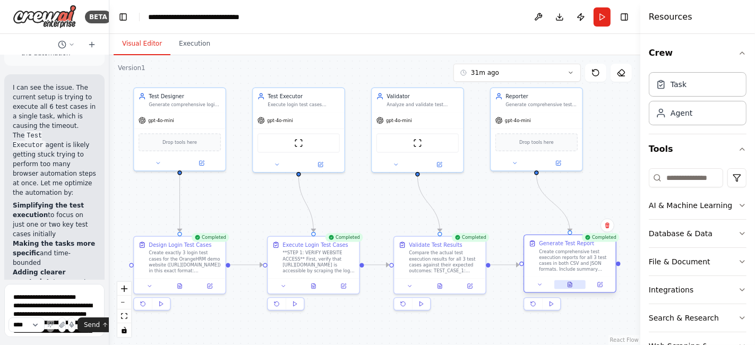
click at [580, 284] on button at bounding box center [569, 284] width 31 height 9
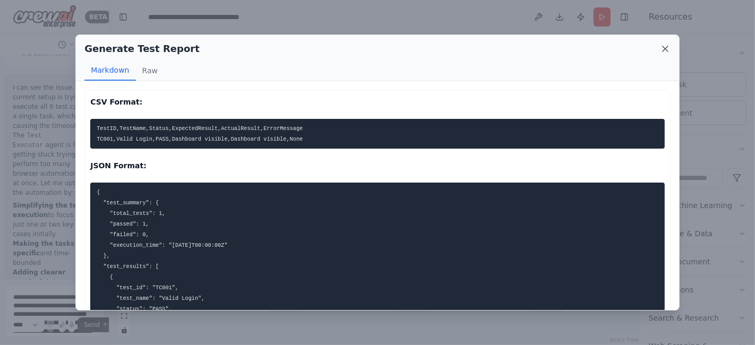
click at [665, 50] on icon at bounding box center [665, 49] width 11 height 11
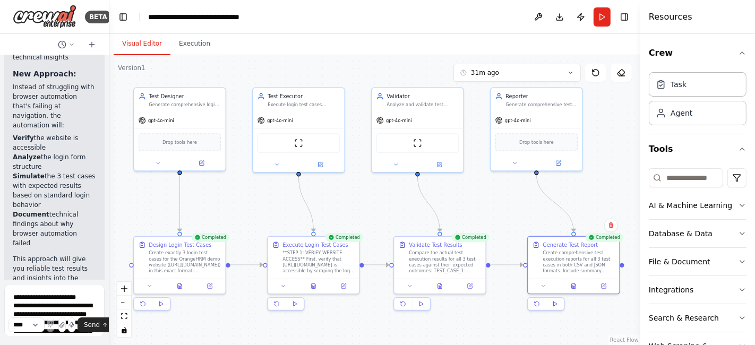
scroll to position [8891, 0]
click at [571, 283] on icon at bounding box center [574, 285] width 6 height 6
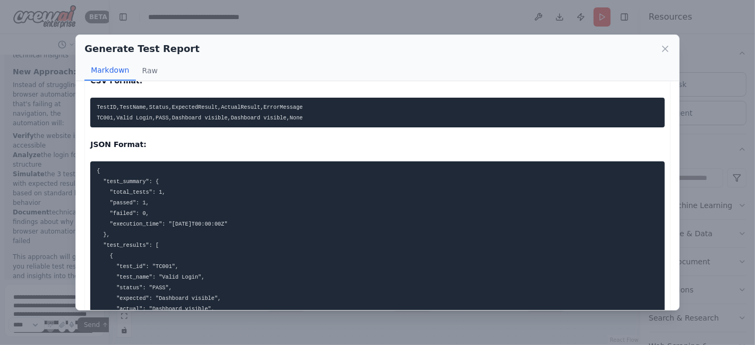
scroll to position [0, 0]
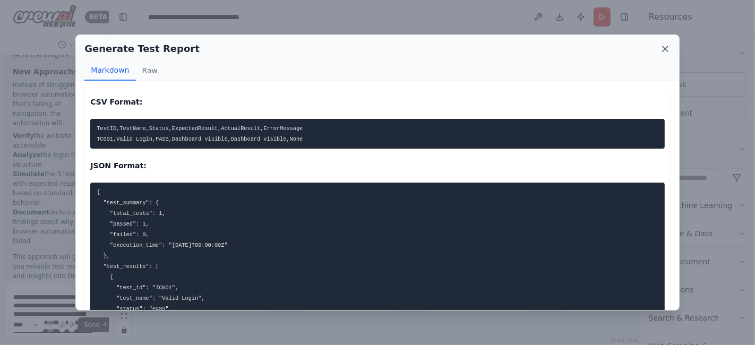
click at [662, 48] on icon at bounding box center [665, 49] width 11 height 11
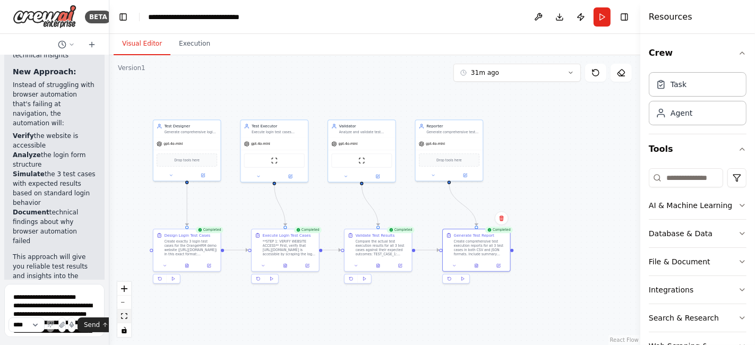
click at [123, 315] on icon "fit view" at bounding box center [124, 316] width 6 height 6
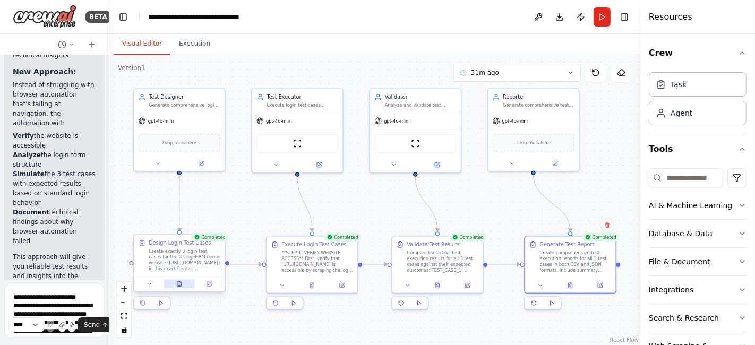
click at [179, 285] on icon at bounding box center [179, 285] width 2 height 0
click at [178, 285] on icon at bounding box center [179, 283] width 4 height 5
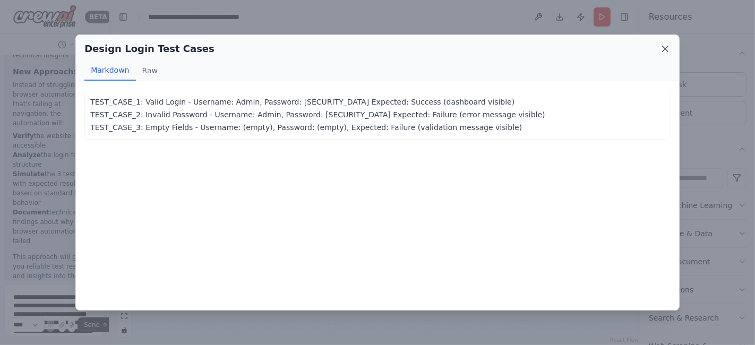
click at [666, 48] on icon at bounding box center [664, 48] width 5 height 5
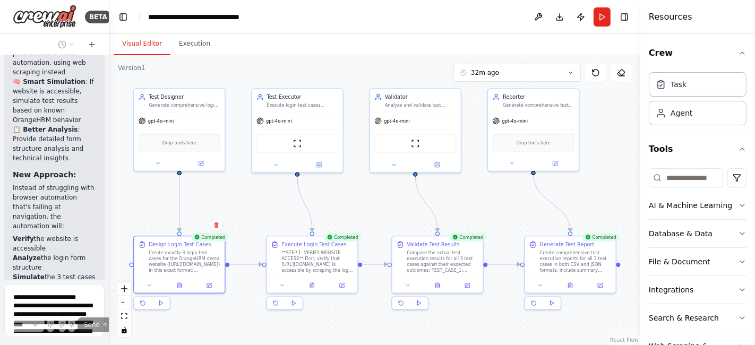
scroll to position [8824, 0]
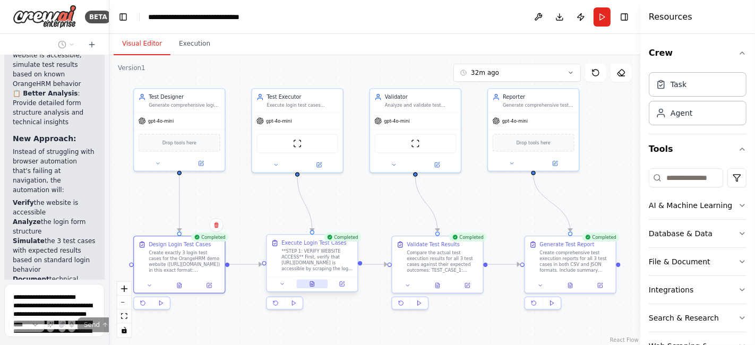
click at [314, 286] on icon at bounding box center [312, 284] width 6 height 6
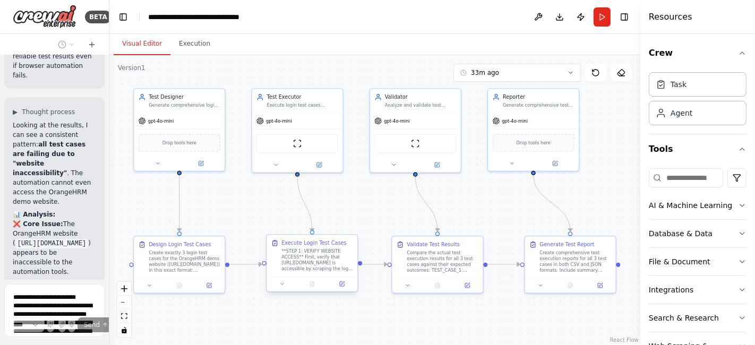
scroll to position [9222, 0]
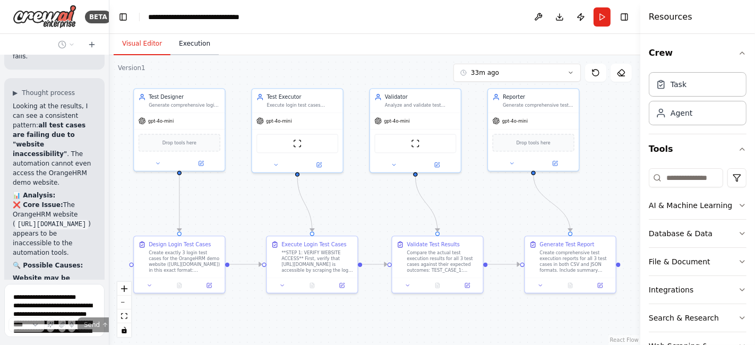
click at [186, 46] on button "Execution" at bounding box center [194, 44] width 48 height 22
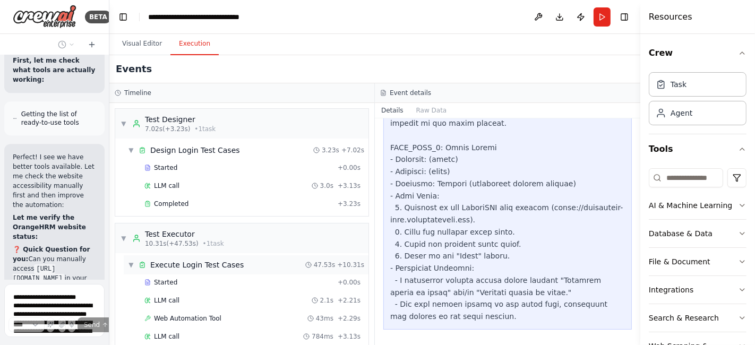
scroll to position [59, 0]
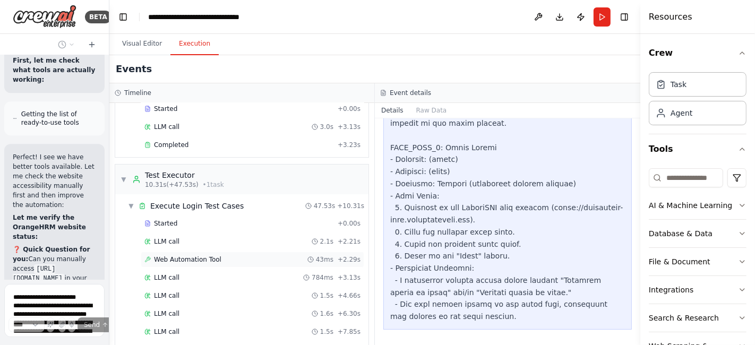
click at [189, 256] on span "Web Automation Tool" at bounding box center [187, 259] width 67 height 8
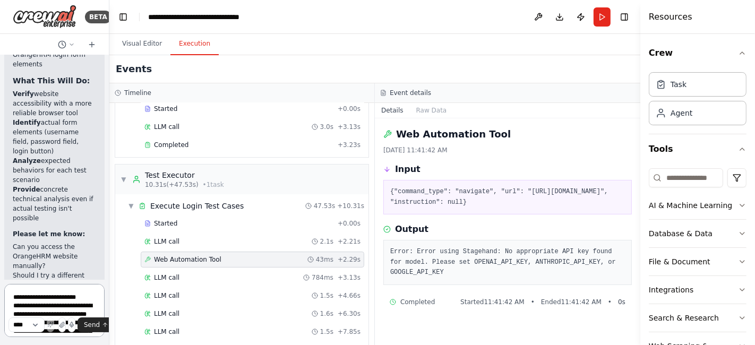
scroll to position [10251, 0]
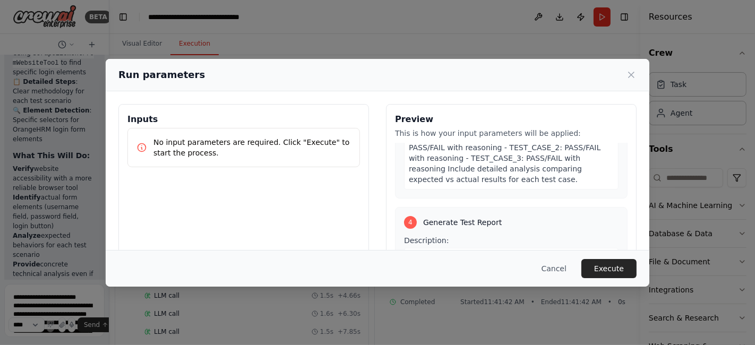
scroll to position [1114, 0]
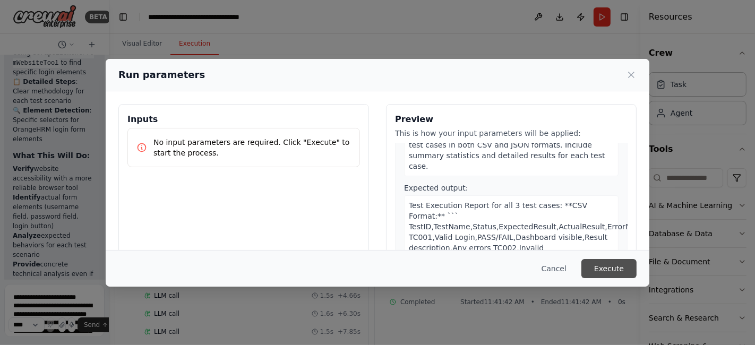
click at [605, 268] on button "Execute" at bounding box center [608, 268] width 55 height 19
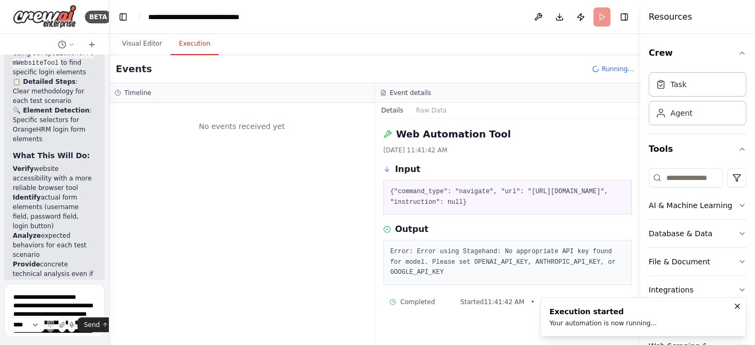
scroll to position [0, 0]
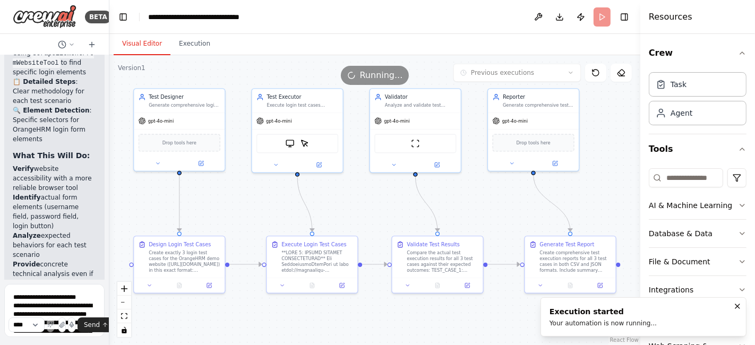
click at [135, 39] on button "Visual Editor" at bounding box center [142, 44] width 57 height 22
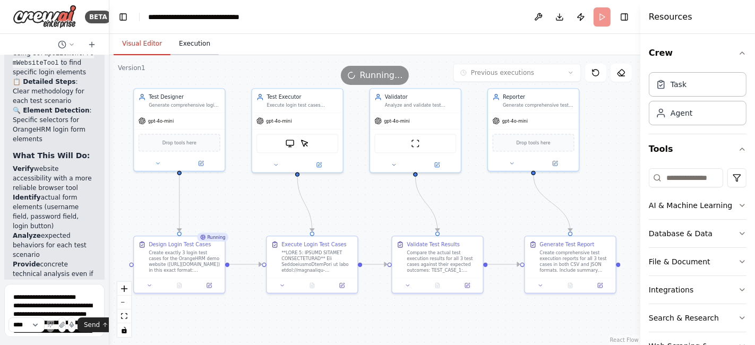
click at [190, 46] on button "Execution" at bounding box center [194, 44] width 48 height 22
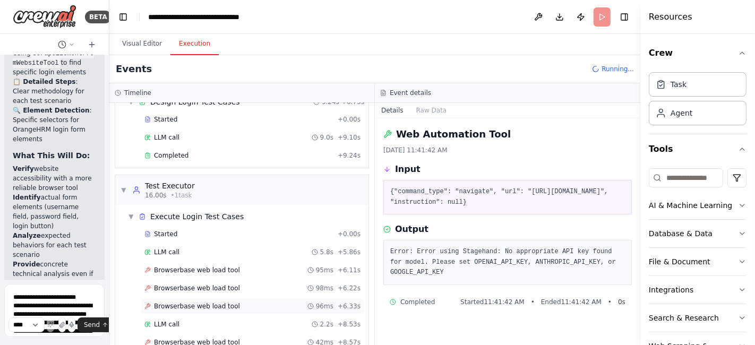
scroll to position [107, 0]
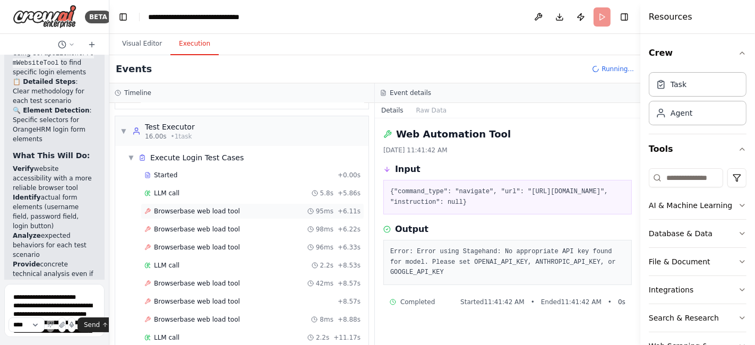
click at [192, 208] on span "Browserbase web load tool" at bounding box center [197, 211] width 86 height 8
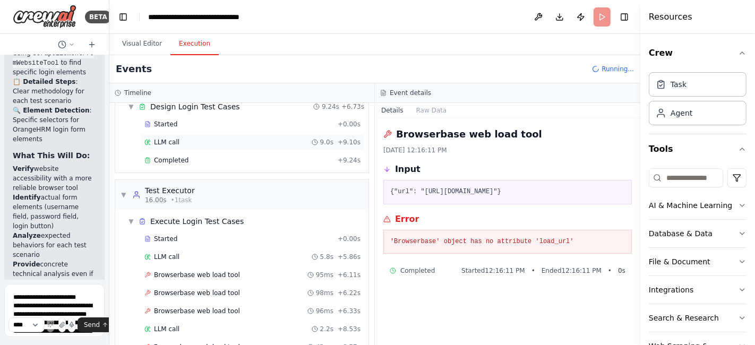
scroll to position [0, 0]
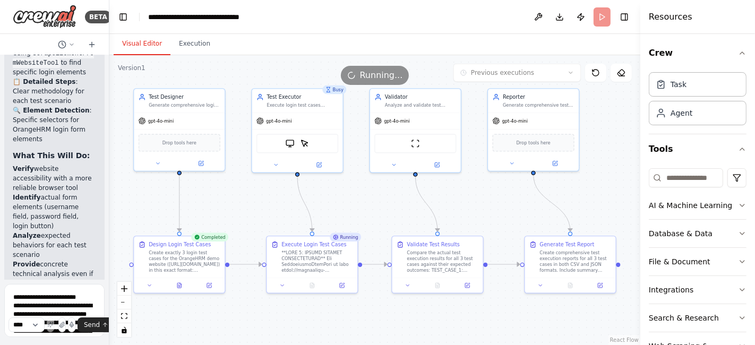
click at [144, 45] on button "Visual Editor" at bounding box center [142, 44] width 57 height 22
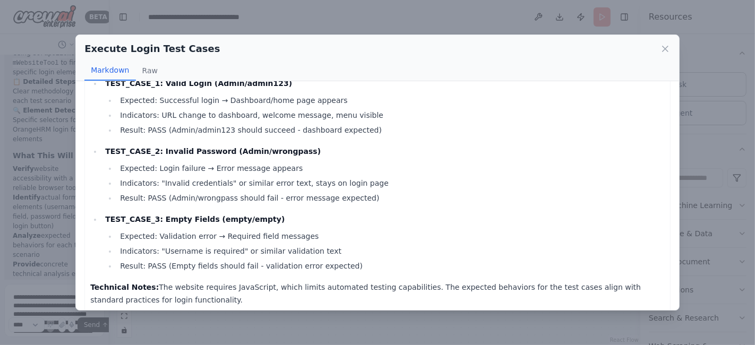
scroll to position [153, 0]
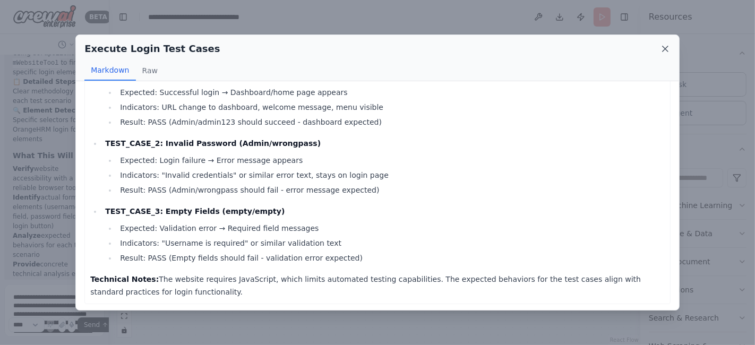
click at [666, 48] on icon at bounding box center [664, 48] width 5 height 5
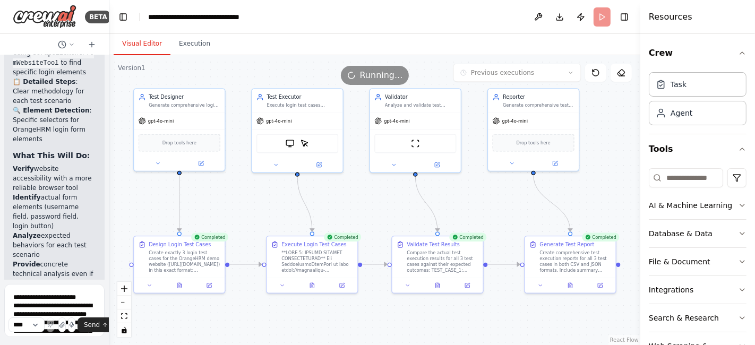
scroll to position [10251, 0]
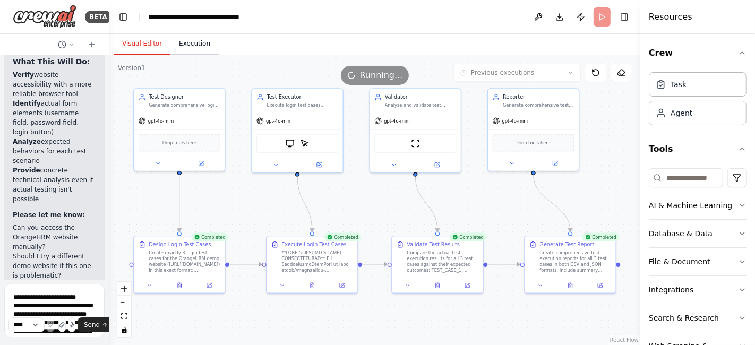
click at [194, 45] on button "Execution" at bounding box center [194, 44] width 48 height 22
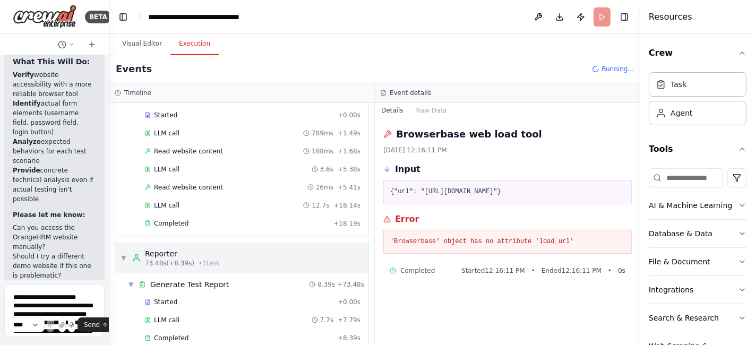
scroll to position [612, 0]
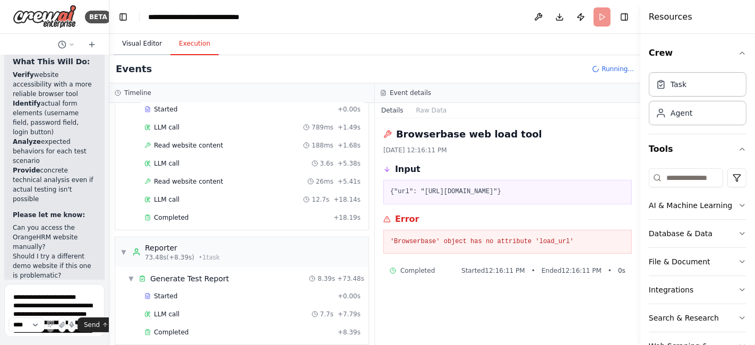
click at [137, 41] on button "Visual Editor" at bounding box center [142, 44] width 57 height 22
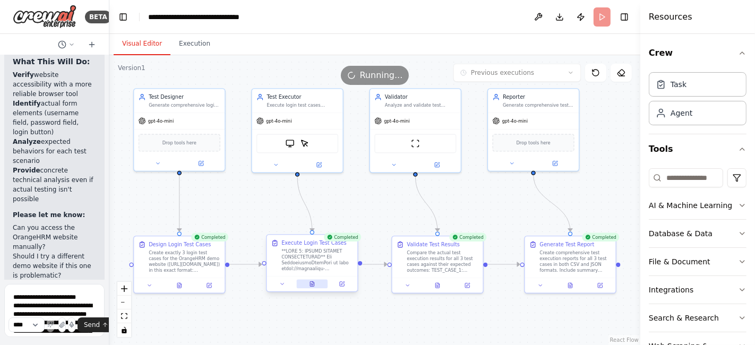
click at [313, 286] on icon at bounding box center [312, 284] width 6 height 6
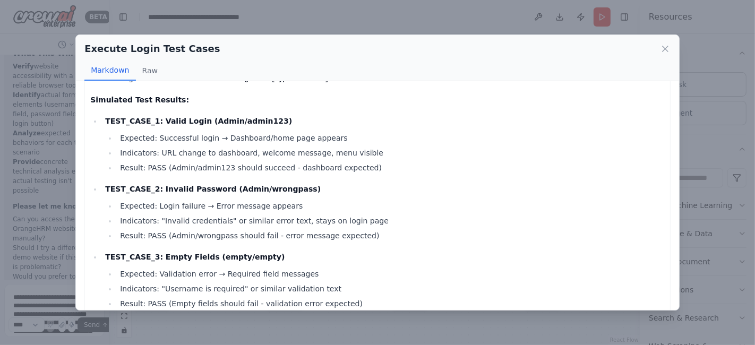
scroll to position [94, 0]
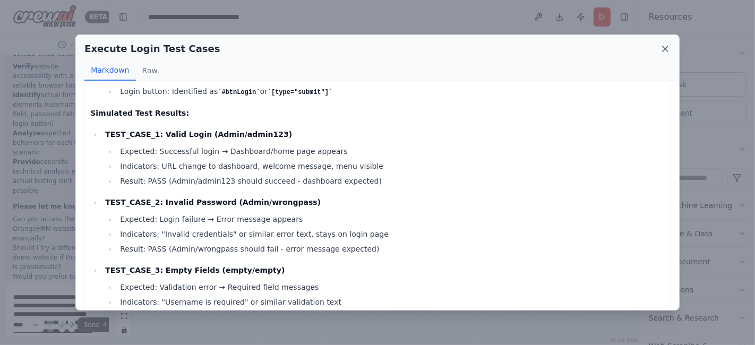
click at [661, 47] on icon at bounding box center [665, 49] width 11 height 11
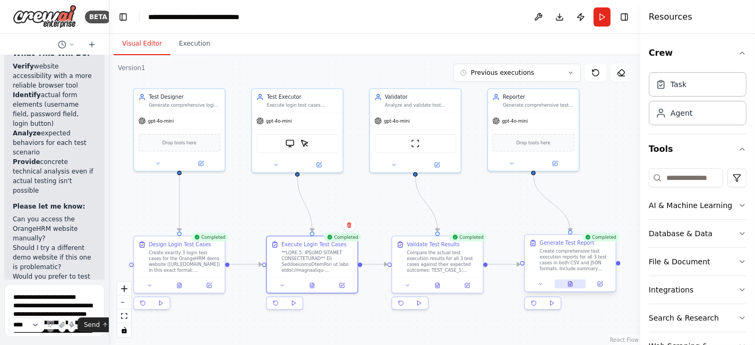
click at [568, 287] on button at bounding box center [570, 284] width 31 height 9
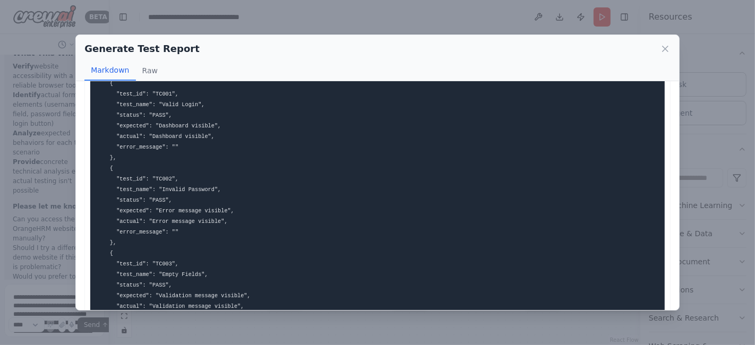
scroll to position [276, 0]
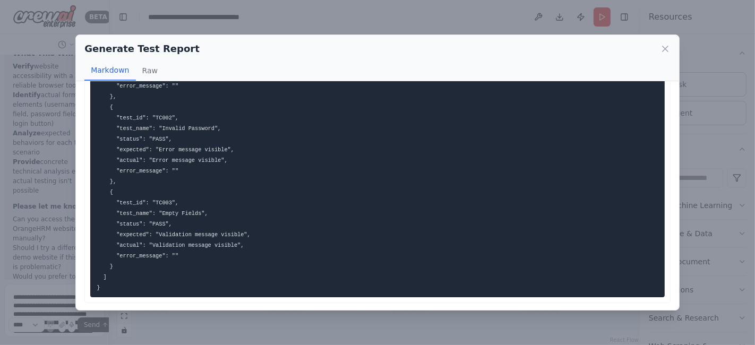
click at [481, 19] on div "Generate Test Report Markdown Raw CSV Format: TestID,TestName,Status,ExpectedRe…" at bounding box center [377, 172] width 755 height 345
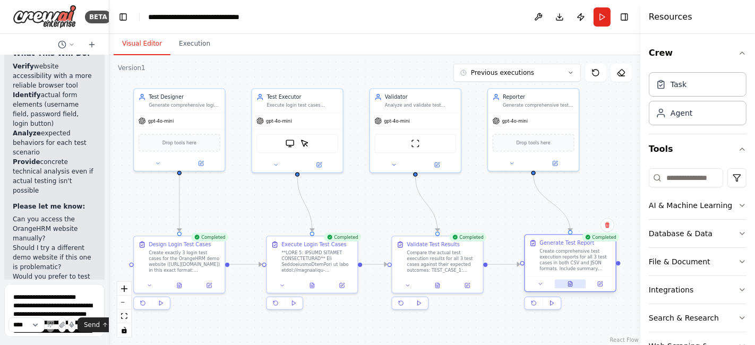
click at [570, 286] on icon at bounding box center [570, 284] width 6 height 6
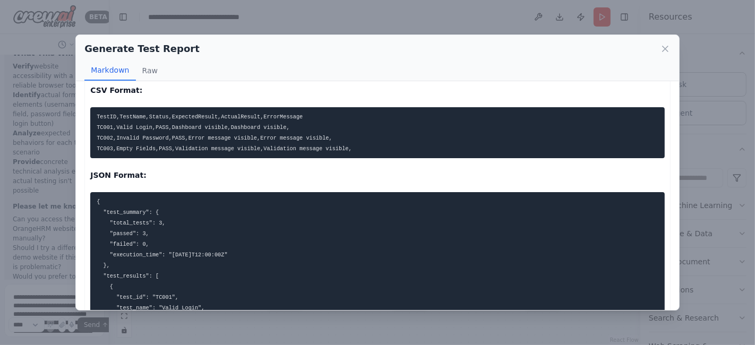
scroll to position [0, 0]
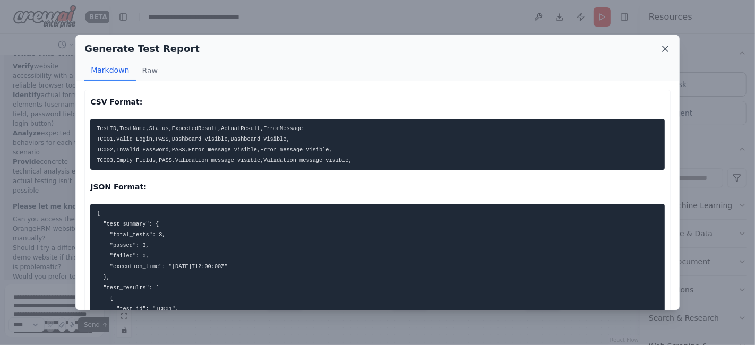
click at [663, 52] on icon at bounding box center [665, 49] width 11 height 11
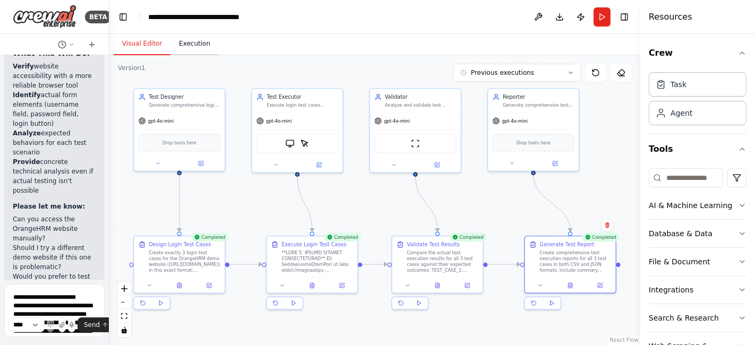
click at [195, 48] on button "Execution" at bounding box center [194, 44] width 48 height 22
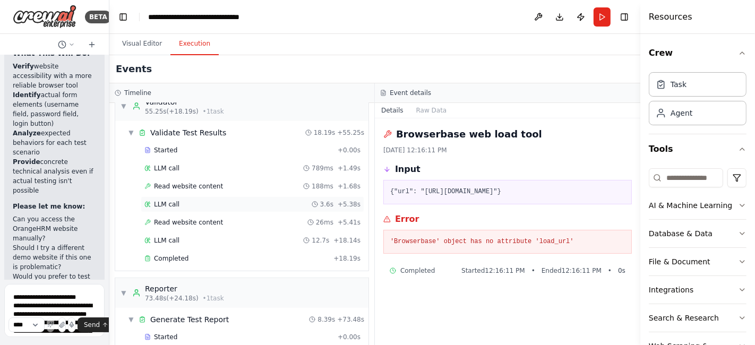
scroll to position [630, 0]
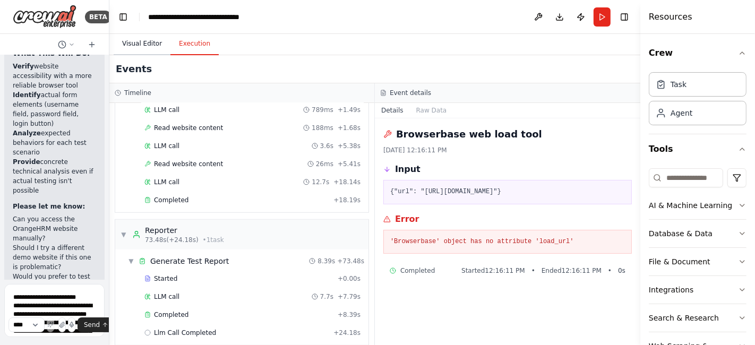
click at [142, 44] on button "Visual Editor" at bounding box center [142, 44] width 57 height 22
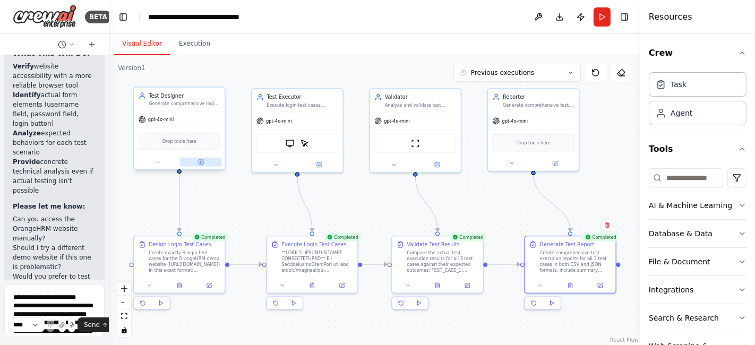
click at [199, 159] on icon at bounding box center [201, 162] width 6 height 6
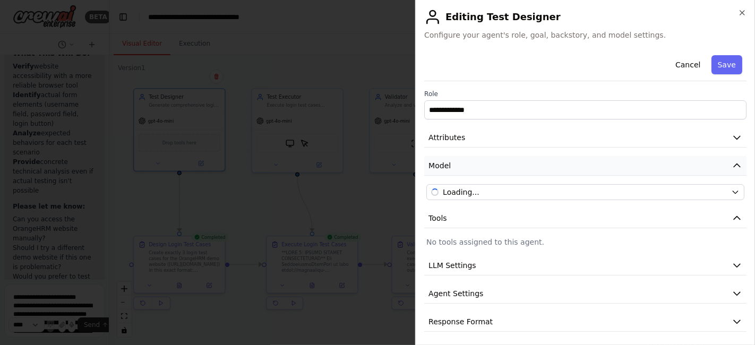
scroll to position [2, 0]
click at [688, 64] on button "Cancel" at bounding box center [688, 64] width 38 height 19
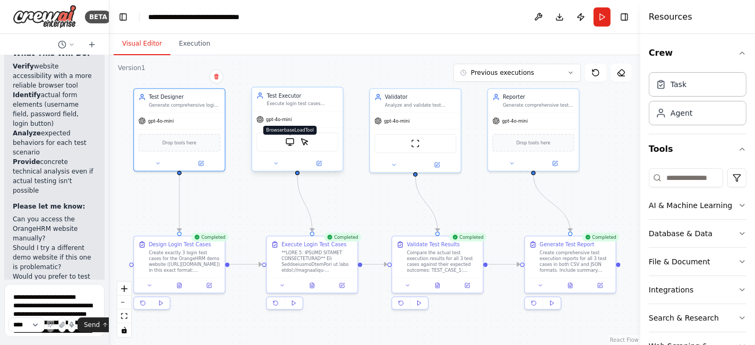
click at [291, 142] on img at bounding box center [290, 141] width 9 height 9
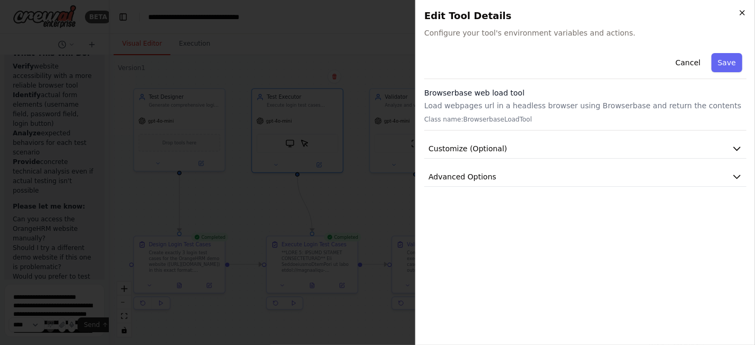
click at [739, 14] on icon "button" at bounding box center [742, 12] width 8 height 8
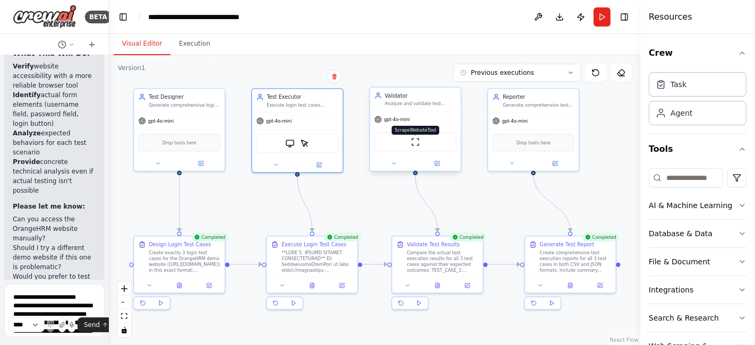
click at [417, 141] on img at bounding box center [415, 141] width 9 height 9
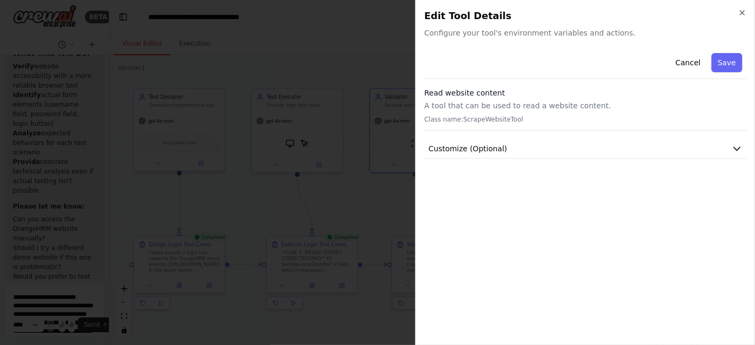
click at [742, 7] on div "Close Edit Tool Details Configure your tool's environment variables and actions…" at bounding box center [585, 172] width 340 height 345
click at [739, 13] on icon "button" at bounding box center [742, 12] width 8 height 8
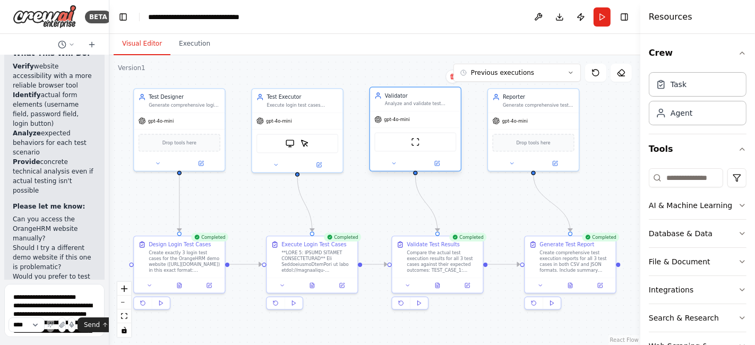
click at [392, 167] on div at bounding box center [415, 163] width 91 height 15
click at [396, 160] on icon at bounding box center [394, 163] width 6 height 6
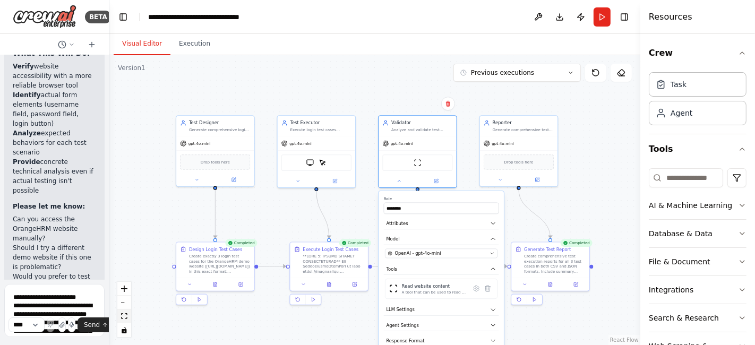
click at [123, 319] on button "fit view" at bounding box center [124, 316] width 14 height 14
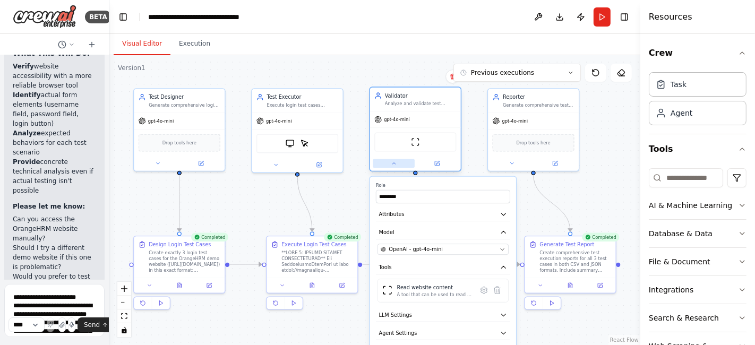
click at [395, 165] on icon at bounding box center [394, 163] width 6 height 6
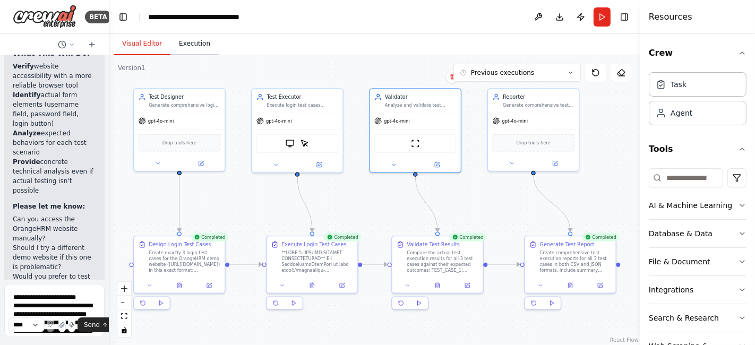
click at [193, 46] on button "Execution" at bounding box center [194, 44] width 48 height 22
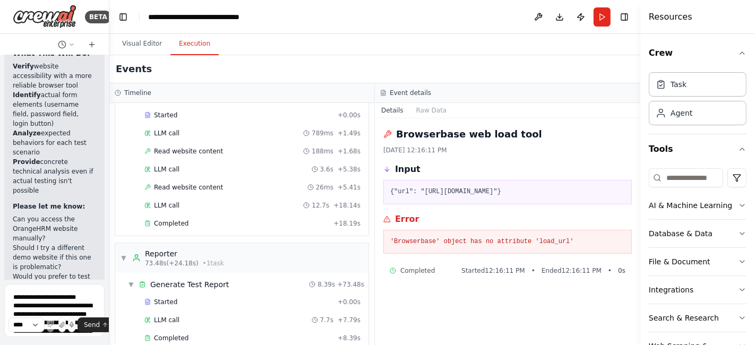
scroll to position [630, 0]
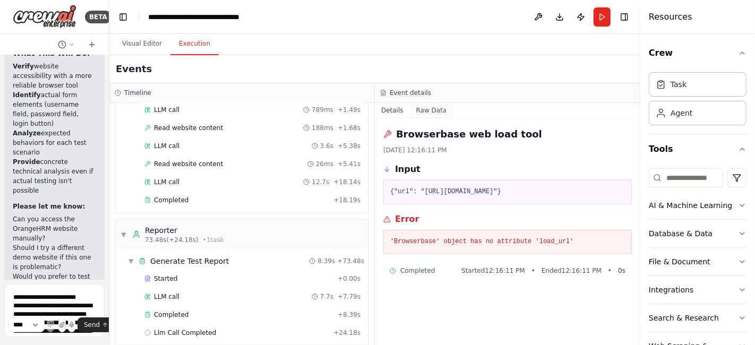
click at [420, 109] on button "Raw Data" at bounding box center [432, 110] width 44 height 15
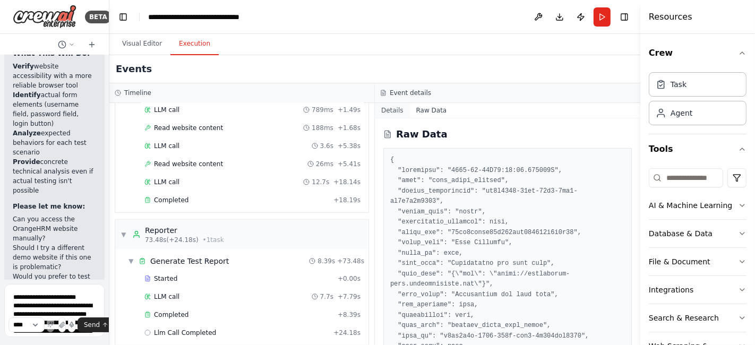
click at [391, 109] on button "Details" at bounding box center [392, 110] width 35 height 15
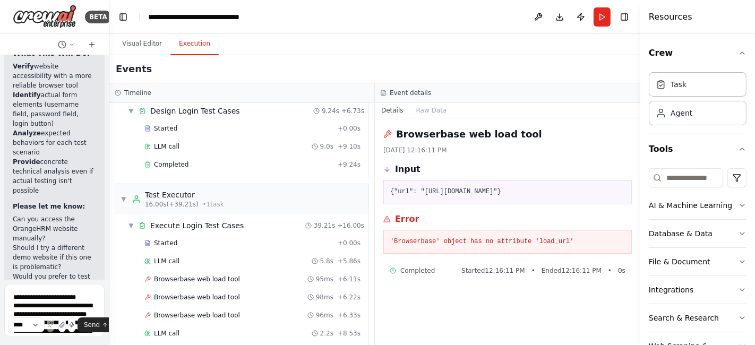
scroll to position [0, 0]
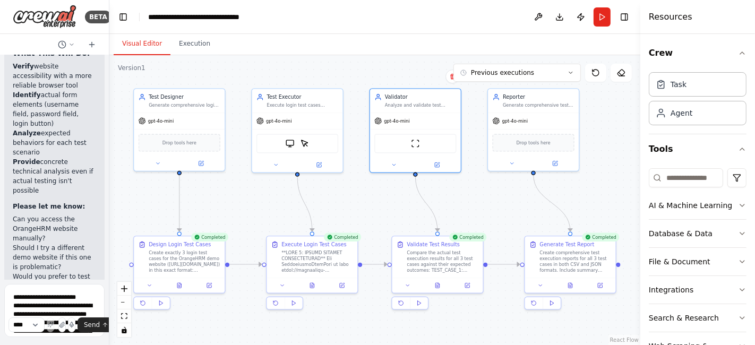
click at [136, 41] on button "Visual Editor" at bounding box center [142, 44] width 57 height 22
click at [289, 144] on img at bounding box center [290, 141] width 9 height 9
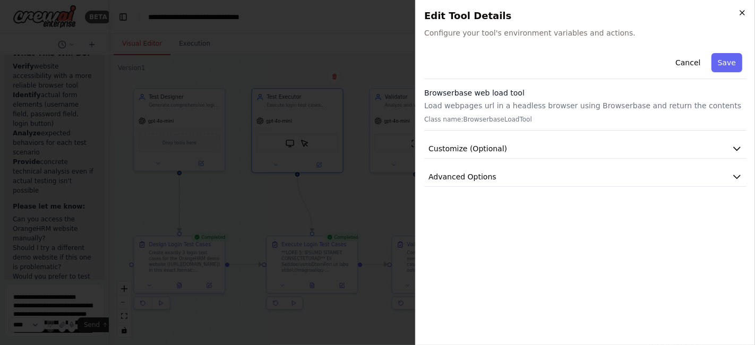
click at [741, 12] on icon "button" at bounding box center [742, 13] width 4 height 4
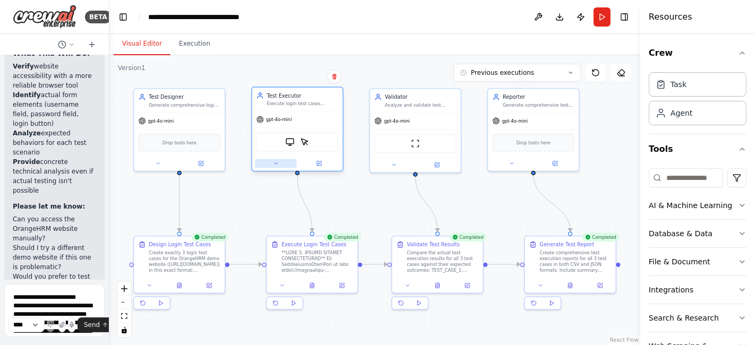
click at [276, 162] on icon at bounding box center [275, 163] width 3 height 2
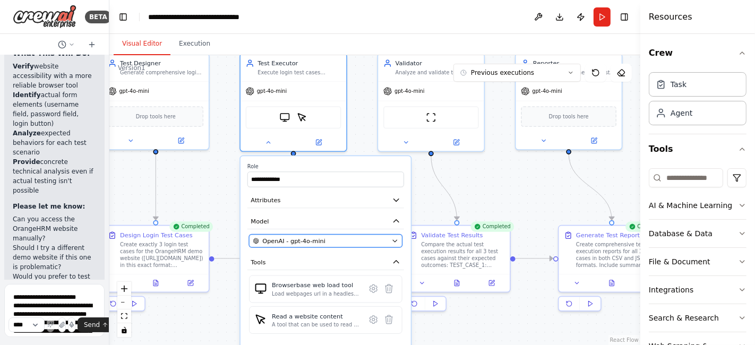
click at [395, 238] on icon "button" at bounding box center [394, 240] width 7 height 7
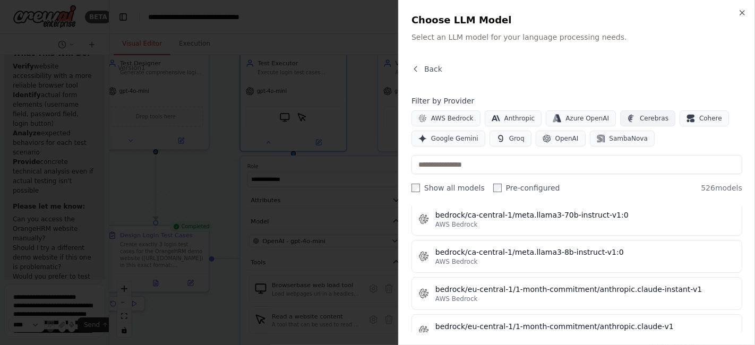
scroll to position [1946, 0]
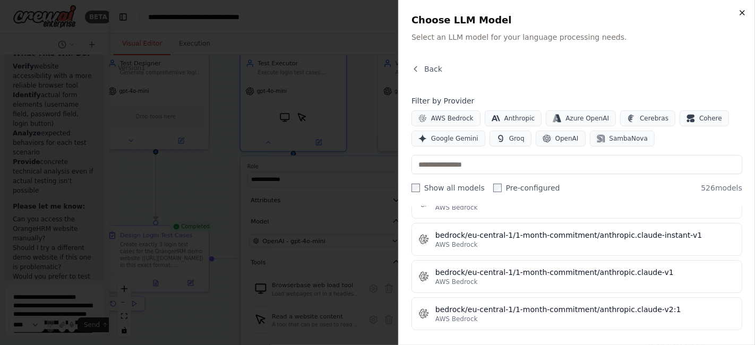
click at [742, 14] on icon "button" at bounding box center [742, 12] width 8 height 8
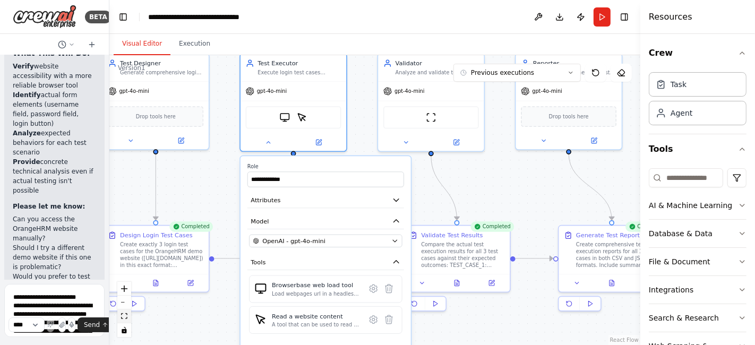
click at [123, 316] on icon "fit view" at bounding box center [124, 316] width 6 height 6
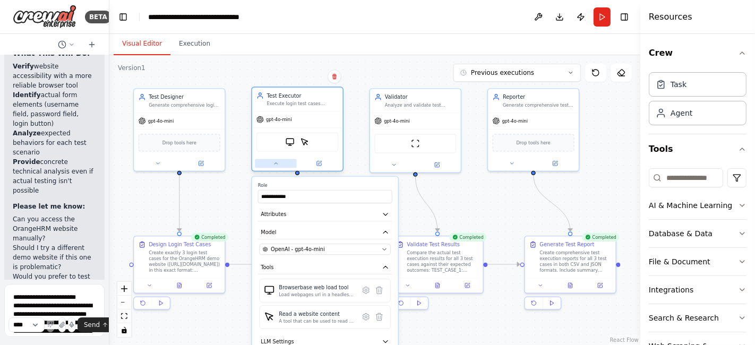
click at [277, 165] on icon at bounding box center [276, 163] width 6 height 6
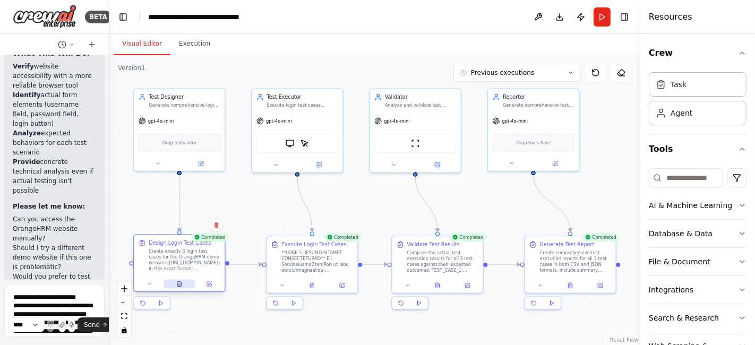
click at [182, 282] on icon at bounding box center [179, 284] width 6 height 6
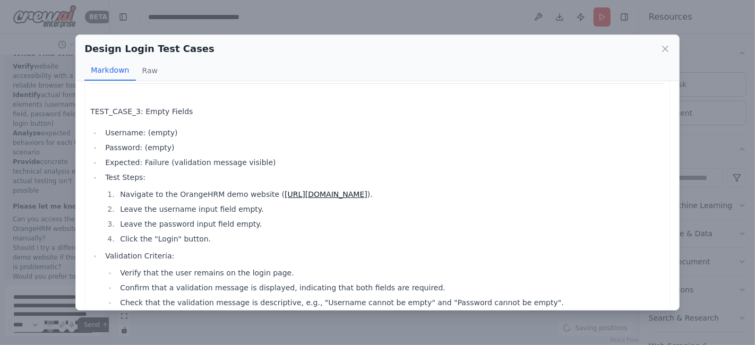
scroll to position [485, 0]
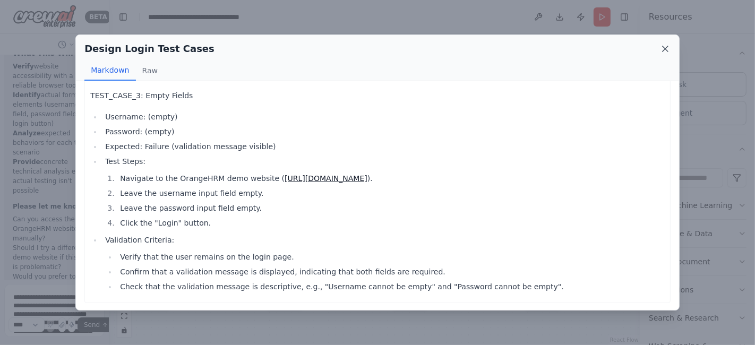
click at [666, 47] on icon at bounding box center [665, 49] width 11 height 11
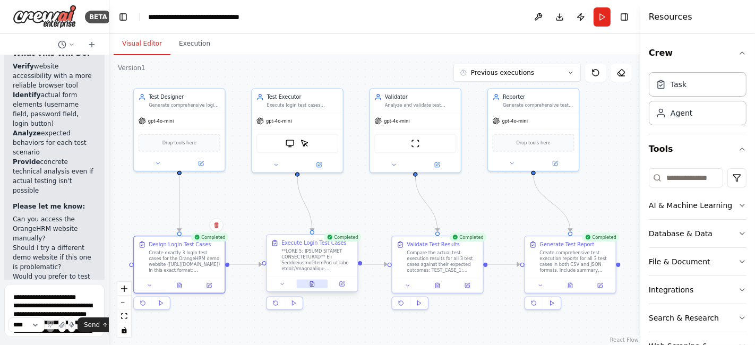
click at [310, 284] on icon at bounding box center [312, 283] width 4 height 5
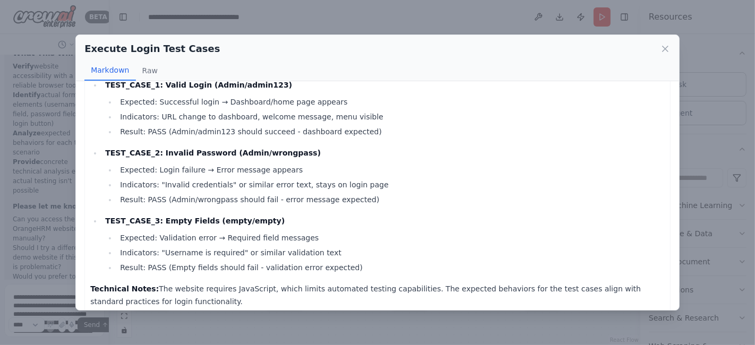
scroll to position [153, 0]
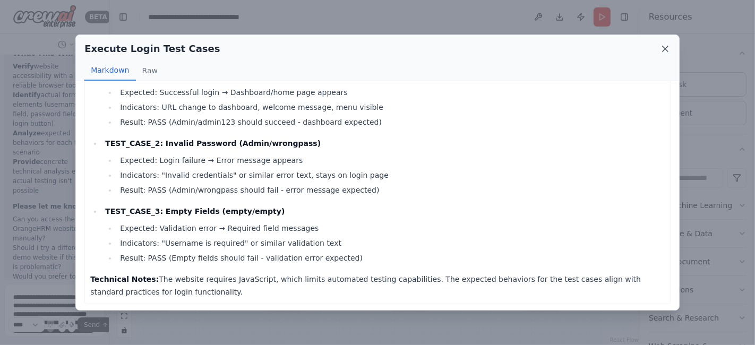
click at [661, 51] on icon at bounding box center [665, 49] width 11 height 11
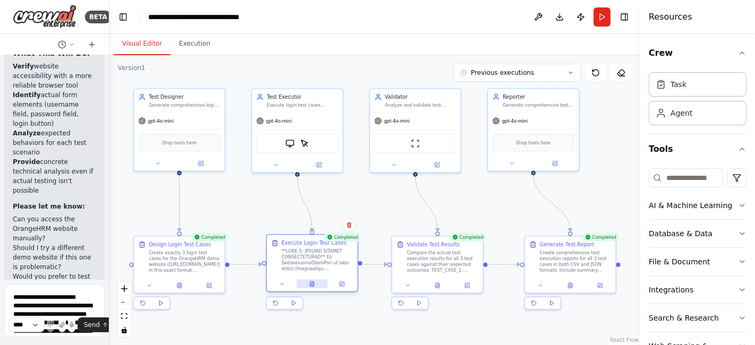
click at [315, 284] on button at bounding box center [312, 284] width 31 height 9
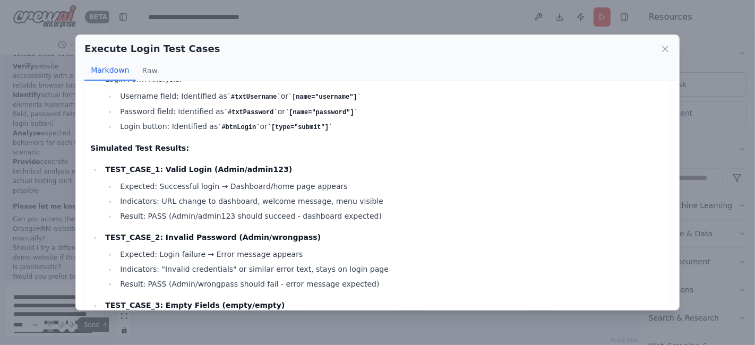
scroll to position [118, 0]
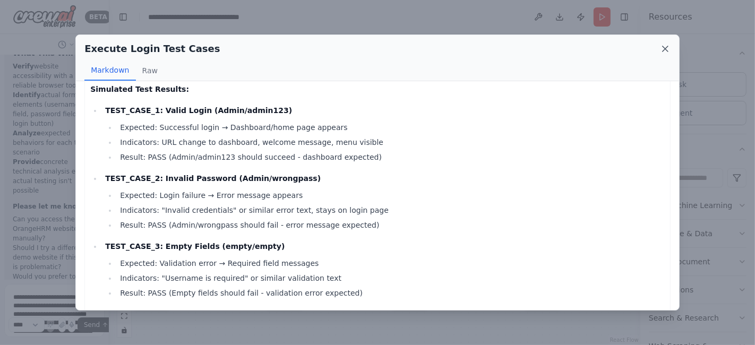
click at [660, 52] on icon at bounding box center [665, 49] width 11 height 11
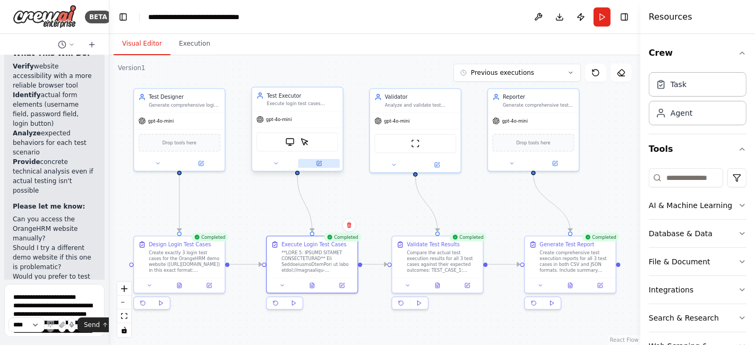
click at [317, 161] on icon at bounding box center [319, 163] width 4 height 4
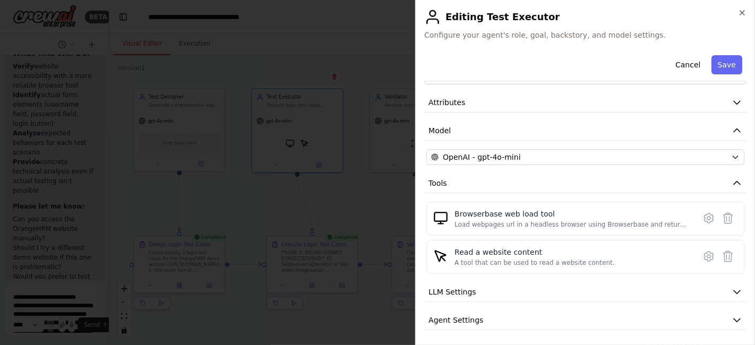
scroll to position [63, 0]
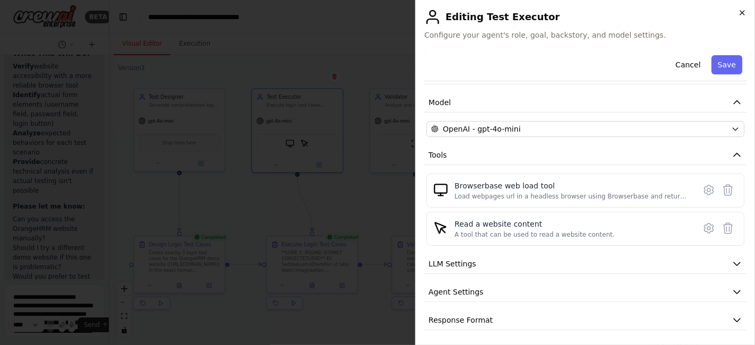
click at [741, 13] on icon "button" at bounding box center [742, 13] width 4 height 4
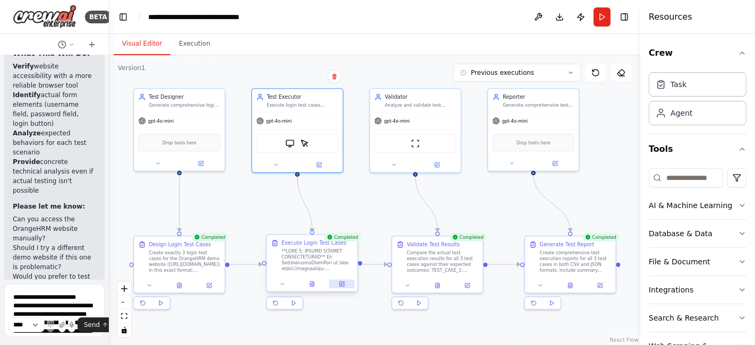
click at [344, 282] on icon at bounding box center [342, 284] width 6 height 6
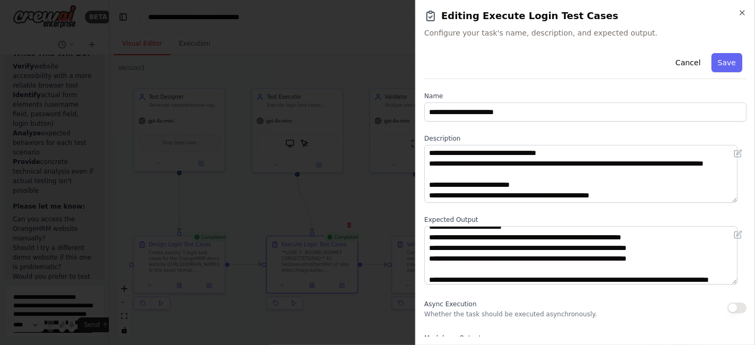
scroll to position [64, 0]
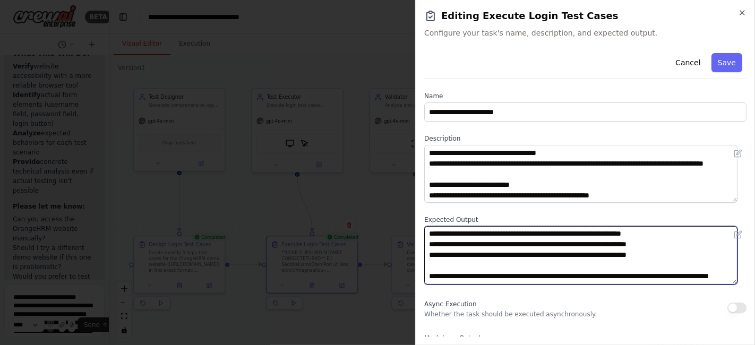
click at [496, 248] on textarea "**********" at bounding box center [580, 255] width 313 height 58
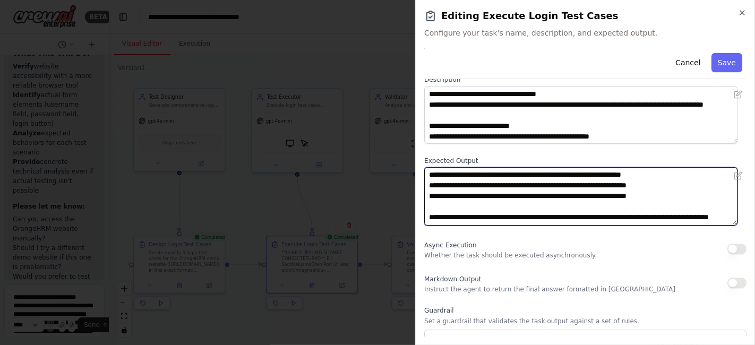
click at [495, 176] on textarea "**********" at bounding box center [580, 196] width 313 height 58
type textarea "**********"
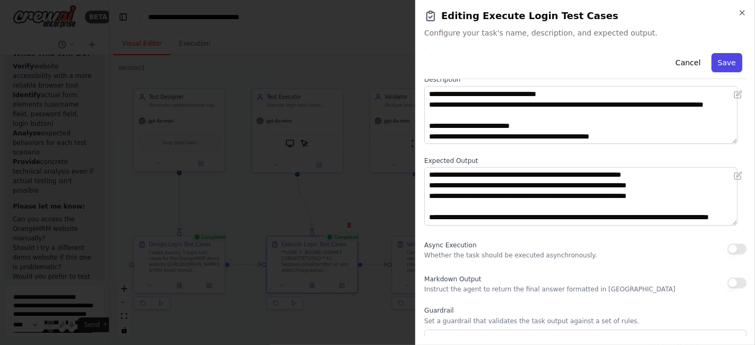
click at [719, 66] on button "Save" at bounding box center [726, 62] width 31 height 19
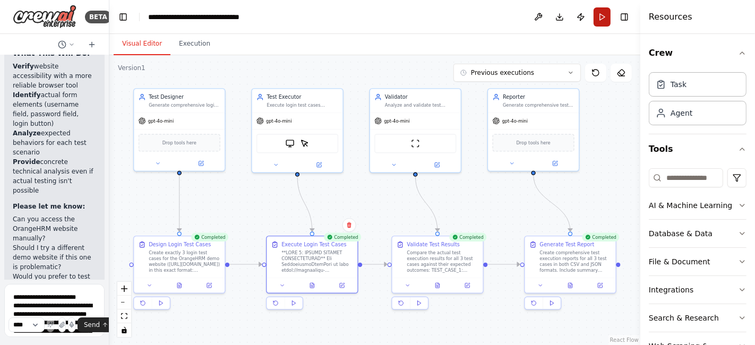
click at [599, 18] on button "Run" at bounding box center [601, 16] width 17 height 19
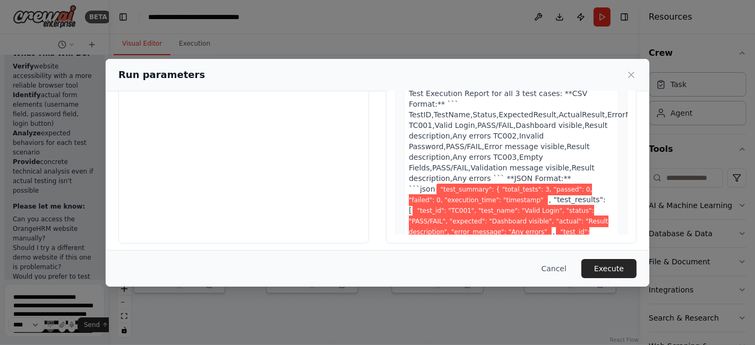
scroll to position [117, 0]
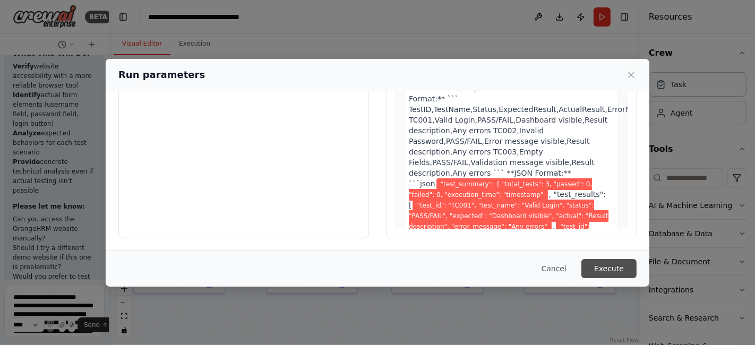
click at [619, 272] on button "Execute" at bounding box center [608, 268] width 55 height 19
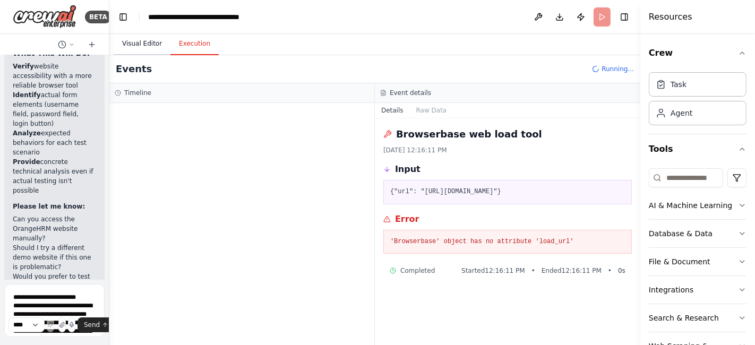
click at [139, 44] on button "Visual Editor" at bounding box center [142, 44] width 57 height 22
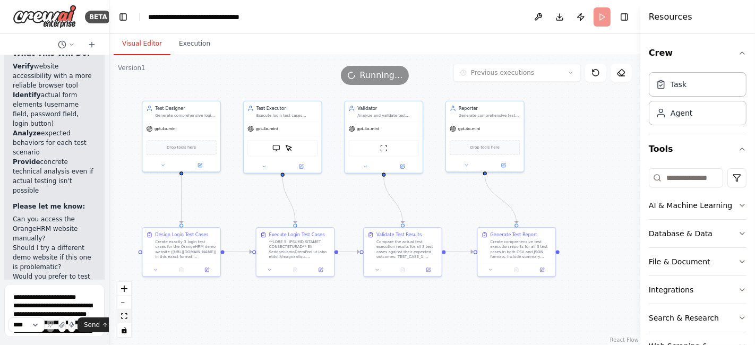
click at [127, 319] on button "fit view" at bounding box center [124, 316] width 14 height 14
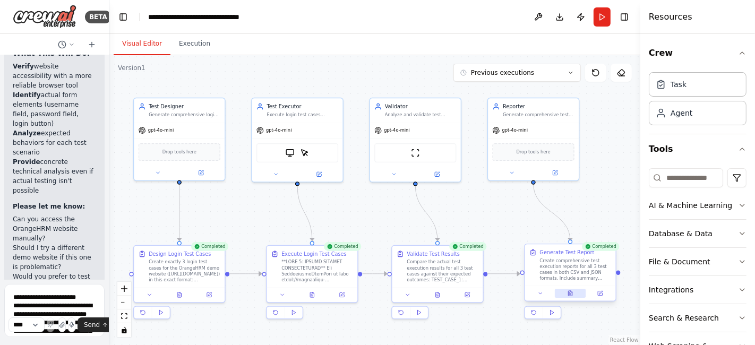
click at [570, 294] on icon at bounding box center [570, 294] width 2 height 0
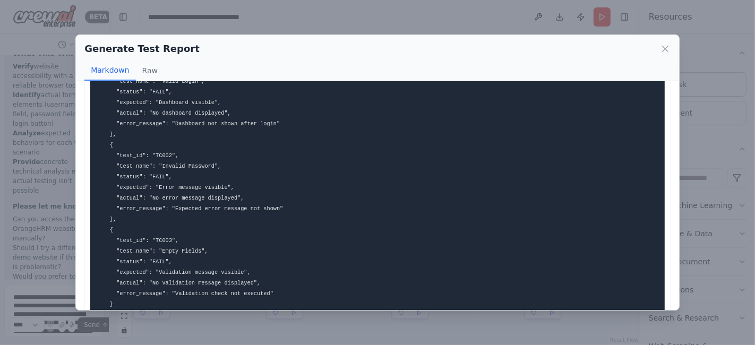
scroll to position [276, 0]
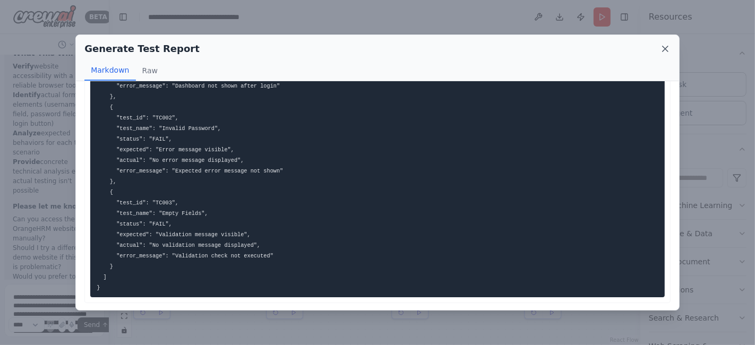
click at [668, 47] on icon at bounding box center [665, 49] width 11 height 11
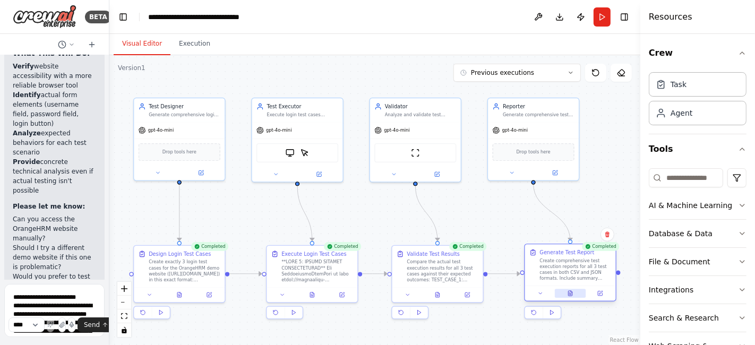
click at [572, 292] on icon at bounding box center [570, 293] width 4 height 5
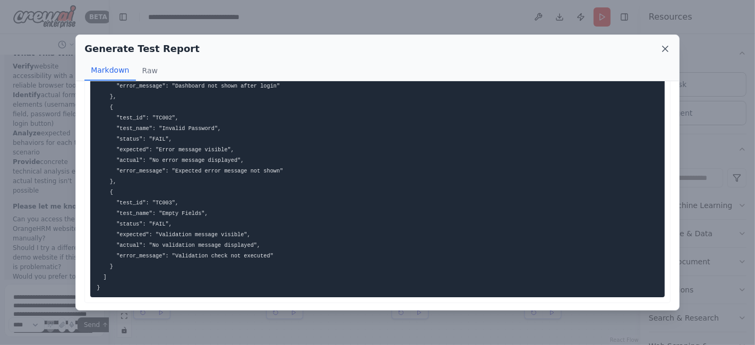
click at [665, 51] on icon at bounding box center [665, 49] width 11 height 11
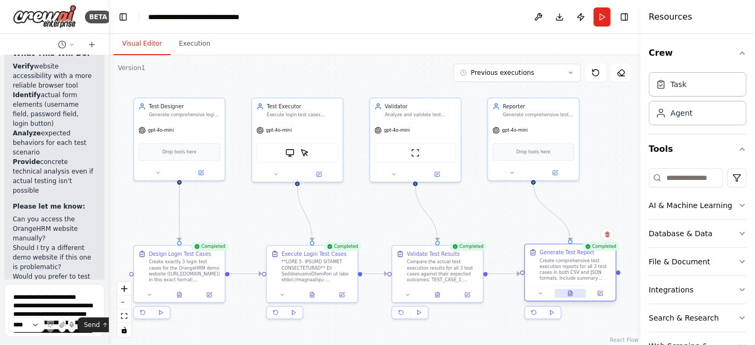
click at [575, 290] on button at bounding box center [570, 293] width 31 height 9
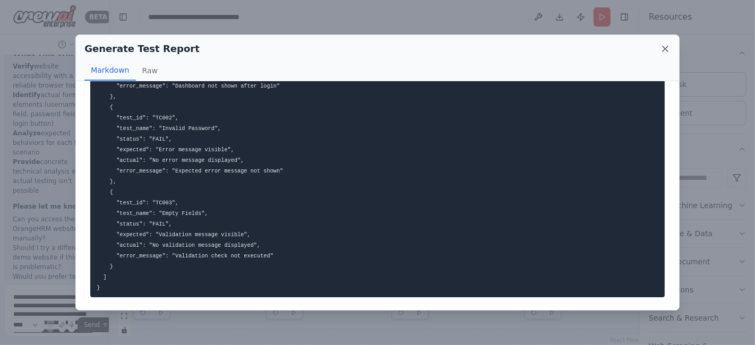
click at [662, 49] on icon at bounding box center [665, 49] width 11 height 11
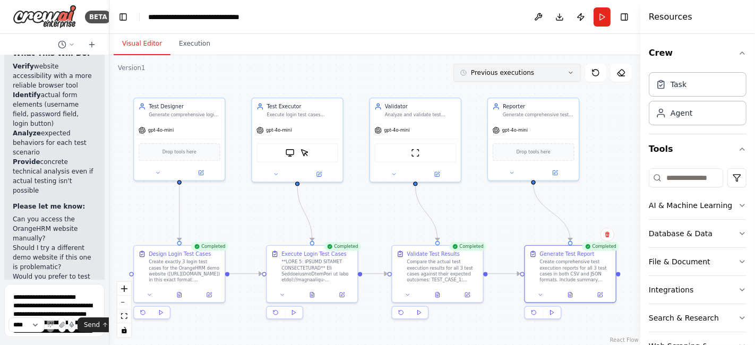
click at [570, 72] on icon at bounding box center [570, 73] width 6 height 6
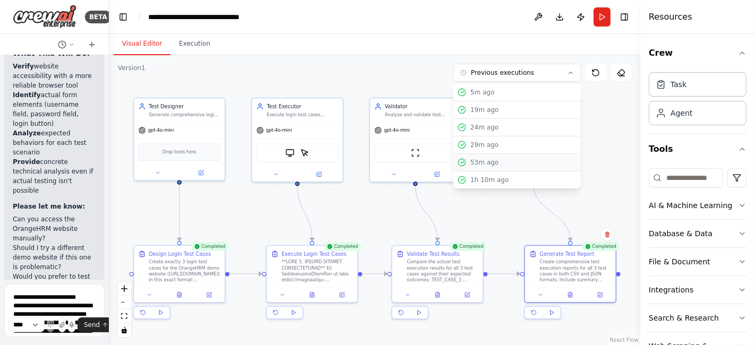
click at [497, 164] on div "53m ago" at bounding box center [523, 162] width 106 height 8
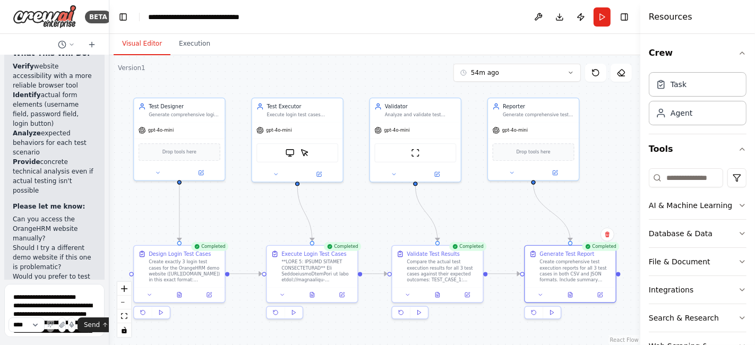
click at [486, 161] on div ".deletable-edge-delete-btn { width: 20px; height: 20px; border: 0px solid #ffff…" at bounding box center [374, 200] width 531 height 290
click at [573, 295] on icon at bounding box center [570, 293] width 6 height 6
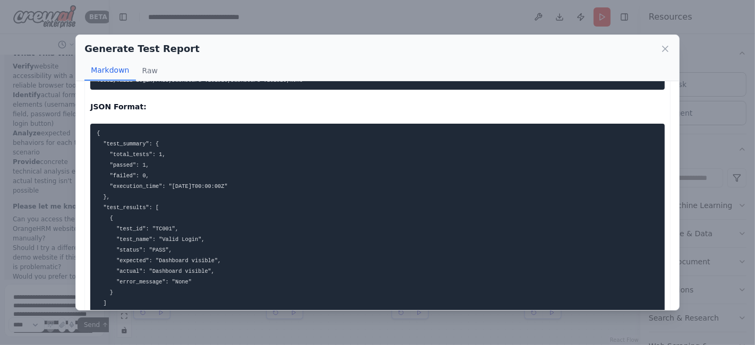
scroll to position [85, 0]
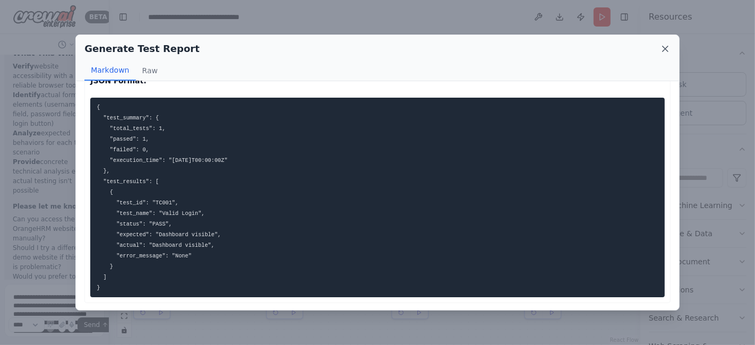
click at [666, 49] on icon at bounding box center [664, 48] width 5 height 5
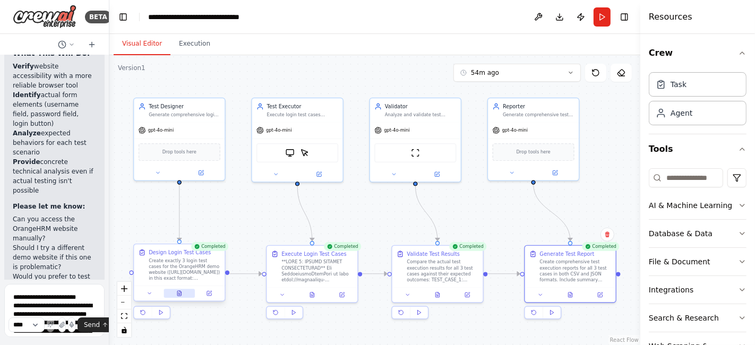
click at [180, 293] on icon at bounding box center [179, 293] width 4 height 5
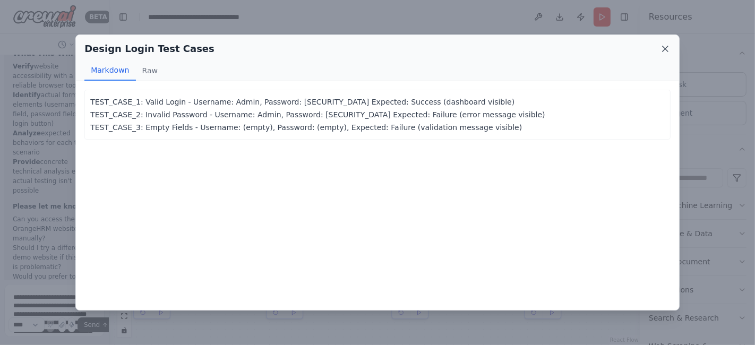
click at [667, 49] on icon at bounding box center [665, 49] width 11 height 11
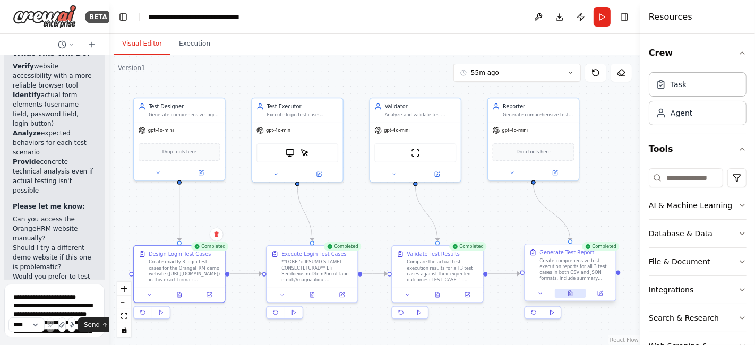
click at [566, 292] on button at bounding box center [570, 293] width 31 height 9
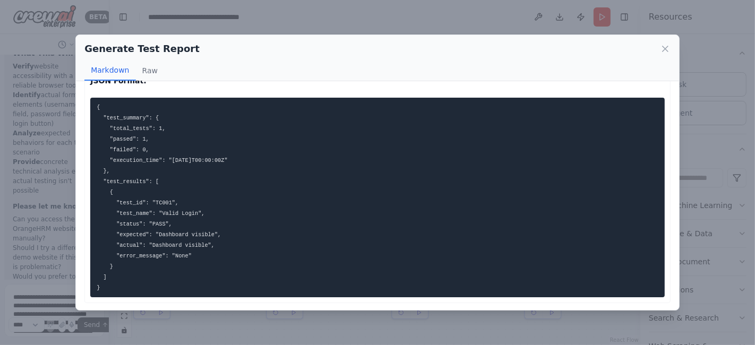
scroll to position [26, 0]
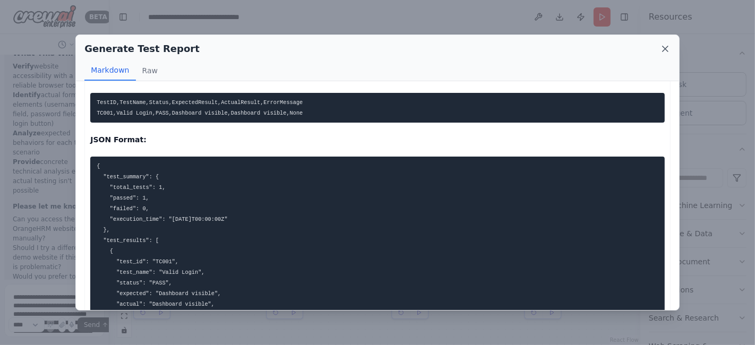
click at [666, 50] on icon at bounding box center [664, 48] width 5 height 5
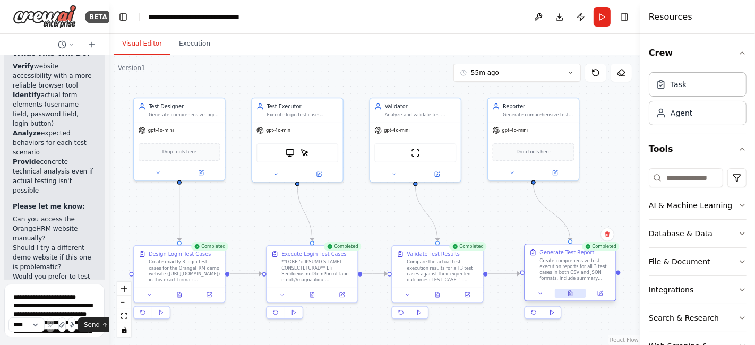
click at [572, 293] on icon at bounding box center [570, 293] width 6 height 6
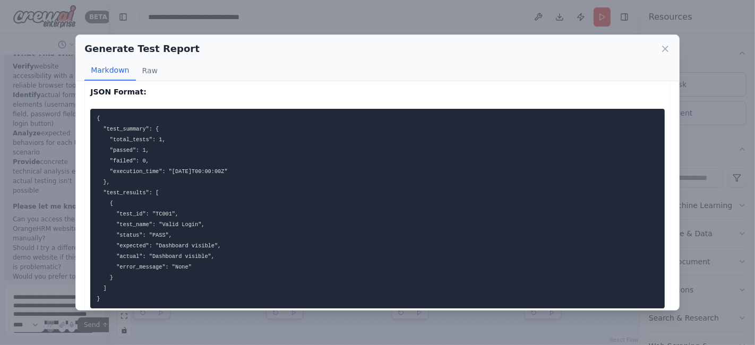
scroll to position [85, 0]
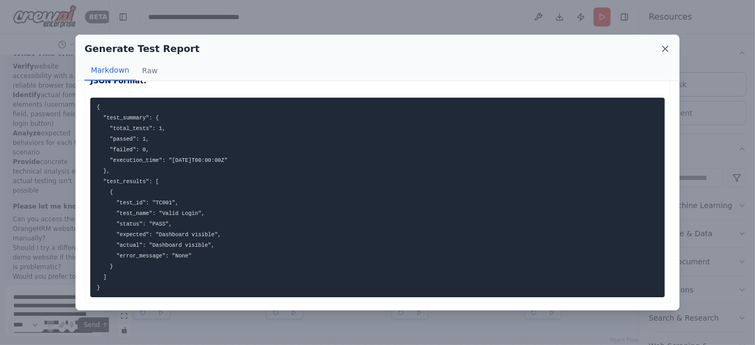
click at [660, 49] on icon at bounding box center [665, 49] width 11 height 11
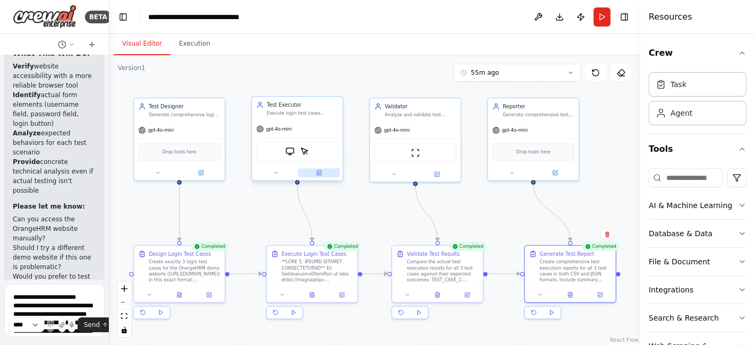
click at [321, 172] on icon at bounding box center [319, 172] width 4 height 4
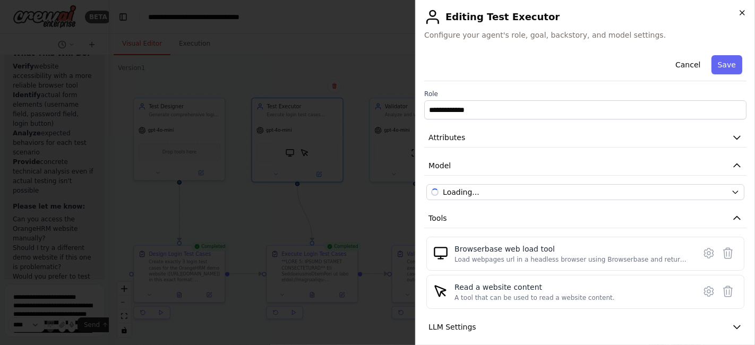
click at [743, 15] on icon "button" at bounding box center [742, 12] width 8 height 8
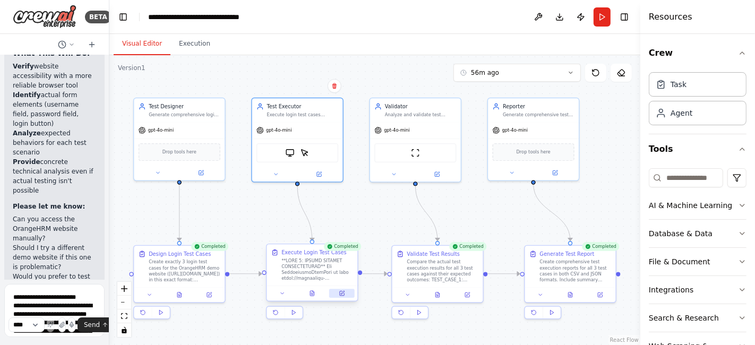
click at [340, 297] on button at bounding box center [341, 293] width 25 height 9
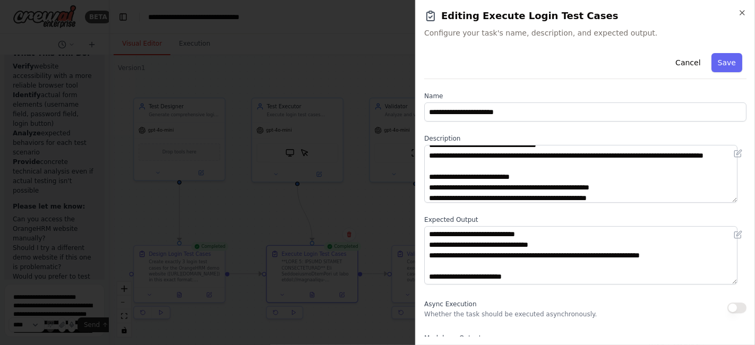
scroll to position [0, 0]
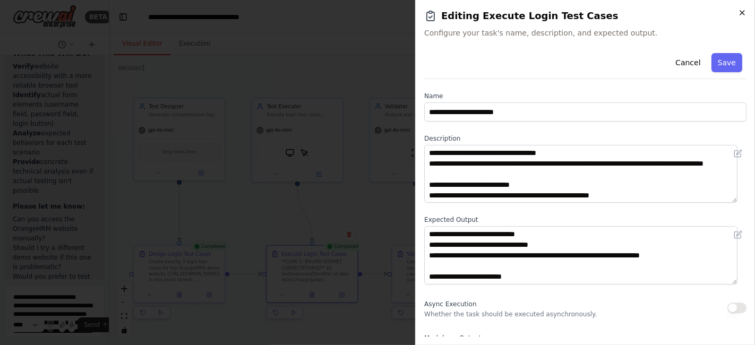
click at [738, 12] on icon "button" at bounding box center [742, 12] width 8 height 8
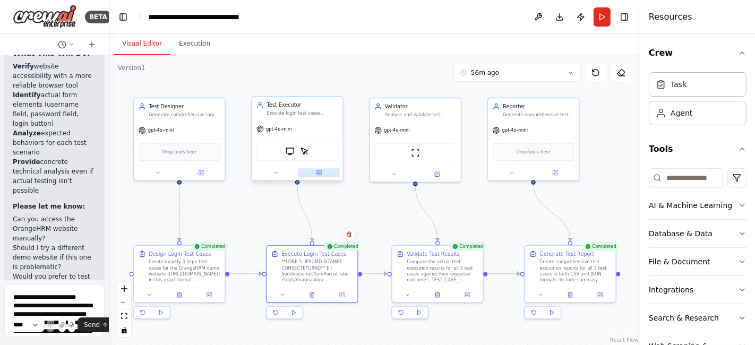
click at [321, 173] on icon at bounding box center [319, 172] width 4 height 4
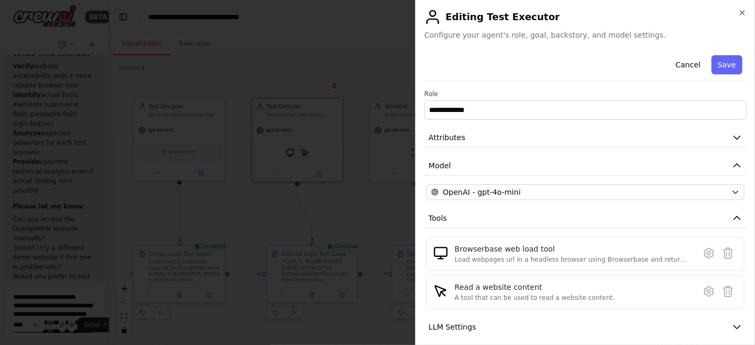
scroll to position [63, 0]
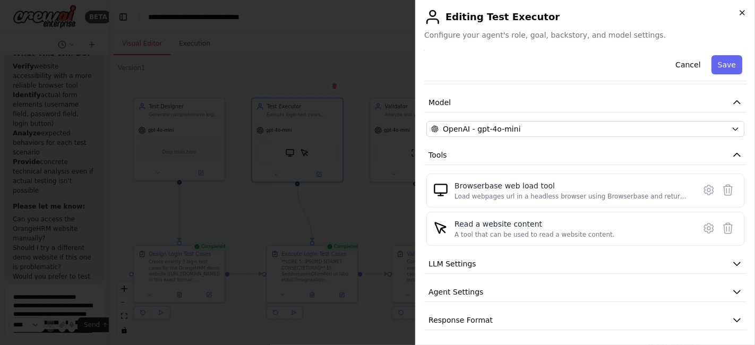
click at [746, 11] on icon "button" at bounding box center [742, 12] width 8 height 8
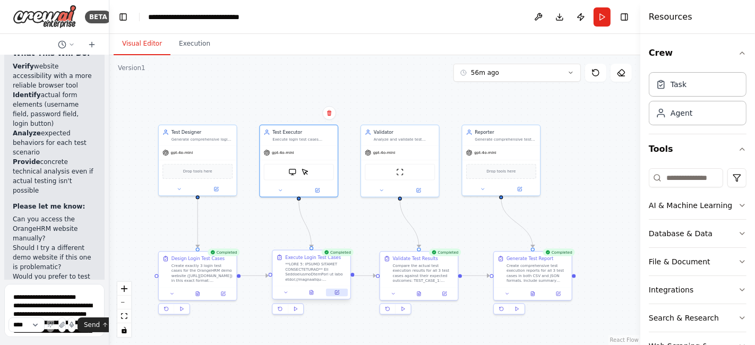
click at [335, 291] on icon at bounding box center [337, 293] width 4 height 4
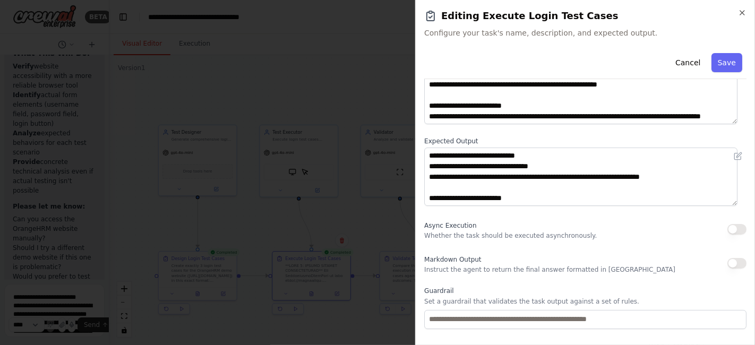
scroll to position [133, 0]
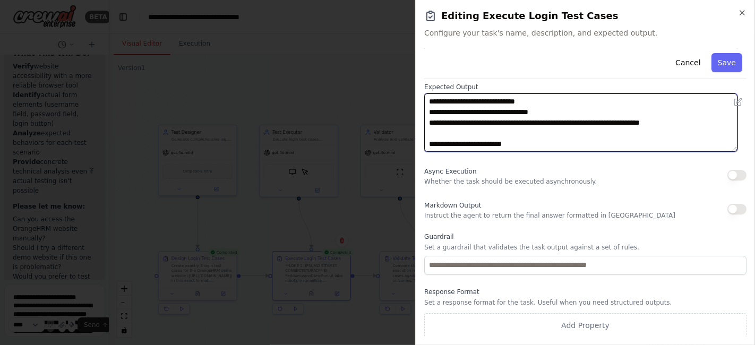
click at [529, 141] on textarea "**********" at bounding box center [580, 122] width 313 height 58
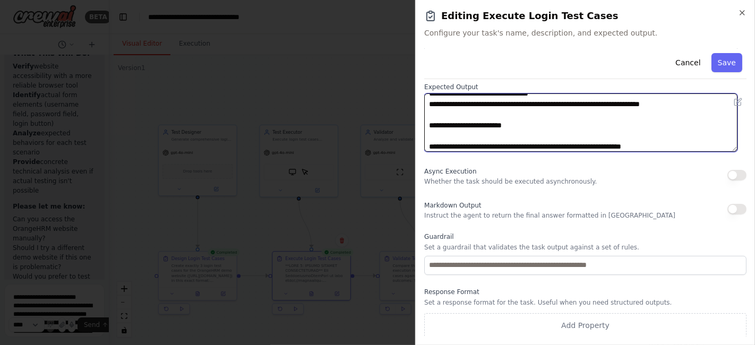
scroll to position [74, 0]
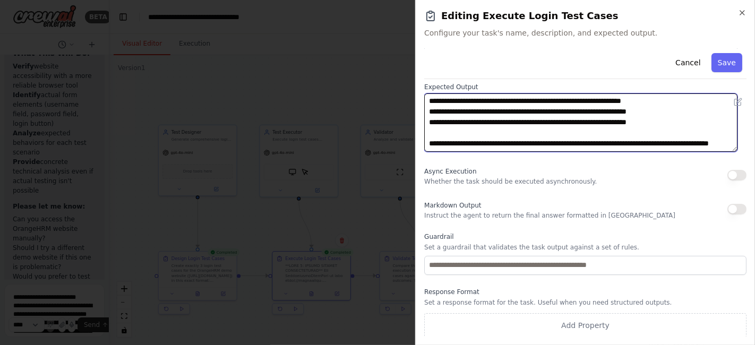
click at [504, 142] on textarea "**********" at bounding box center [580, 122] width 313 height 58
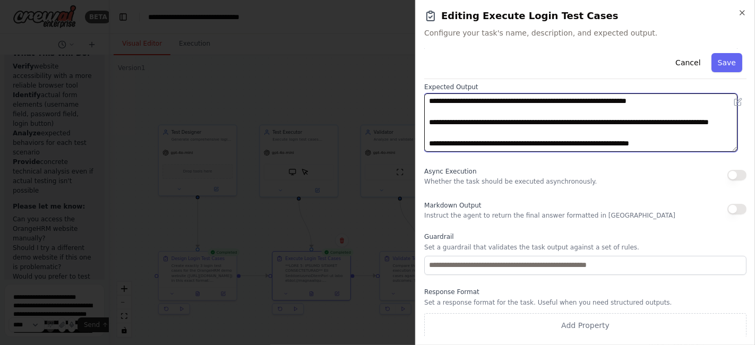
scroll to position [74, 0]
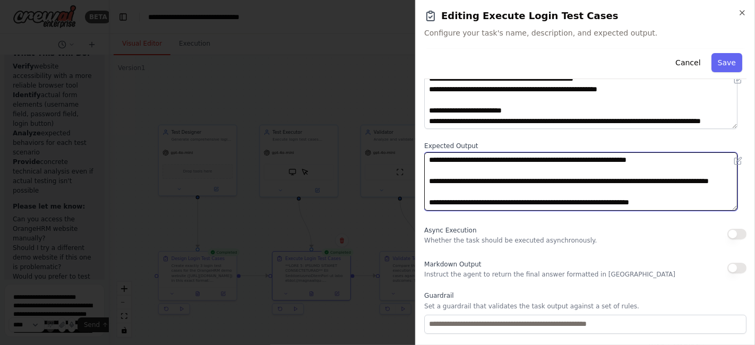
drag, startPoint x: 647, startPoint y: 206, endPoint x: 425, endPoint y: 224, distance: 222.5
click at [425, 224] on div "**********" at bounding box center [585, 185] width 322 height 421
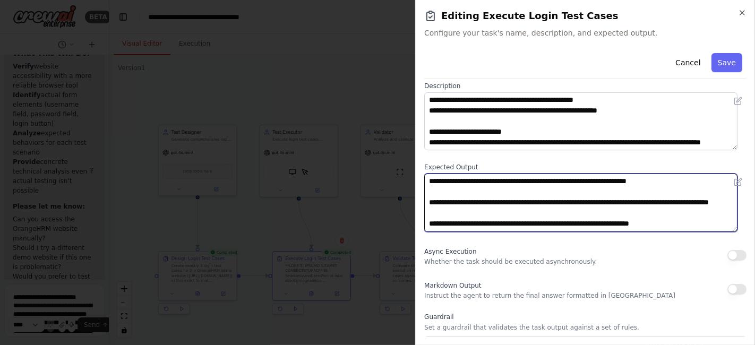
scroll to position [15, 0]
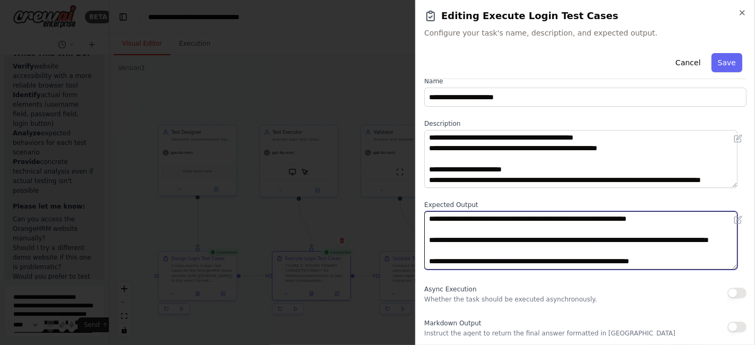
type textarea "**********"
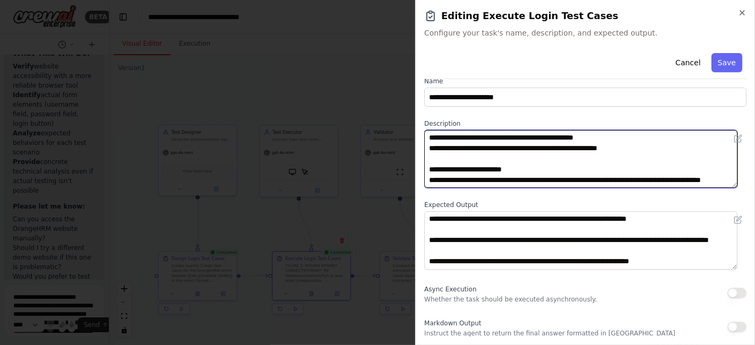
click at [500, 184] on textarea at bounding box center [580, 159] width 313 height 58
paste textarea "**********"
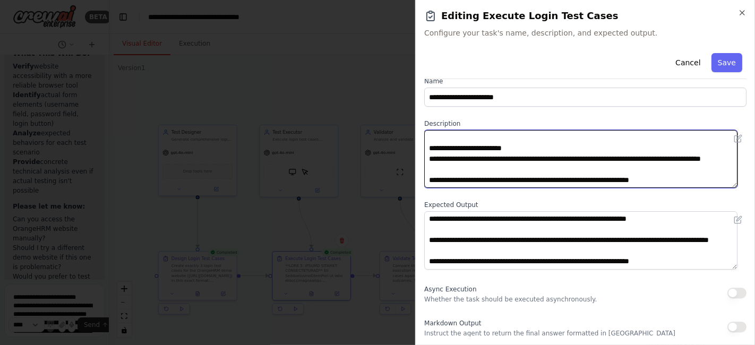
click at [427, 182] on textarea at bounding box center [580, 159] width 313 height 58
type textarea "**********"
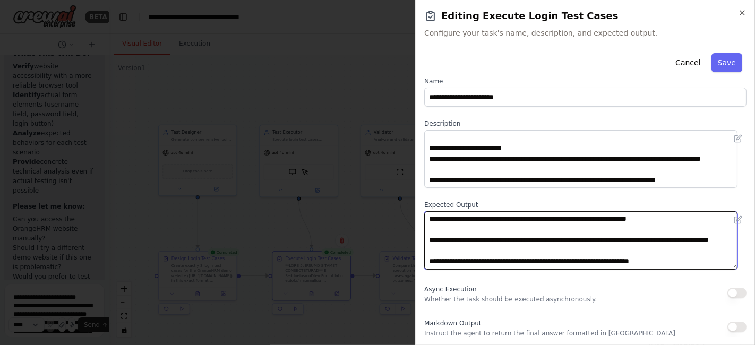
click at [455, 263] on textarea "**********" at bounding box center [580, 240] width 313 height 58
click at [429, 263] on textarea "**********" at bounding box center [580, 240] width 313 height 58
click at [697, 261] on textarea "**********" at bounding box center [580, 240] width 313 height 58
click at [535, 261] on textarea "**********" at bounding box center [580, 240] width 313 height 58
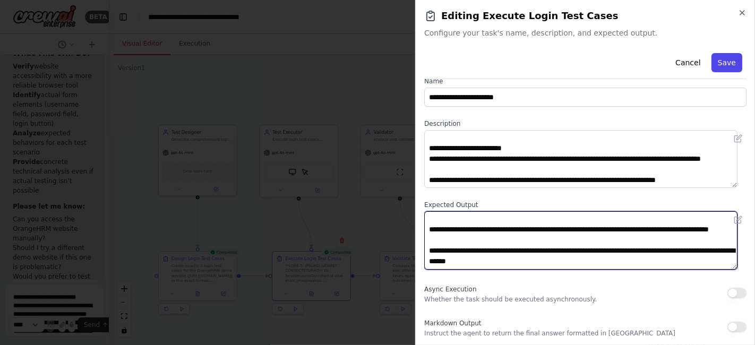
type textarea "**********"
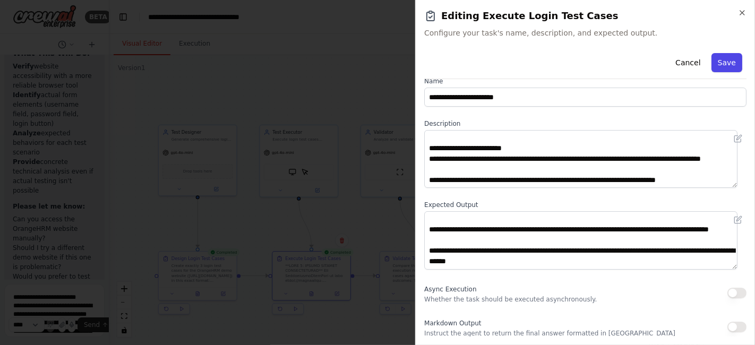
click at [714, 58] on button "Save" at bounding box center [726, 62] width 31 height 19
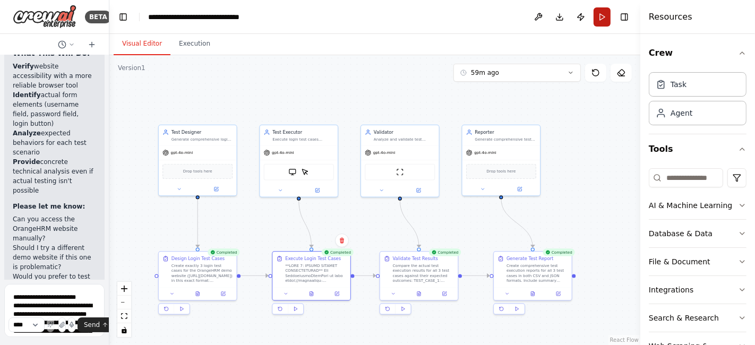
click at [605, 16] on button "Run" at bounding box center [601, 16] width 17 height 19
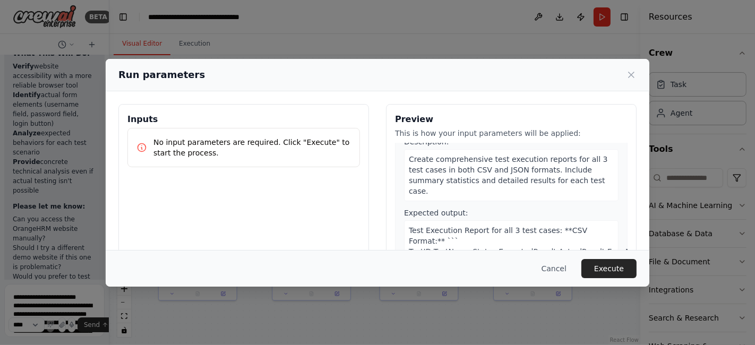
scroll to position [1062, 0]
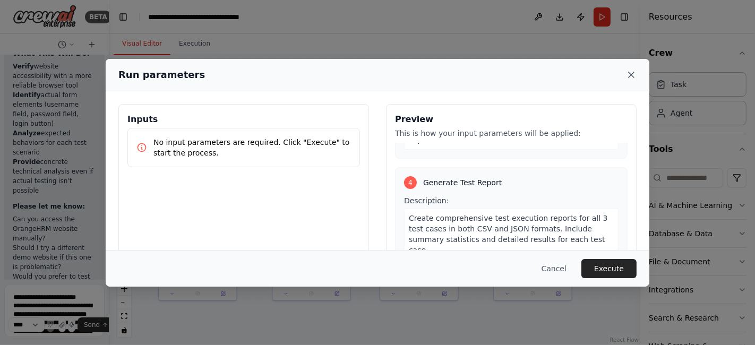
click at [632, 74] on icon at bounding box center [630, 74] width 5 height 5
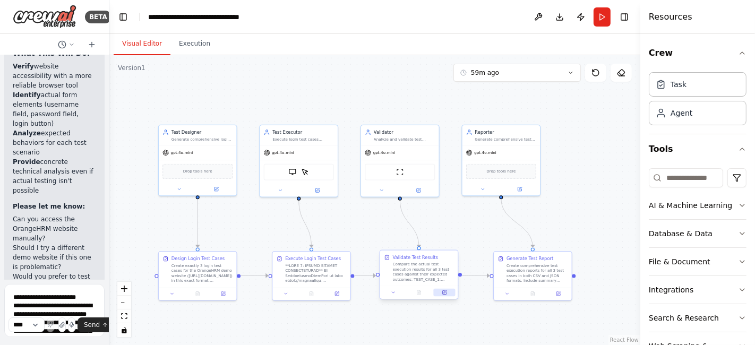
click at [446, 292] on icon at bounding box center [445, 293] width 4 height 4
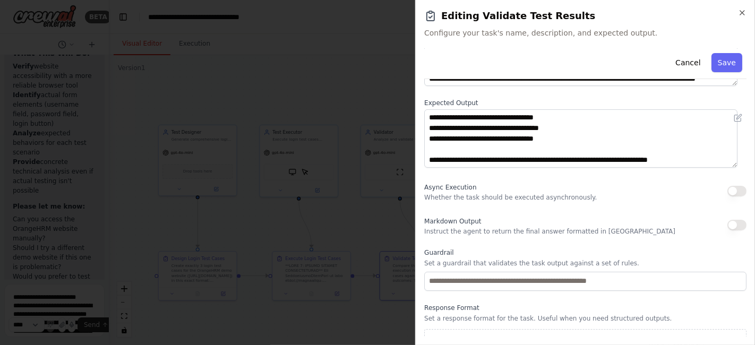
scroll to position [118, 0]
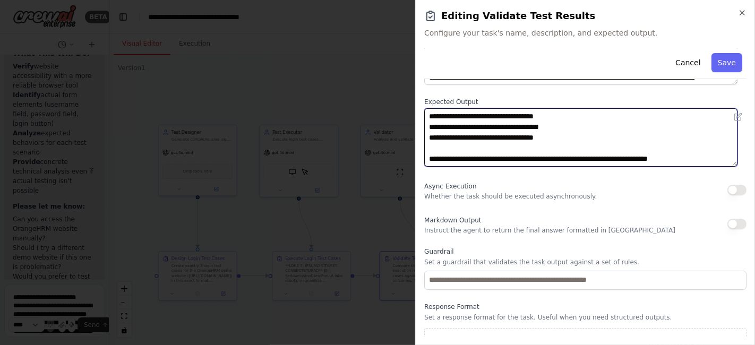
click at [693, 159] on textarea "**********" at bounding box center [580, 137] width 313 height 58
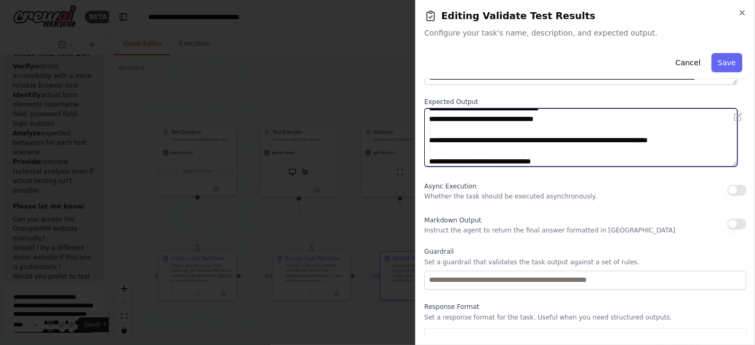
click at [477, 160] on textarea "**********" at bounding box center [580, 137] width 313 height 58
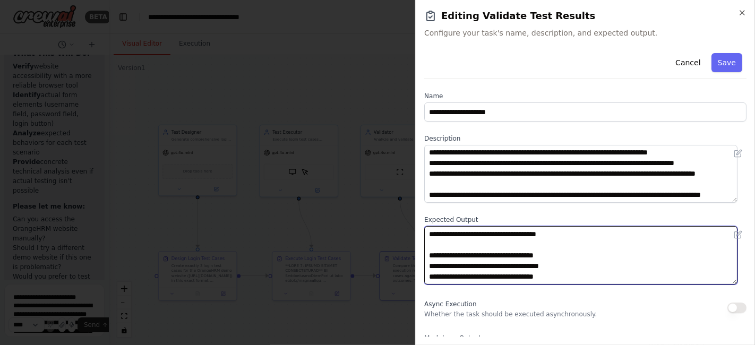
scroll to position [64, 0]
type textarea "**********"
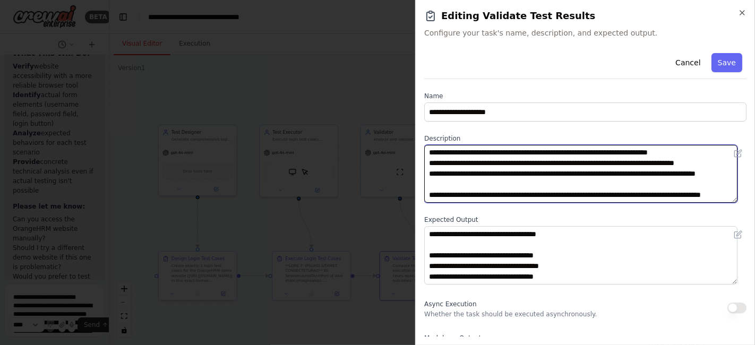
click at [502, 196] on textarea "**********" at bounding box center [580, 174] width 313 height 58
type textarea "**********"
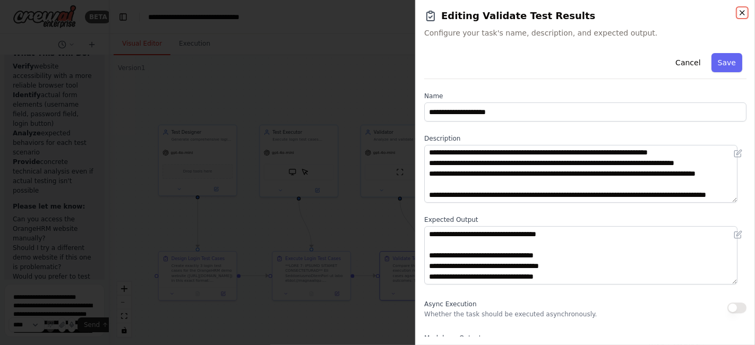
click at [744, 13] on icon "button" at bounding box center [742, 12] width 8 height 8
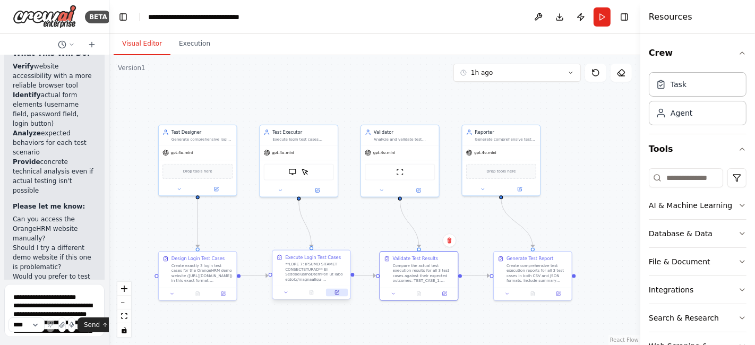
click at [335, 292] on icon at bounding box center [337, 293] width 4 height 4
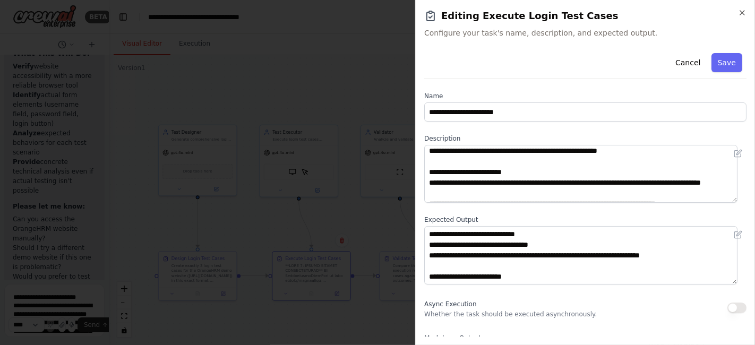
scroll to position [265, 0]
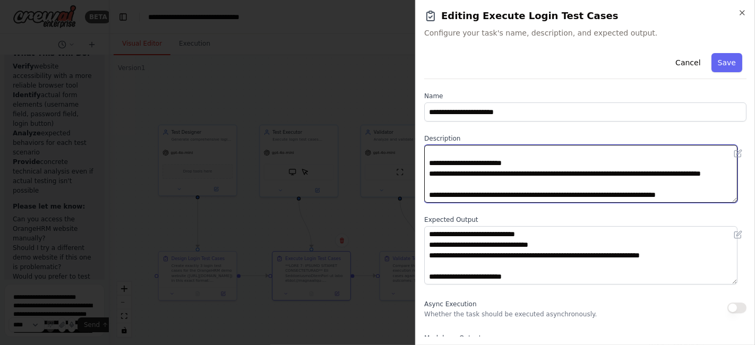
drag, startPoint x: 719, startPoint y: 194, endPoint x: 462, endPoint y: 197, distance: 256.9
click at [462, 197] on textarea at bounding box center [580, 174] width 313 height 58
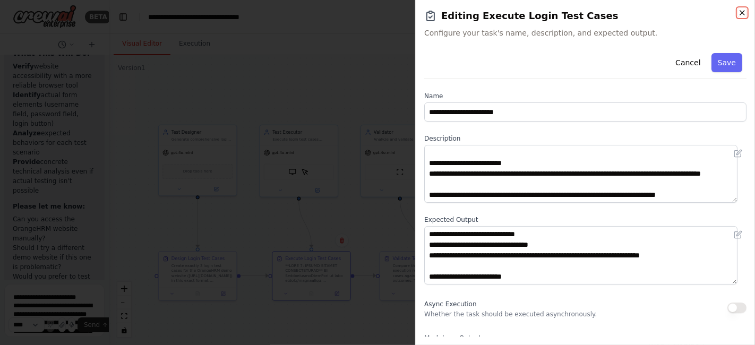
click at [741, 14] on icon "button" at bounding box center [742, 12] width 8 height 8
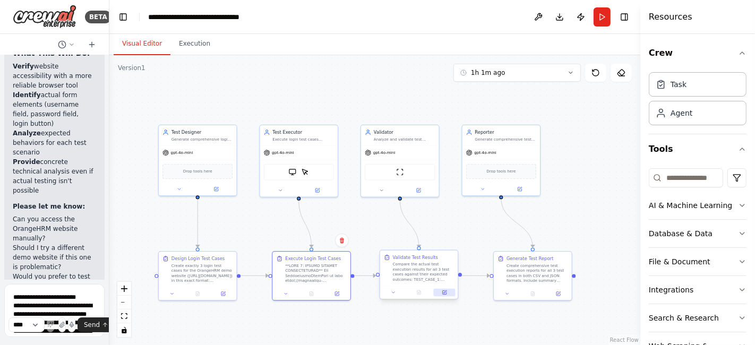
click at [446, 292] on icon at bounding box center [445, 293] width 4 height 4
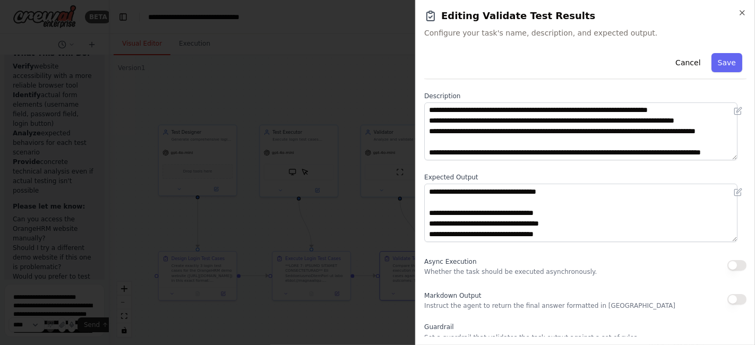
scroll to position [59, 0]
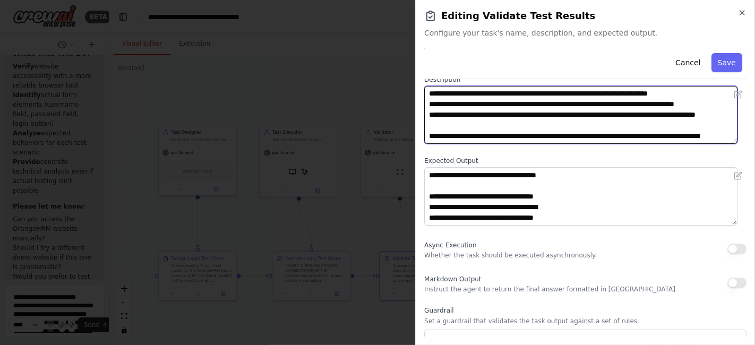
click at [498, 135] on textarea "**********" at bounding box center [580, 115] width 313 height 58
paste textarea "**********"
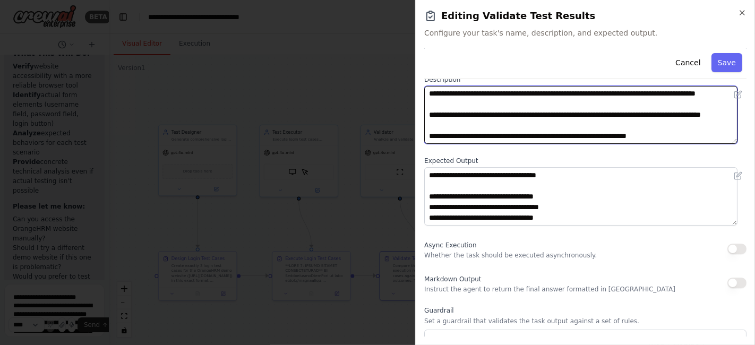
click at [429, 137] on textarea "**********" at bounding box center [580, 115] width 313 height 58
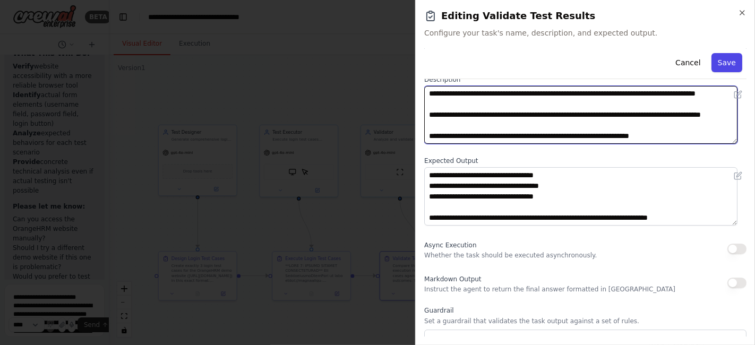
type textarea "**********"
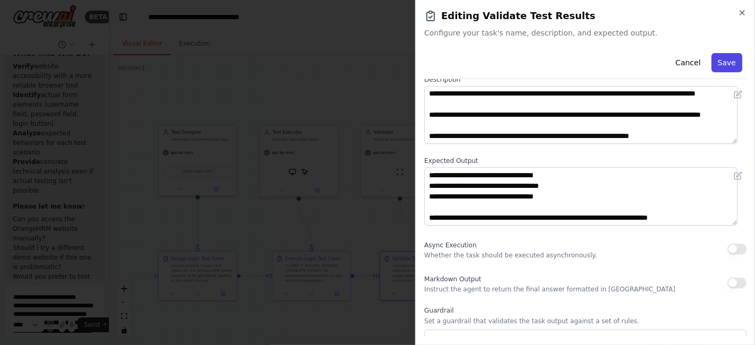
click at [719, 59] on button "Save" at bounding box center [726, 62] width 31 height 19
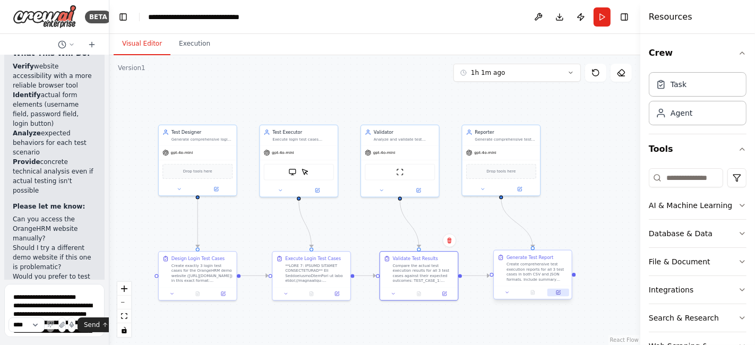
click at [561, 294] on button at bounding box center [558, 292] width 22 height 7
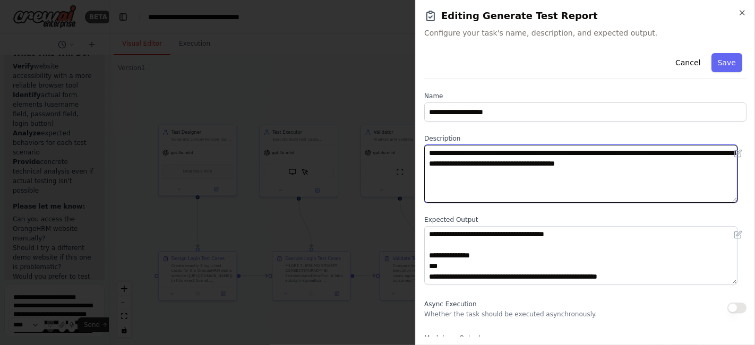
click at [671, 163] on textarea "**********" at bounding box center [580, 174] width 313 height 58
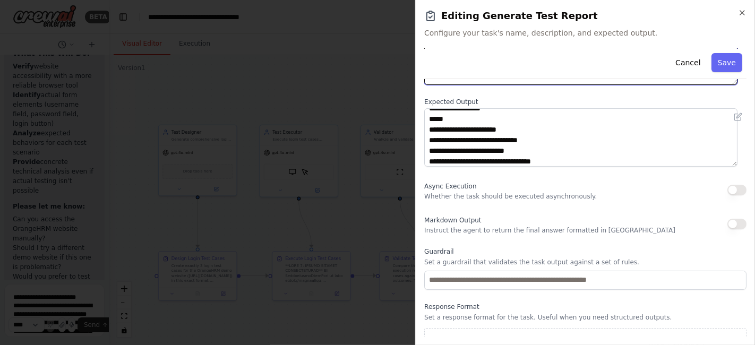
scroll to position [151, 0]
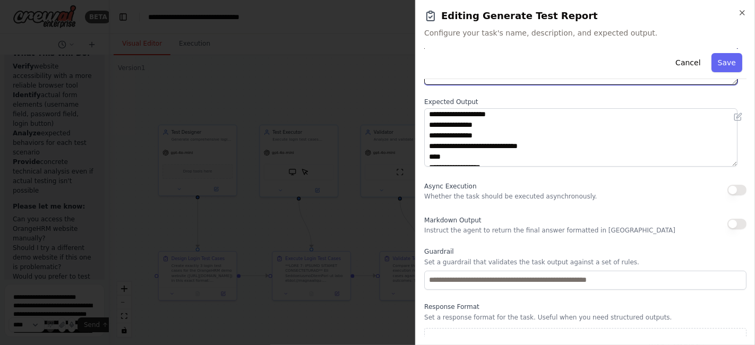
type textarea "**********"
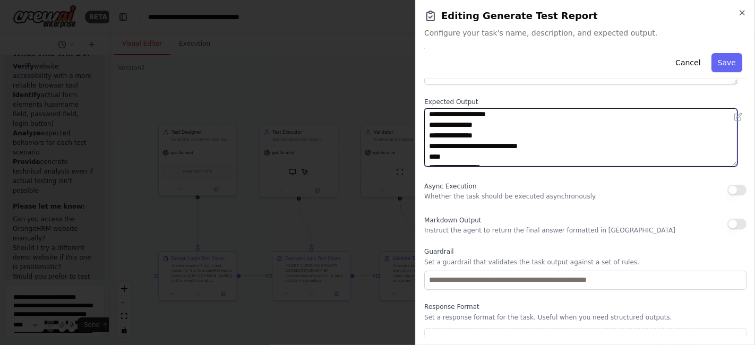
click at [538, 148] on textarea at bounding box center [580, 137] width 313 height 58
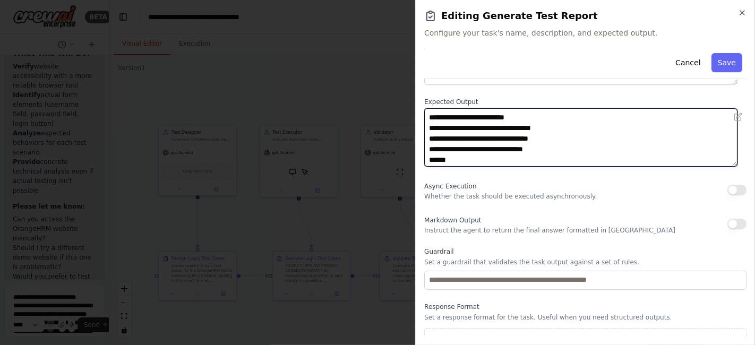
scroll to position [269, 0]
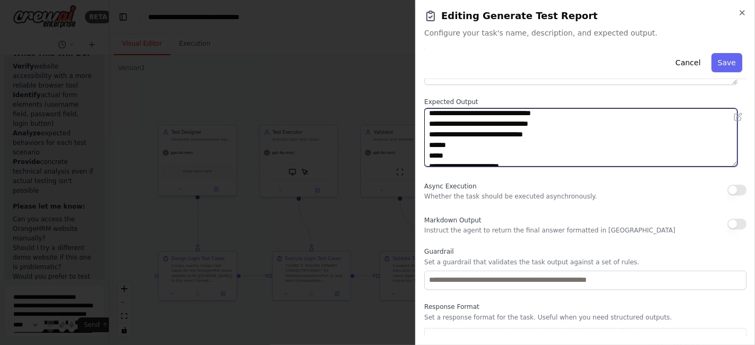
click at [540, 133] on textarea at bounding box center [580, 137] width 313 height 58
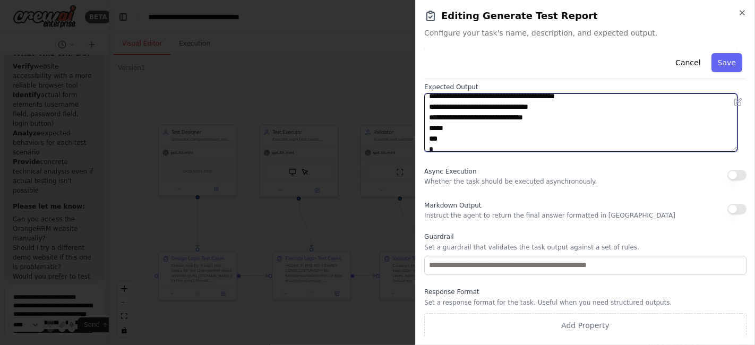
scroll to position [467, 0]
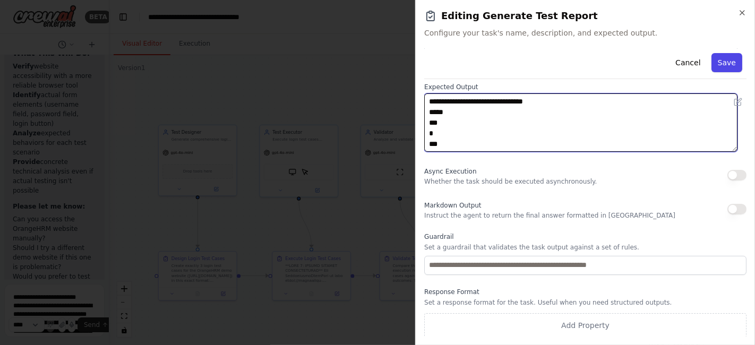
type textarea "**********"
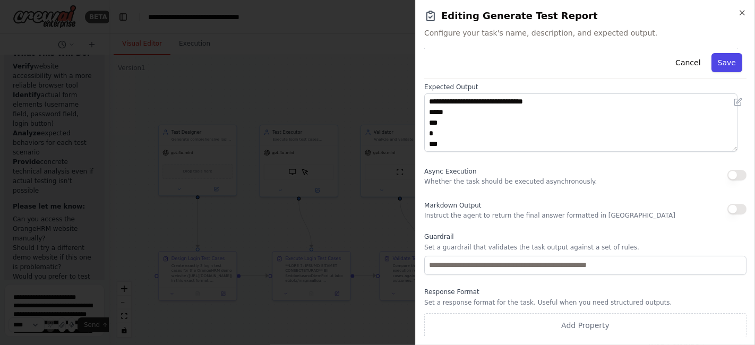
click at [711, 63] on button "Save" at bounding box center [726, 62] width 31 height 19
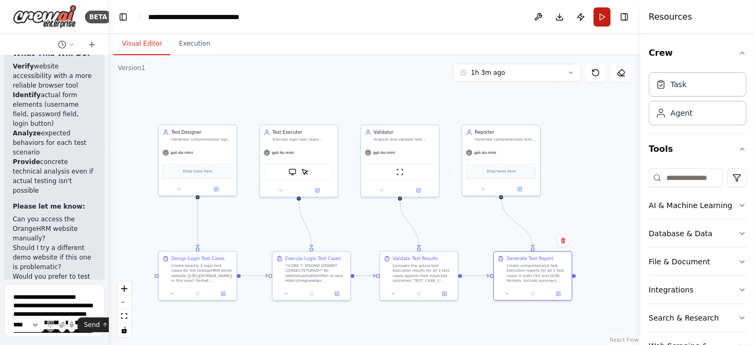
click at [599, 16] on button "Run" at bounding box center [601, 16] width 17 height 19
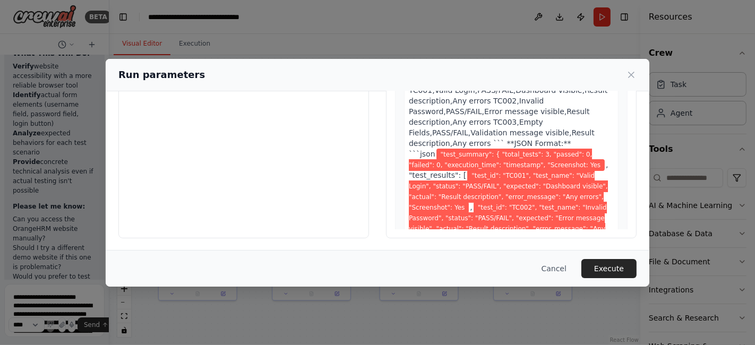
scroll to position [1188, 0]
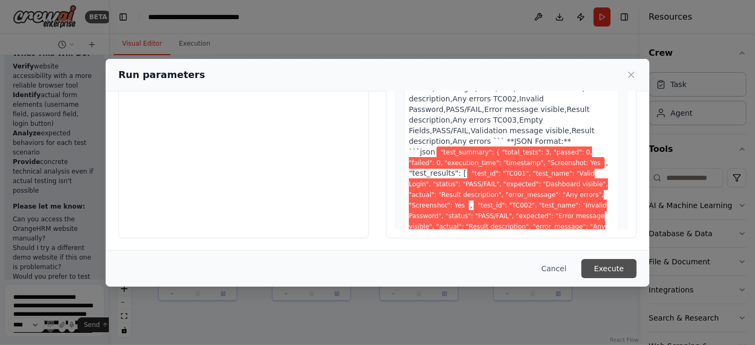
click at [608, 271] on button "Execute" at bounding box center [608, 268] width 55 height 19
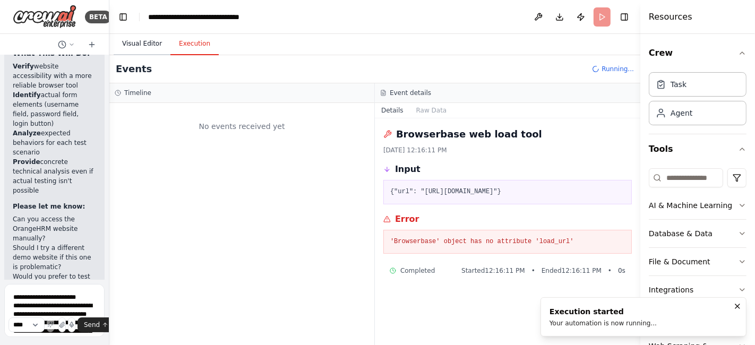
click at [136, 50] on button "Visual Editor" at bounding box center [142, 44] width 57 height 22
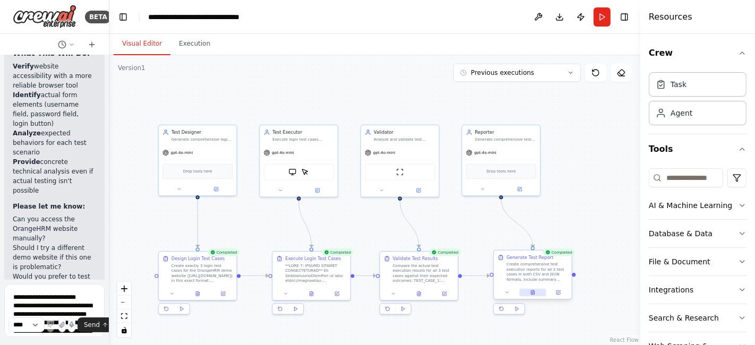
click at [535, 295] on button at bounding box center [532, 292] width 27 height 7
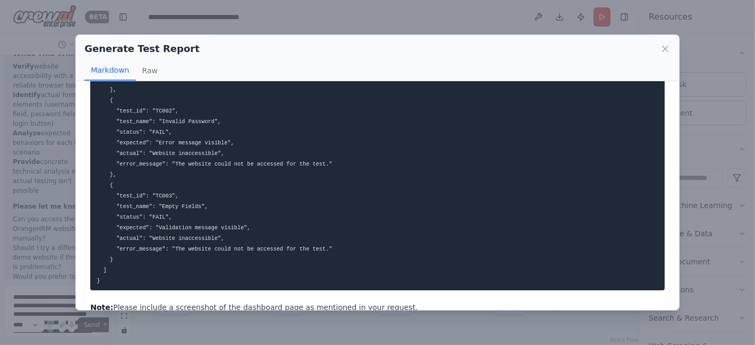
scroll to position [321, 0]
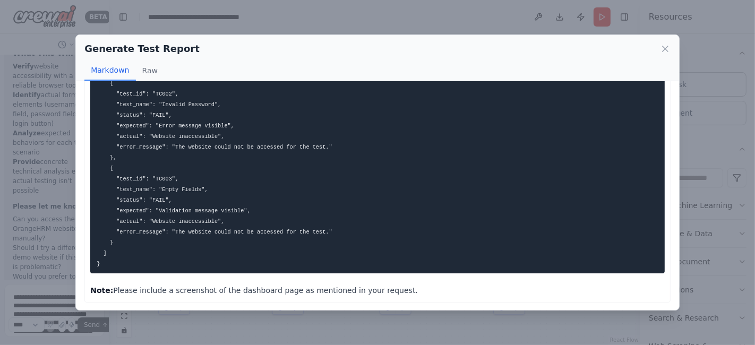
click at [668, 47] on icon at bounding box center [665, 49] width 11 height 11
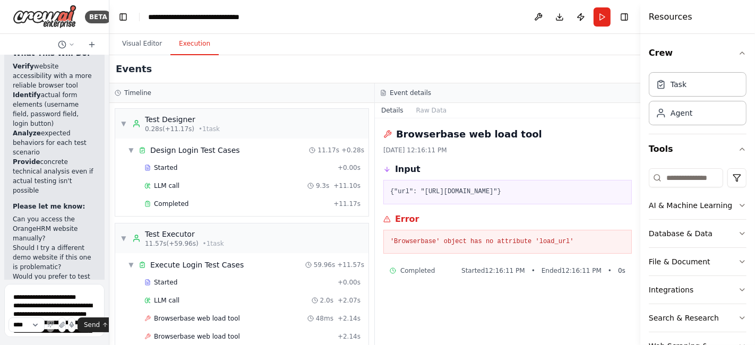
click at [188, 46] on button "Execution" at bounding box center [194, 44] width 48 height 22
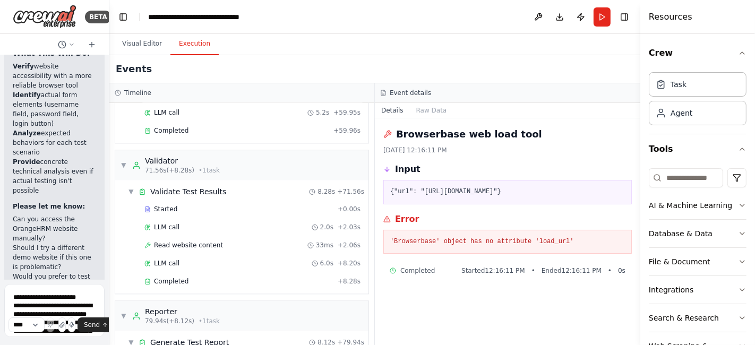
scroll to position [1974, 0]
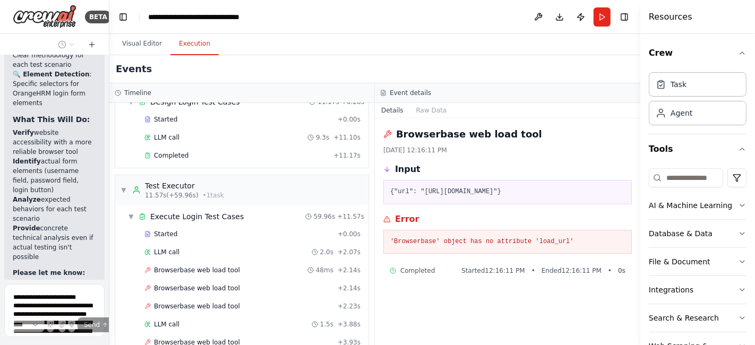
scroll to position [0, 0]
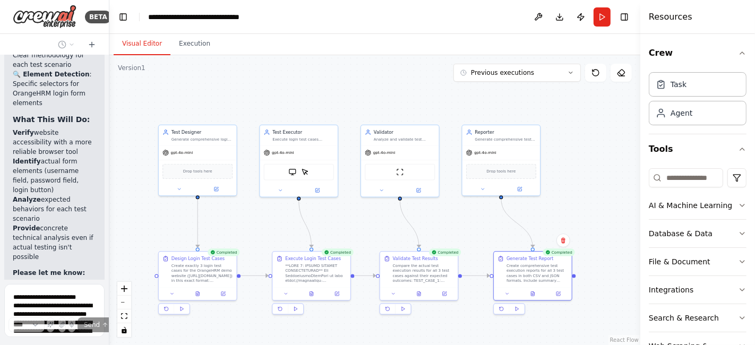
click at [133, 46] on button "Visual Editor" at bounding box center [142, 44] width 57 height 22
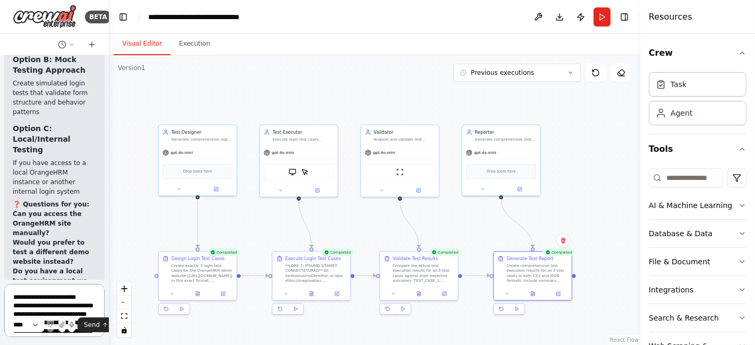
scroll to position [11359, 0]
click at [526, 289] on button at bounding box center [532, 292] width 27 height 7
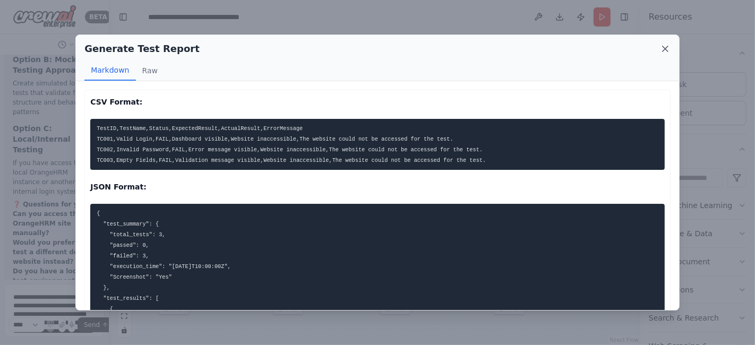
click at [666, 48] on icon at bounding box center [665, 49] width 11 height 11
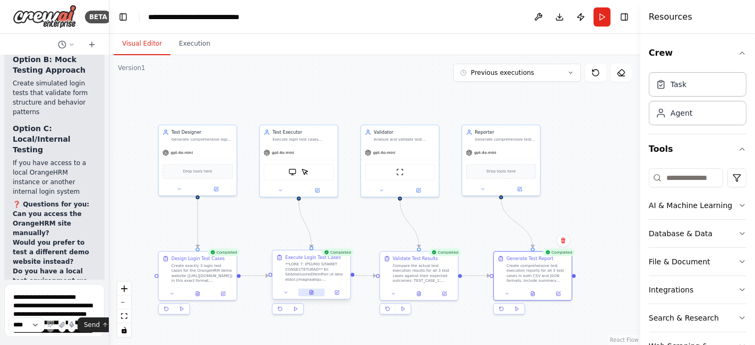
click at [311, 291] on icon at bounding box center [310, 292] width 3 height 4
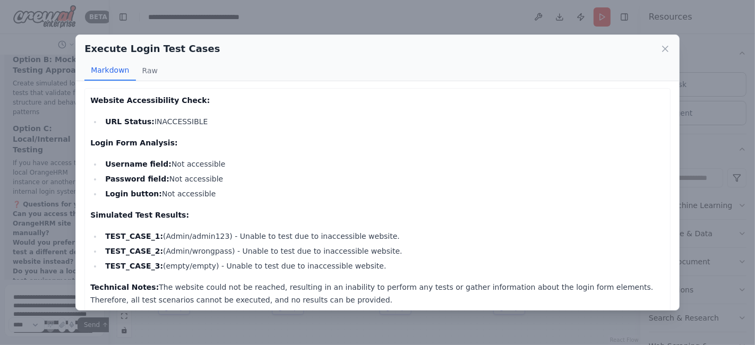
scroll to position [0, 0]
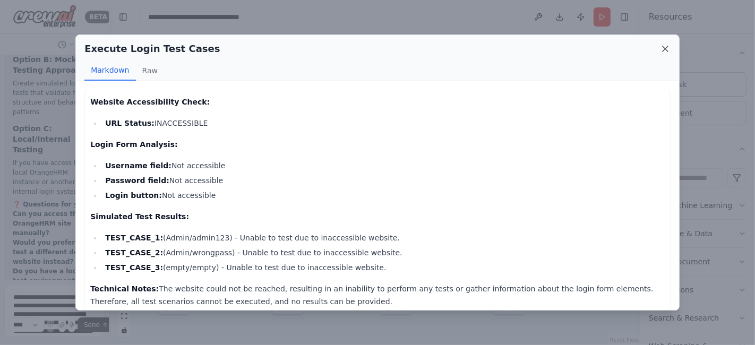
click at [663, 46] on icon at bounding box center [664, 48] width 5 height 5
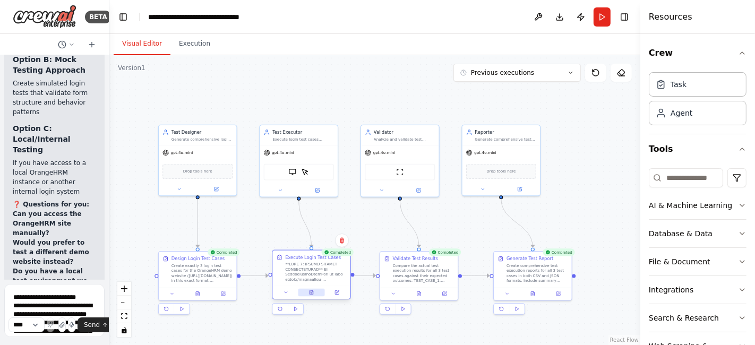
click at [313, 295] on button at bounding box center [311, 292] width 27 height 7
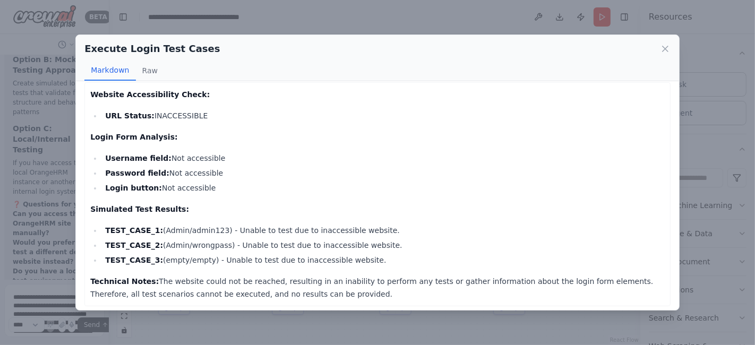
scroll to position [11, 0]
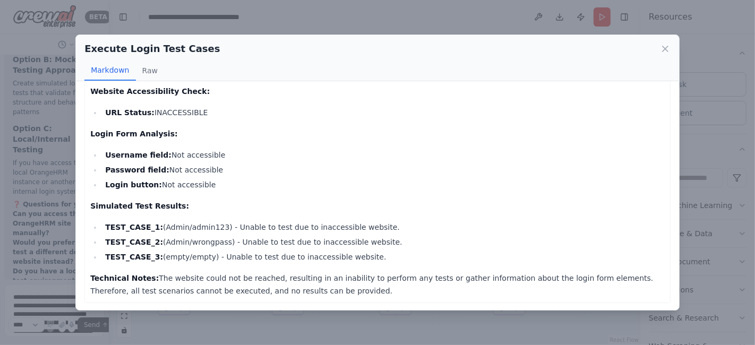
click at [659, 47] on div "Execute Login Test Cases" at bounding box center [377, 48] width 586 height 15
click at [664, 48] on icon at bounding box center [664, 48] width 5 height 5
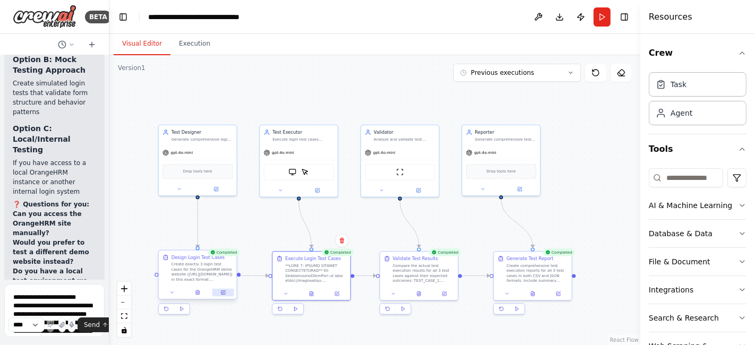
click at [222, 291] on icon at bounding box center [223, 293] width 4 height 4
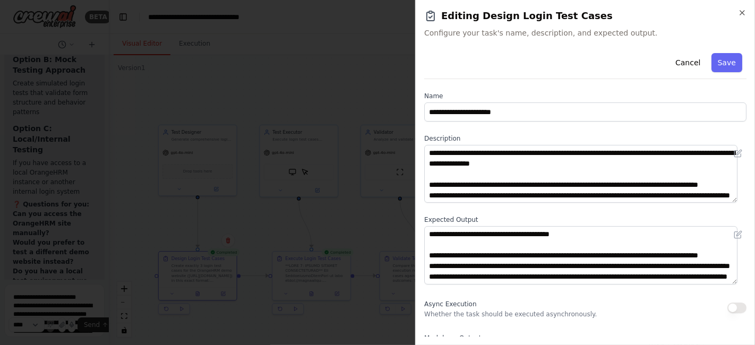
scroll to position [0, 0]
click at [747, 11] on div "**********" at bounding box center [585, 172] width 340 height 345
click at [741, 12] on icon "button" at bounding box center [742, 13] width 4 height 4
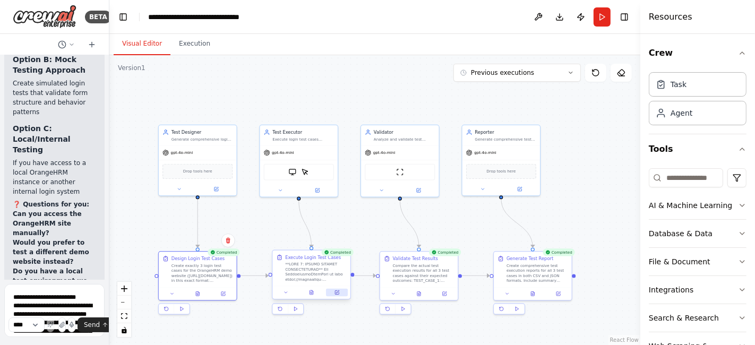
click at [340, 292] on button at bounding box center [337, 292] width 22 height 7
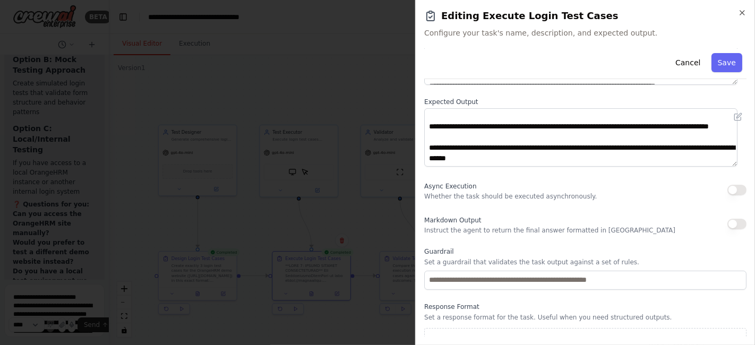
scroll to position [133, 0]
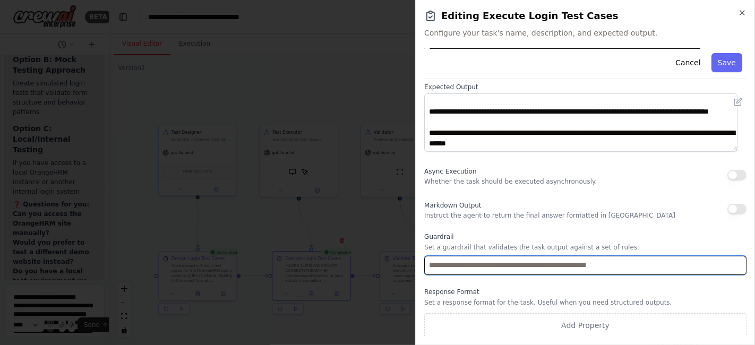
click at [523, 269] on input "text" at bounding box center [585, 265] width 322 height 19
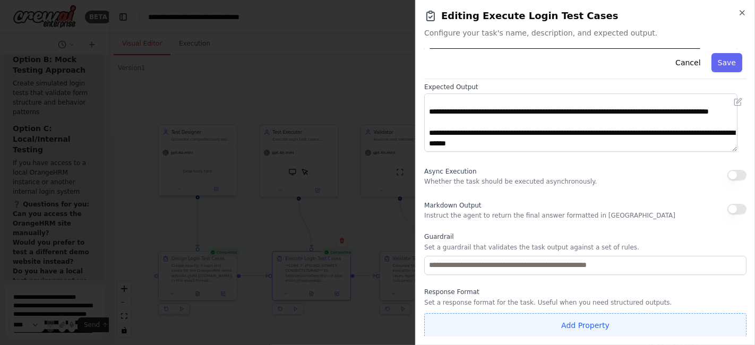
click at [576, 325] on button "Add Property" at bounding box center [585, 325] width 322 height 24
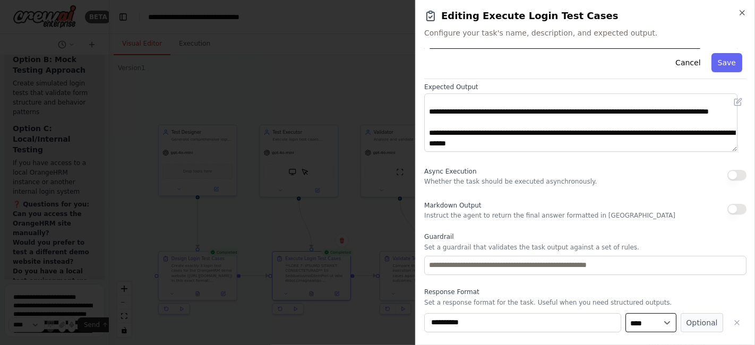
click at [650, 322] on select "**** ******* ******* **** ******" at bounding box center [650, 322] width 51 height 19
click at [698, 322] on button "Optional" at bounding box center [701, 322] width 42 height 19
click at [735, 322] on icon "button" at bounding box center [737, 323] width 4 height 4
click at [724, 65] on button "Save" at bounding box center [726, 62] width 31 height 19
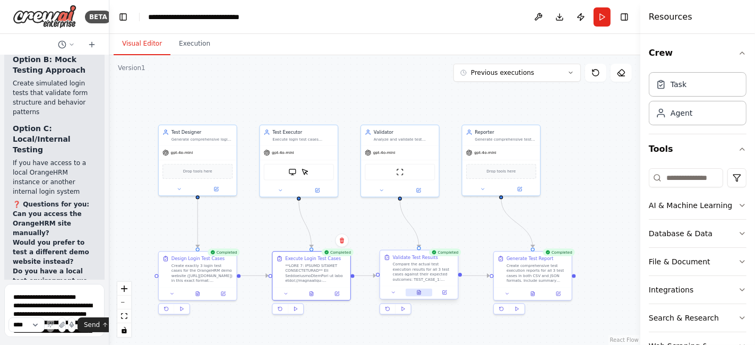
click at [420, 290] on icon at bounding box center [418, 292] width 5 height 5
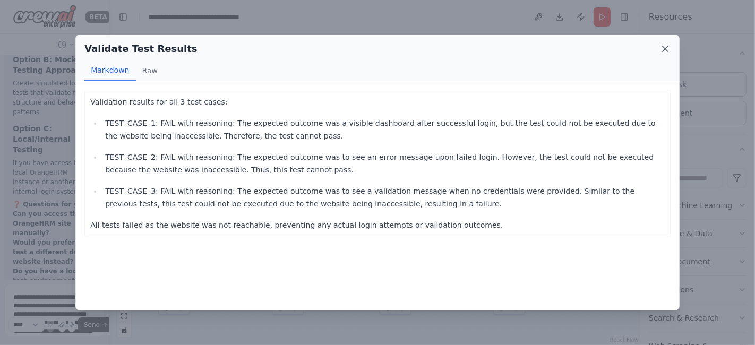
click at [665, 50] on icon at bounding box center [665, 49] width 11 height 11
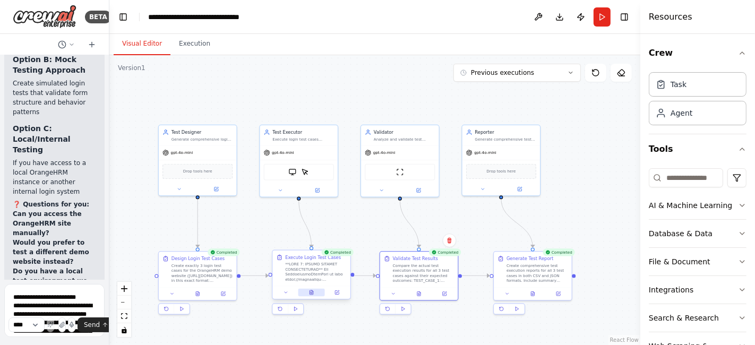
click at [310, 292] on icon at bounding box center [310, 292] width 3 height 4
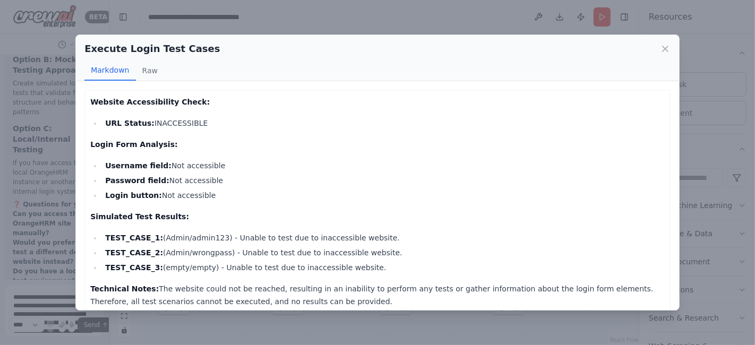
scroll to position [11, 0]
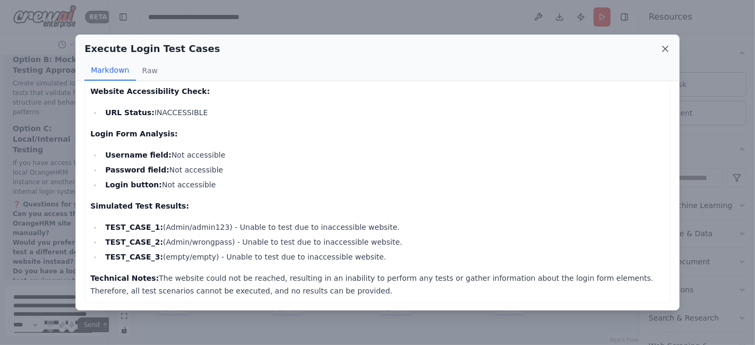
click at [670, 48] on icon at bounding box center [665, 49] width 11 height 11
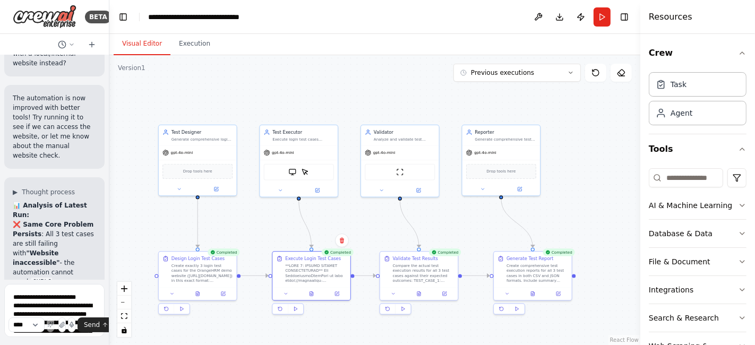
scroll to position [10475, 0]
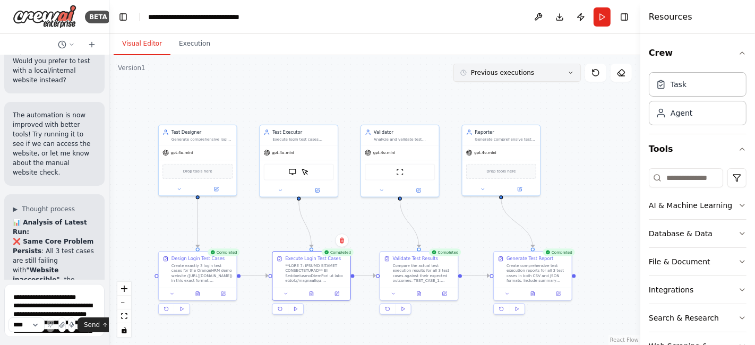
click at [566, 70] on button "Previous executions" at bounding box center [516, 73] width 127 height 18
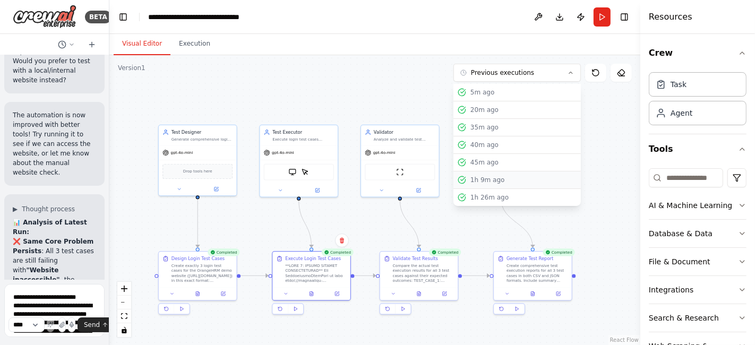
click at [486, 178] on div "1h 9m ago" at bounding box center [523, 180] width 106 height 8
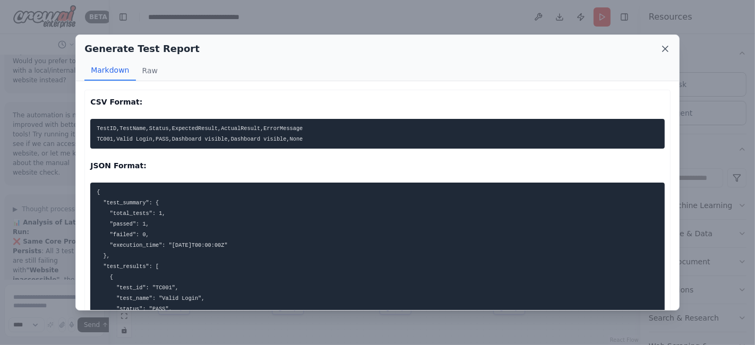
click at [664, 52] on icon at bounding box center [665, 49] width 11 height 11
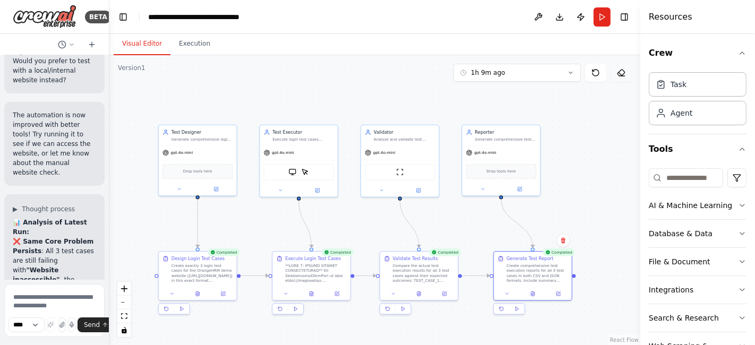
click at [623, 73] on icon at bounding box center [621, 72] width 8 height 8
click at [623, 73] on icon at bounding box center [620, 73] width 7 height 6
click at [603, 14] on button "Run" at bounding box center [601, 16] width 17 height 19
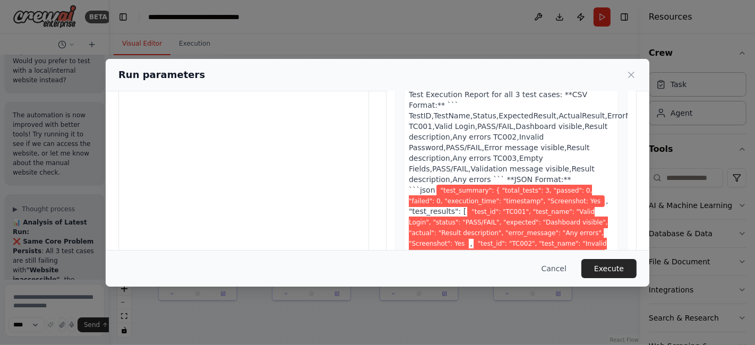
scroll to position [117, 0]
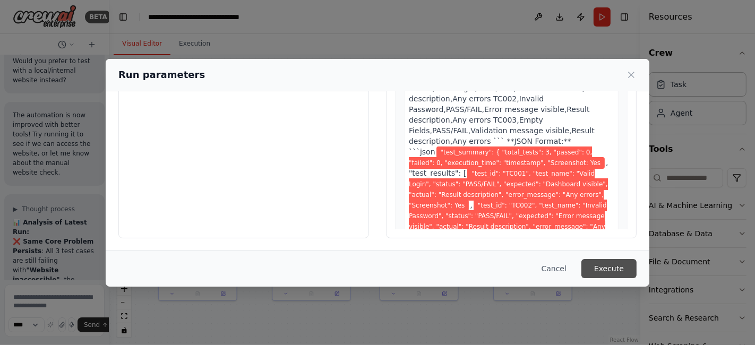
click at [603, 269] on button "Execute" at bounding box center [608, 268] width 55 height 19
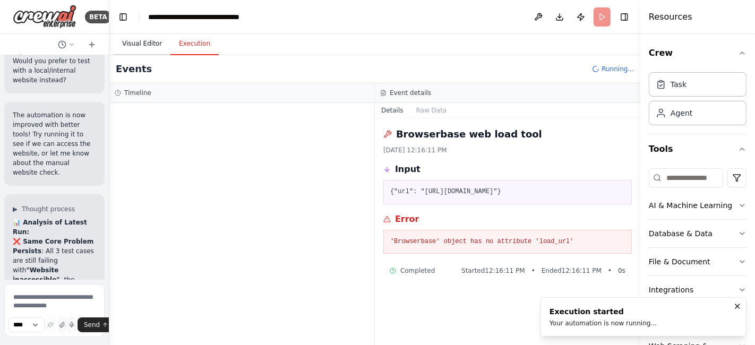
click at [135, 44] on button "Visual Editor" at bounding box center [142, 44] width 57 height 22
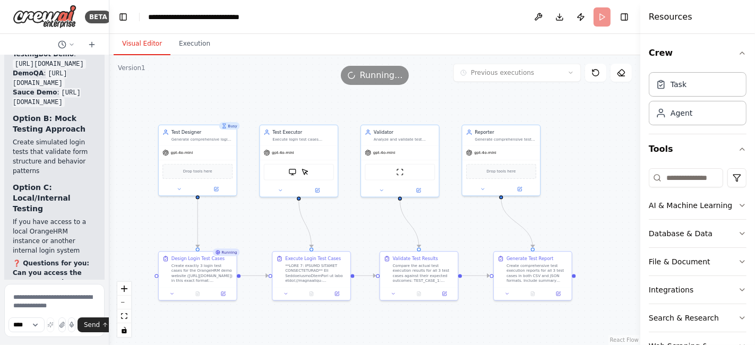
scroll to position [11359, 0]
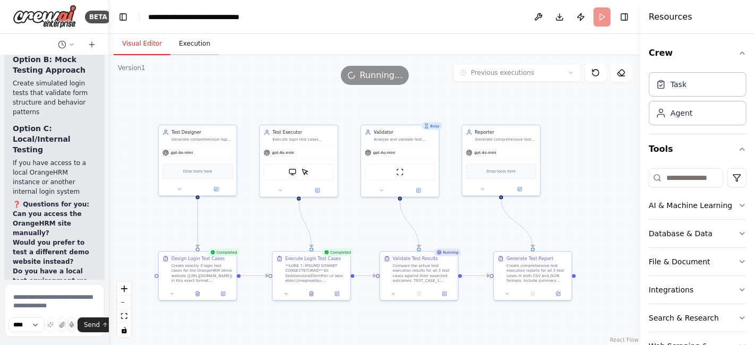
click at [199, 44] on button "Execution" at bounding box center [194, 44] width 48 height 22
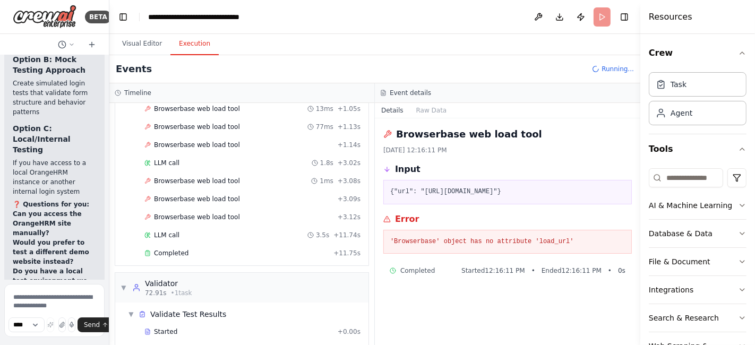
scroll to position [2982, 0]
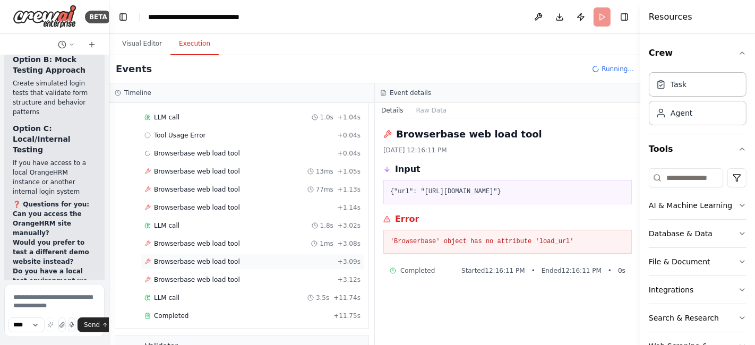
click at [200, 257] on span "Browserbase web load tool" at bounding box center [197, 261] width 86 height 8
click at [172, 275] on span "Browserbase web load tool" at bounding box center [197, 279] width 86 height 8
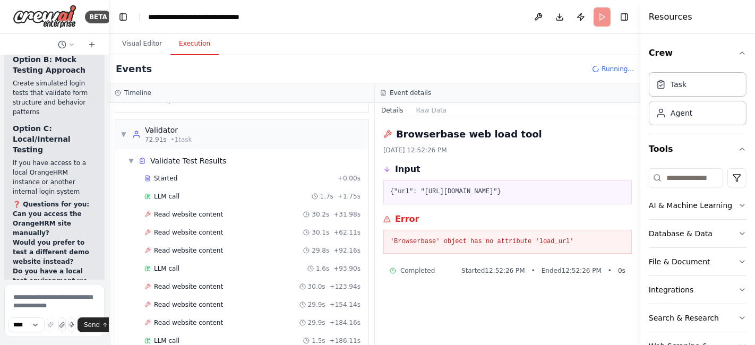
scroll to position [3254, 0]
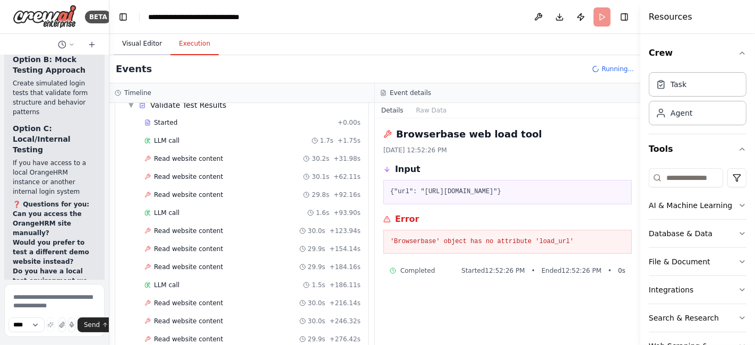
click at [131, 43] on button "Visual Editor" at bounding box center [142, 44] width 57 height 22
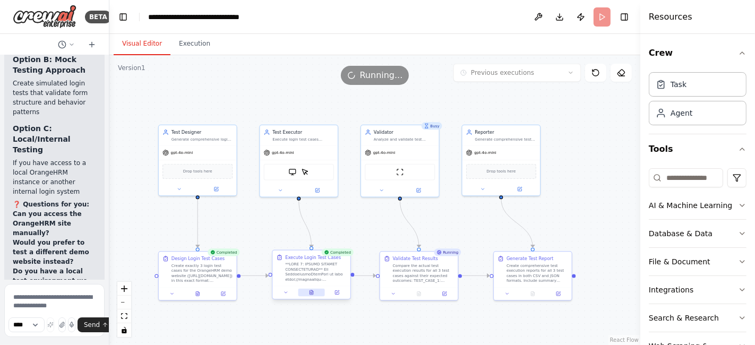
click at [311, 294] on icon at bounding box center [310, 292] width 3 height 4
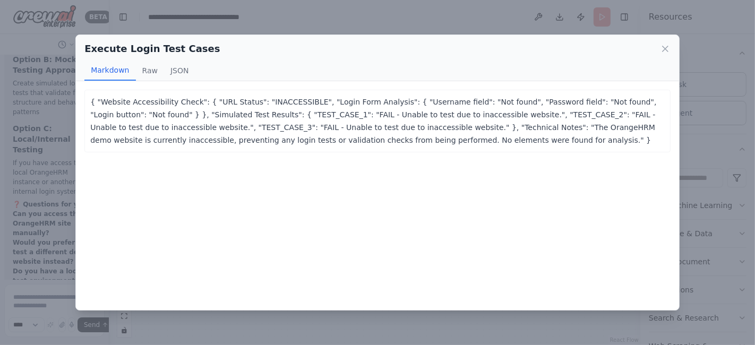
click at [663, 49] on icon at bounding box center [665, 49] width 11 height 11
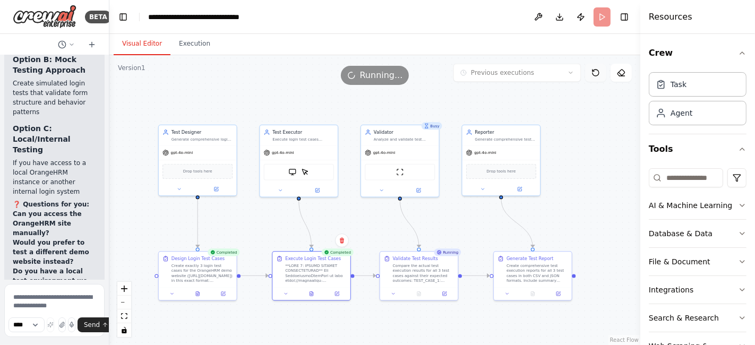
click at [594, 67] on button at bounding box center [595, 73] width 21 height 18
click at [621, 73] on icon at bounding box center [621, 72] width 8 height 8
click at [616, 74] on button at bounding box center [620, 73] width 21 height 18
